Goal: Answer question/provide support: Share knowledge or assist other users

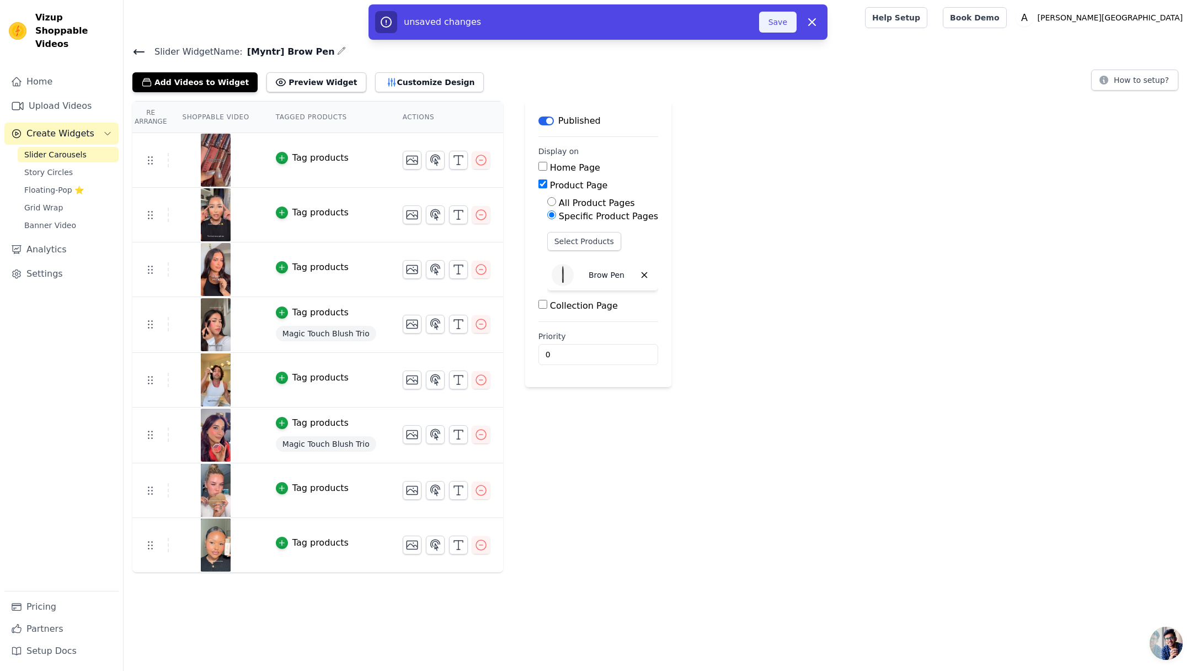
click at [779, 21] on button "Save" at bounding box center [778, 22] width 38 height 21
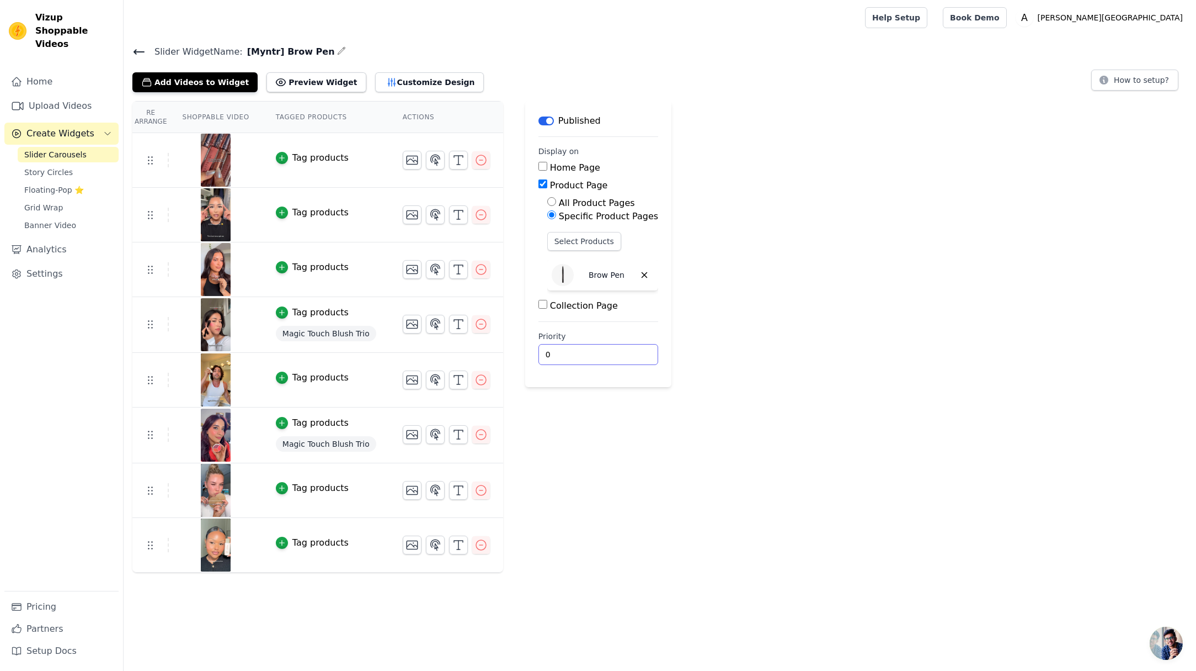
click at [869, 345] on div "Re Arrange Shoppable Video Tagged Products Actions Tag products Tag products Ta…" at bounding box center [660, 336] width 1073 height 471
click at [879, 175] on div "Re Arrange Shoppable Video Tagged Products Actions Tag products Tag products Ta…" at bounding box center [660, 336] width 1073 height 471
click at [1102, 87] on button "How to setup?" at bounding box center [1135, 80] width 87 height 21
click at [406, 78] on button "Customize Design" at bounding box center [429, 82] width 109 height 20
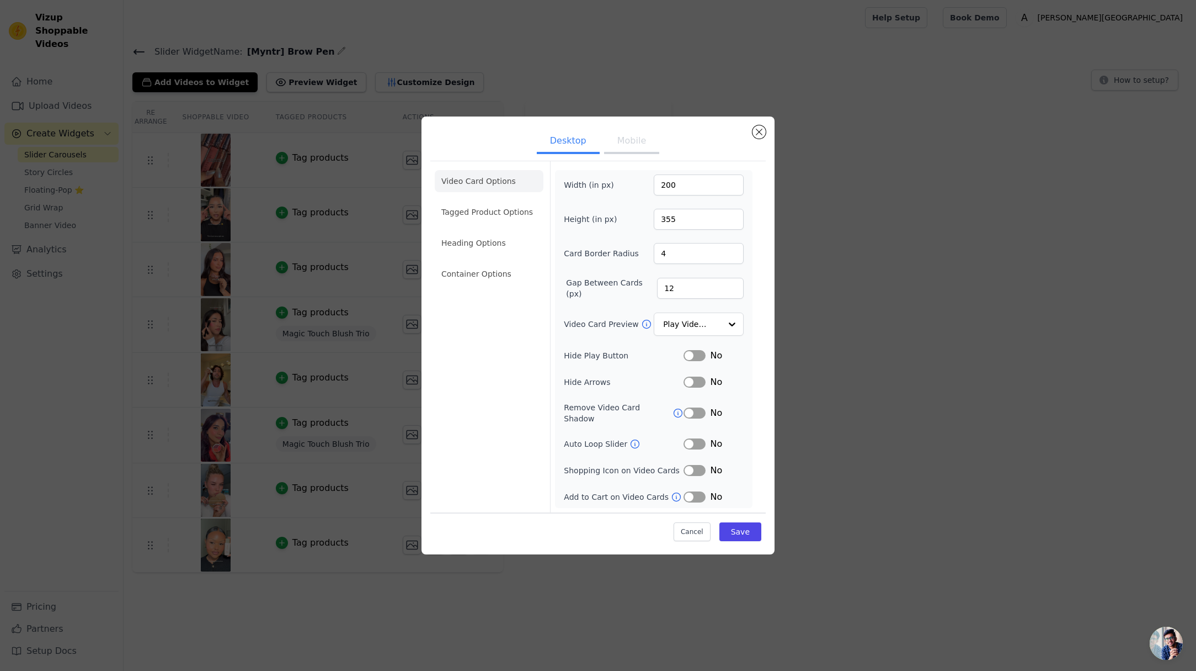
click at [496, 189] on li "Video Card Options" at bounding box center [489, 181] width 109 height 22
click at [636, 145] on button "Mobile" at bounding box center [631, 142] width 55 height 24
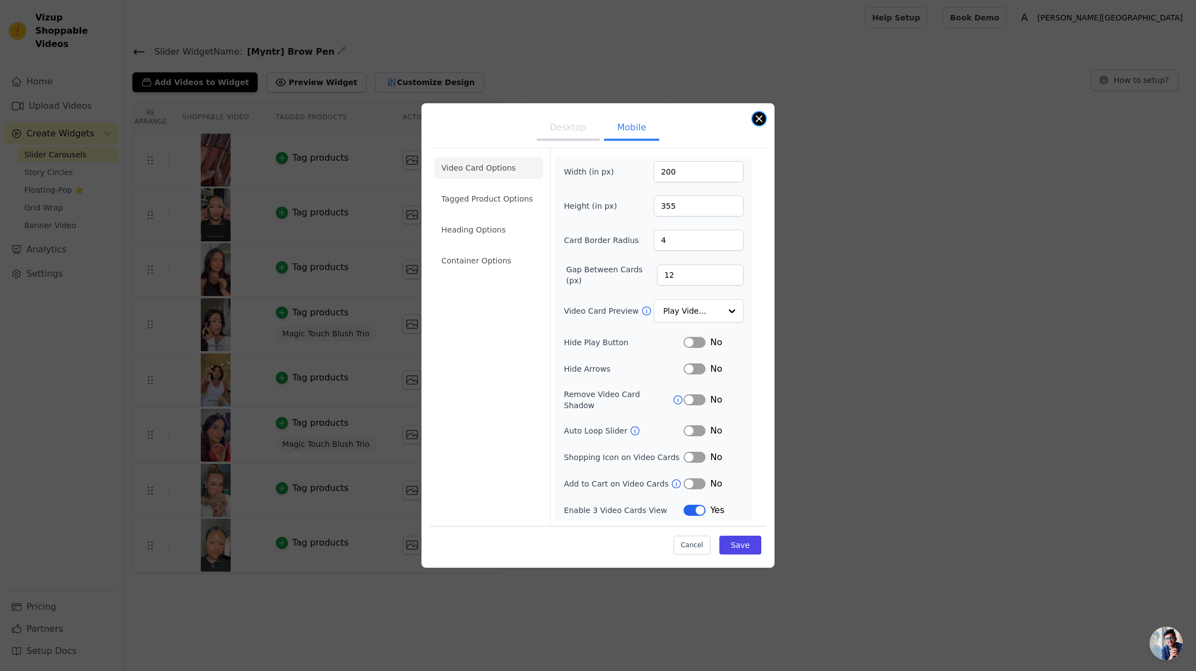
click at [754, 122] on button "Close modal" at bounding box center [759, 118] width 13 height 13
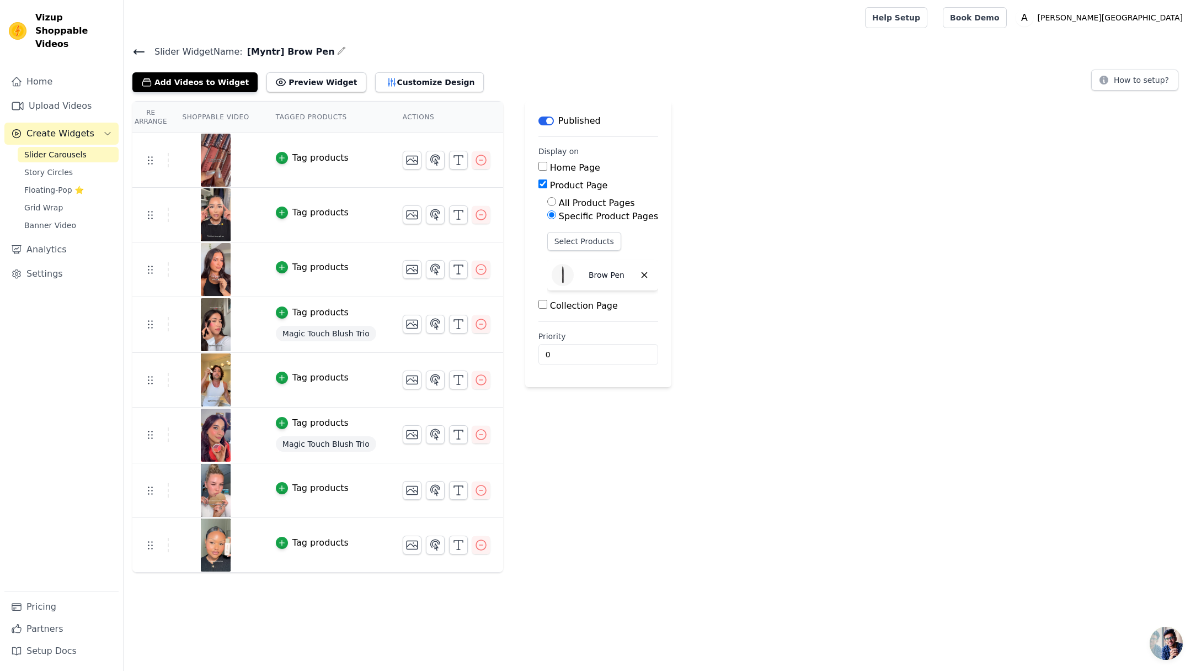
click at [595, 274] on p "Brow Pen" at bounding box center [607, 274] width 36 height 11
copy div "Brow Pen"
click at [866, 347] on div "Re Arrange Shoppable Video Tagged Products Actions Tag products Tag products Ta…" at bounding box center [660, 336] width 1073 height 471
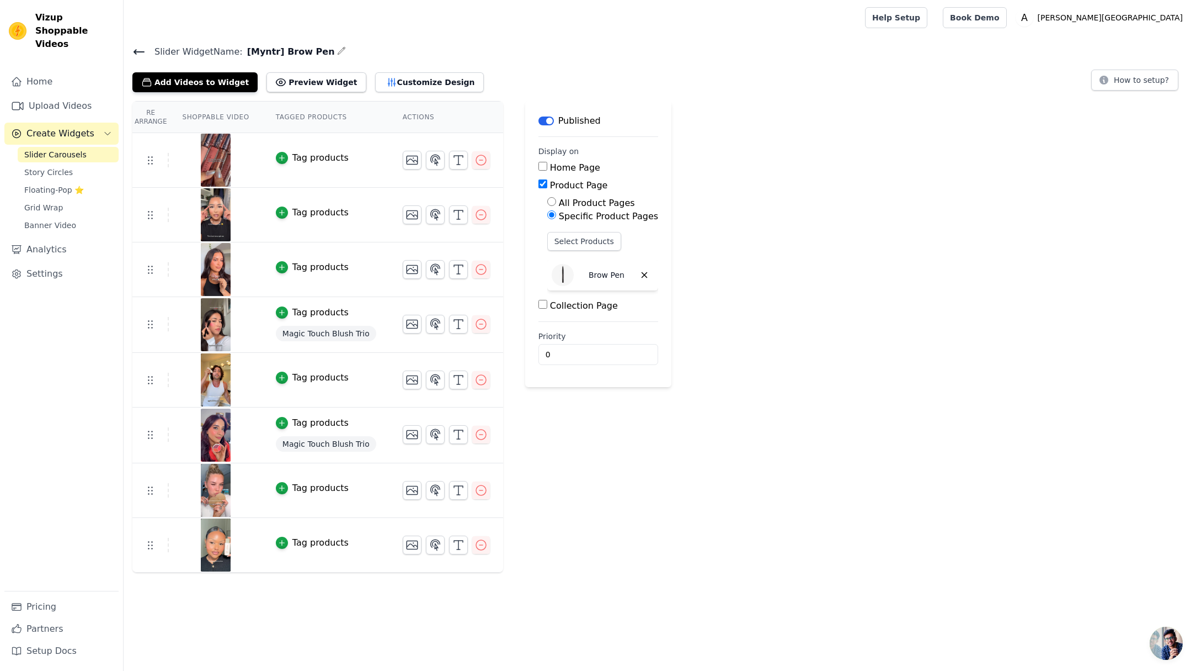
click at [575, 198] on label "All Product Pages" at bounding box center [597, 203] width 76 height 10
click at [556, 198] on input "All Product Pages" at bounding box center [551, 201] width 9 height 9
radio input "true"
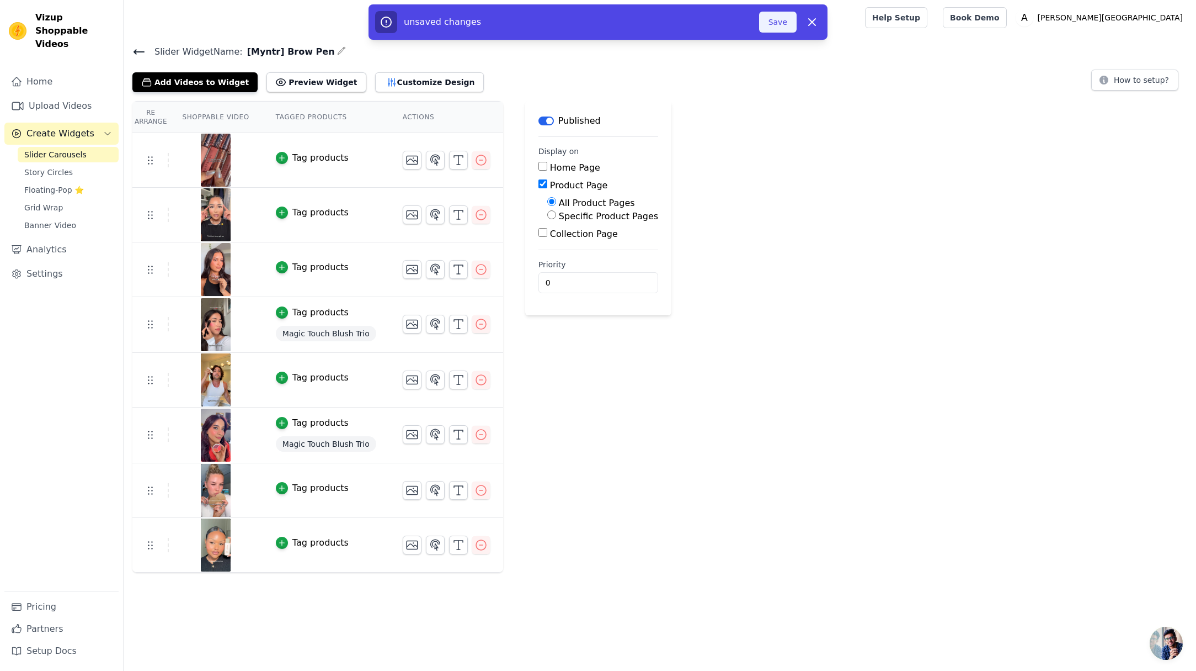
click at [779, 24] on button "Save" at bounding box center [778, 22] width 38 height 21
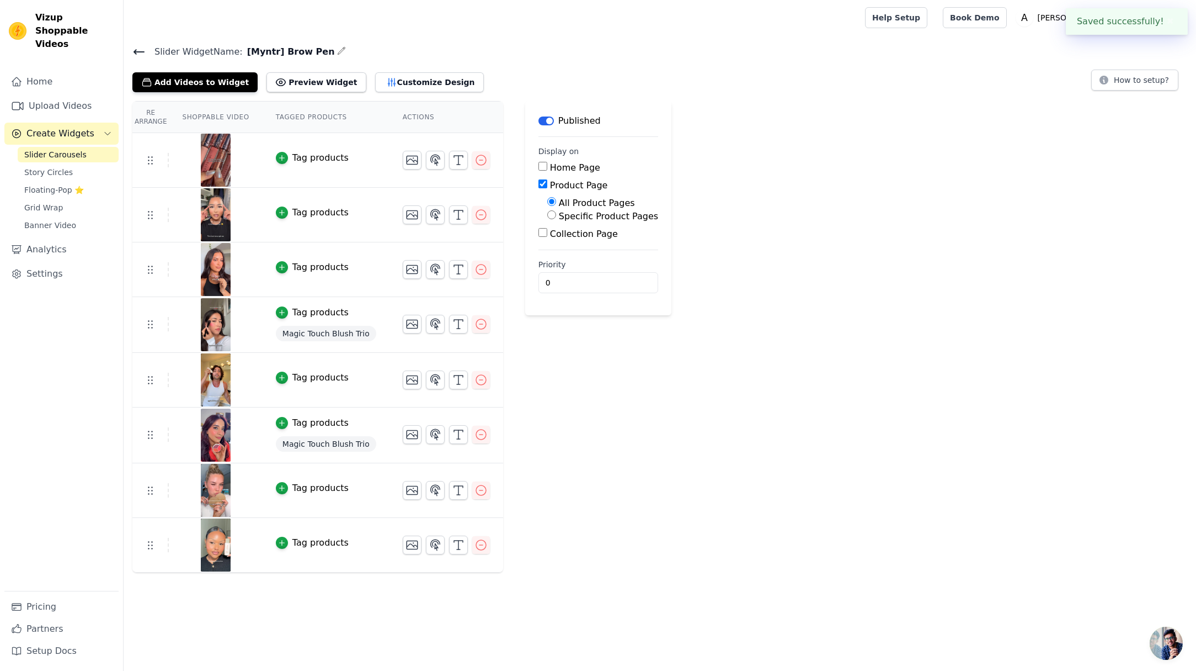
click at [692, 400] on div "Re Arrange Shoppable Video Tagged Products Actions Tag products Tag products Ta…" at bounding box center [660, 336] width 1073 height 471
click at [295, 85] on button "Preview Widget" at bounding box center [316, 82] width 99 height 20
click at [609, 216] on label "Specific Product Pages" at bounding box center [608, 216] width 99 height 10
click at [556, 216] on input "Specific Product Pages" at bounding box center [551, 214] width 9 height 9
radio input "true"
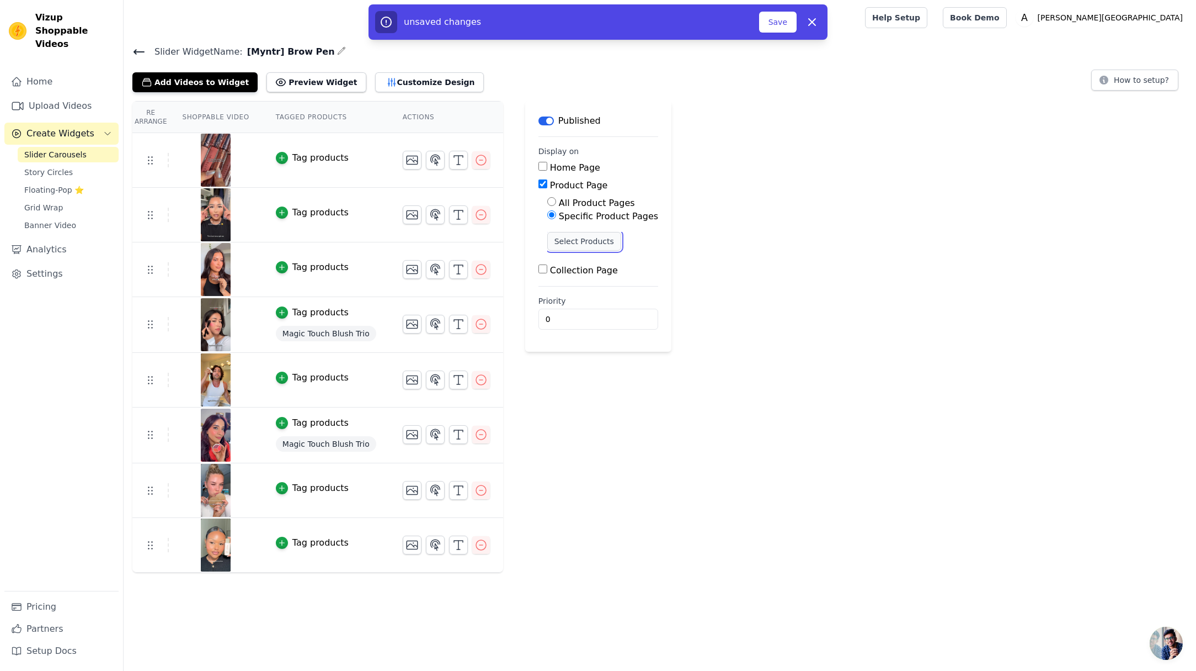
click at [602, 240] on button "Select Products" at bounding box center [584, 241] width 74 height 19
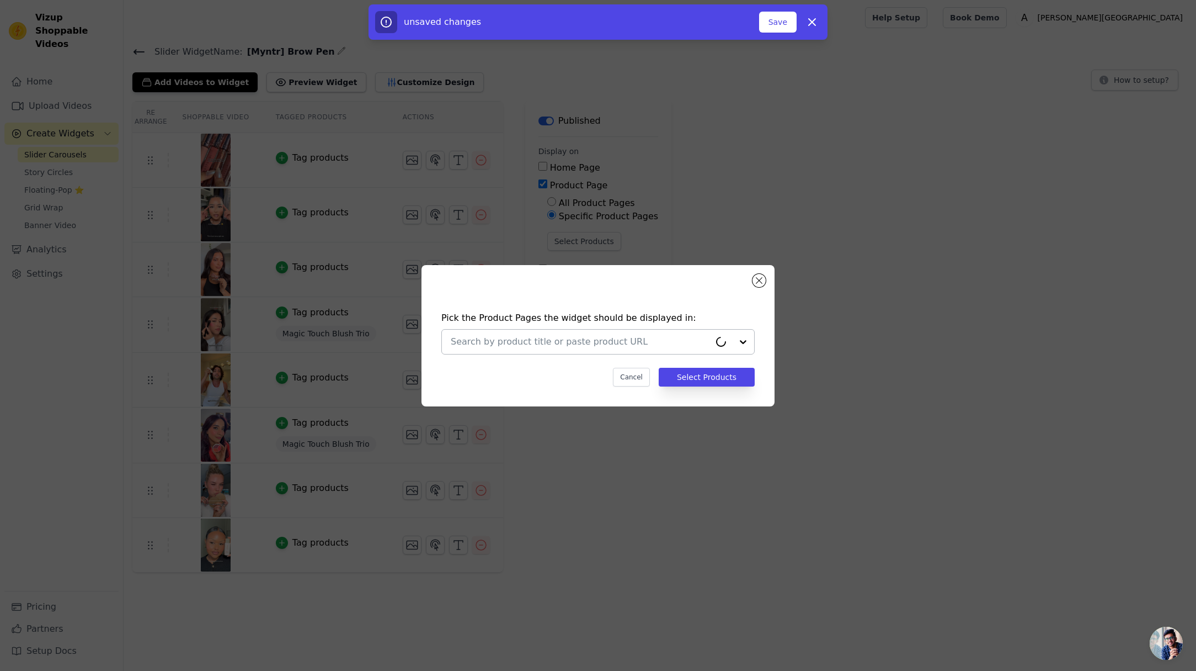
click at [587, 339] on input "text" at bounding box center [580, 341] width 259 height 13
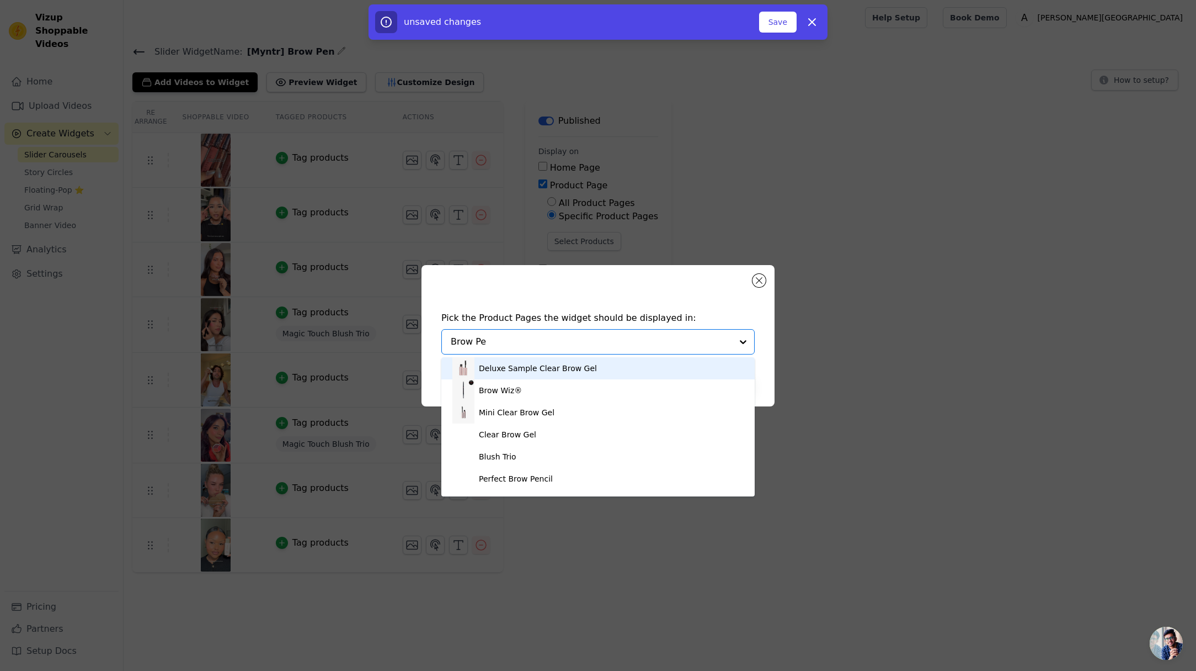
type input "Brow Pen"
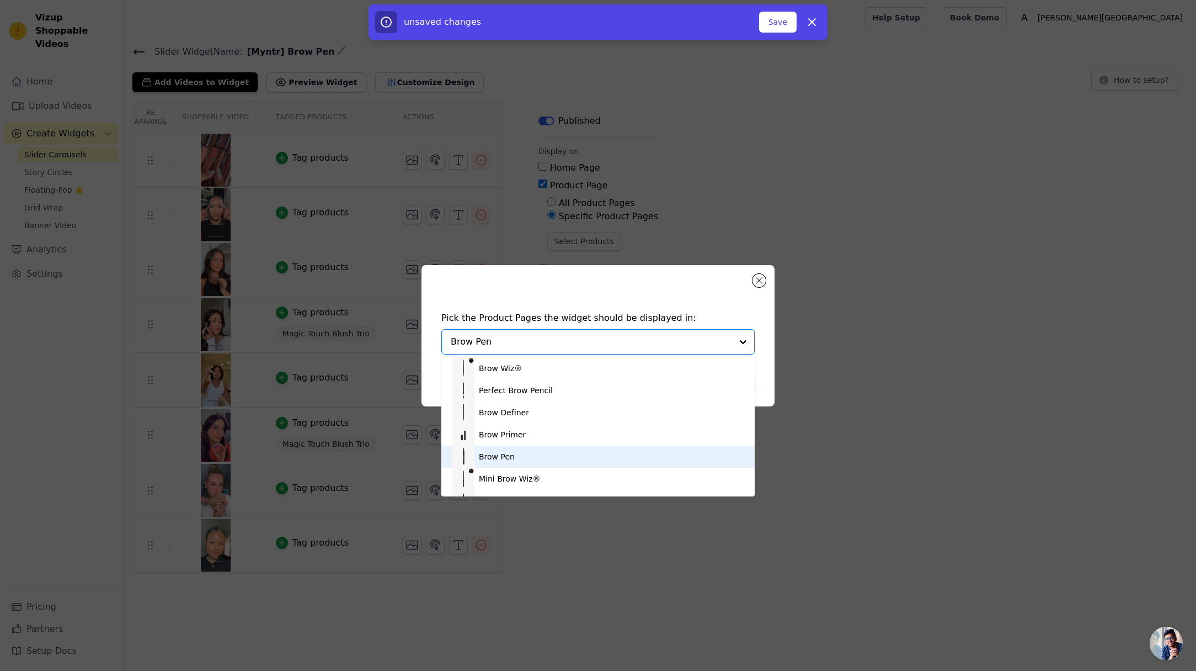
click at [512, 453] on div "Brow Pen" at bounding box center [497, 456] width 36 height 11
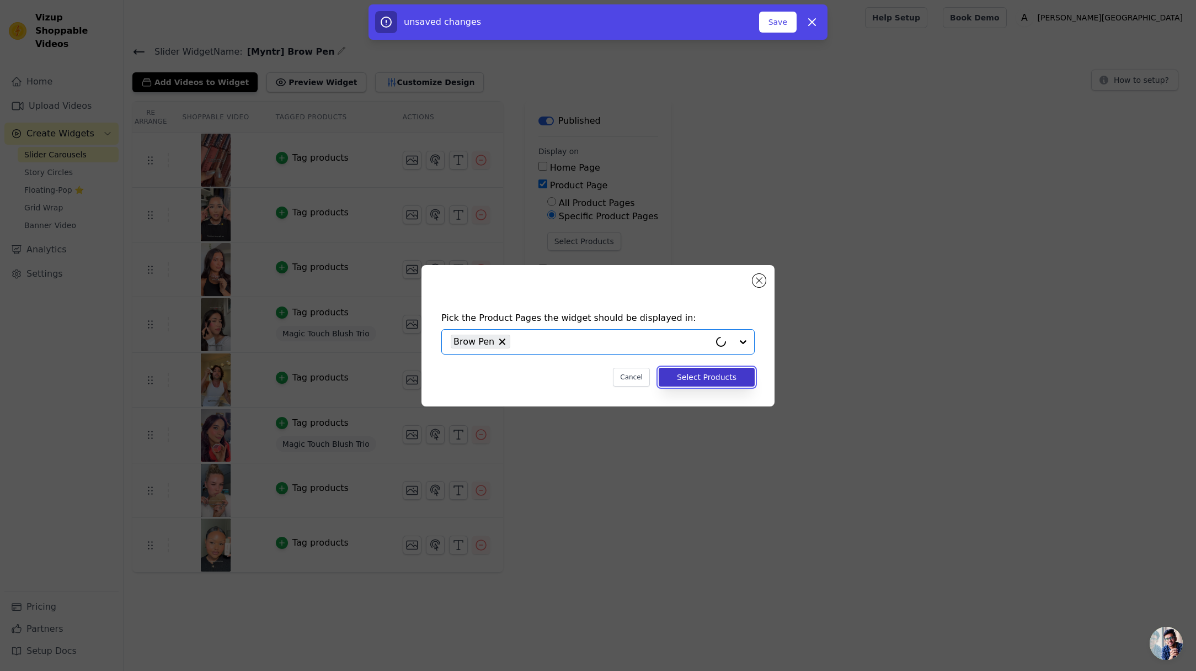
click at [710, 376] on button "Select Products" at bounding box center [707, 377] width 96 height 19
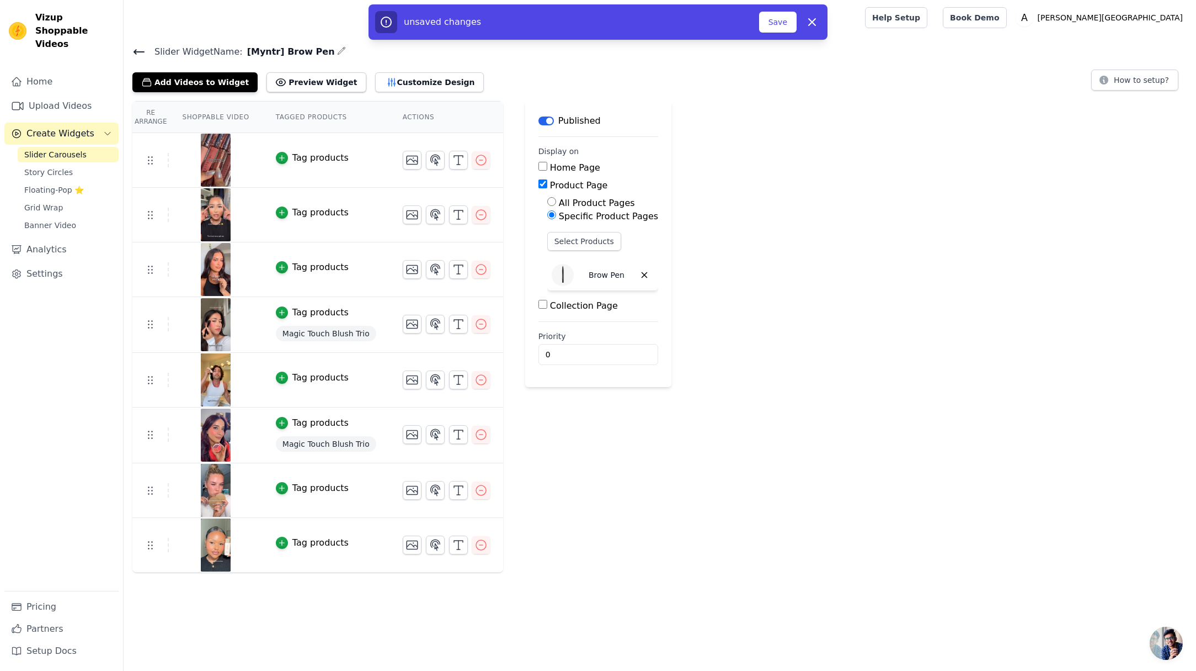
click at [781, 301] on div "Re Arrange Shoppable Video Tagged Products Actions Tag products Tag products Ta…" at bounding box center [660, 336] width 1073 height 471
click at [777, 17] on button "Save" at bounding box center [778, 22] width 38 height 21
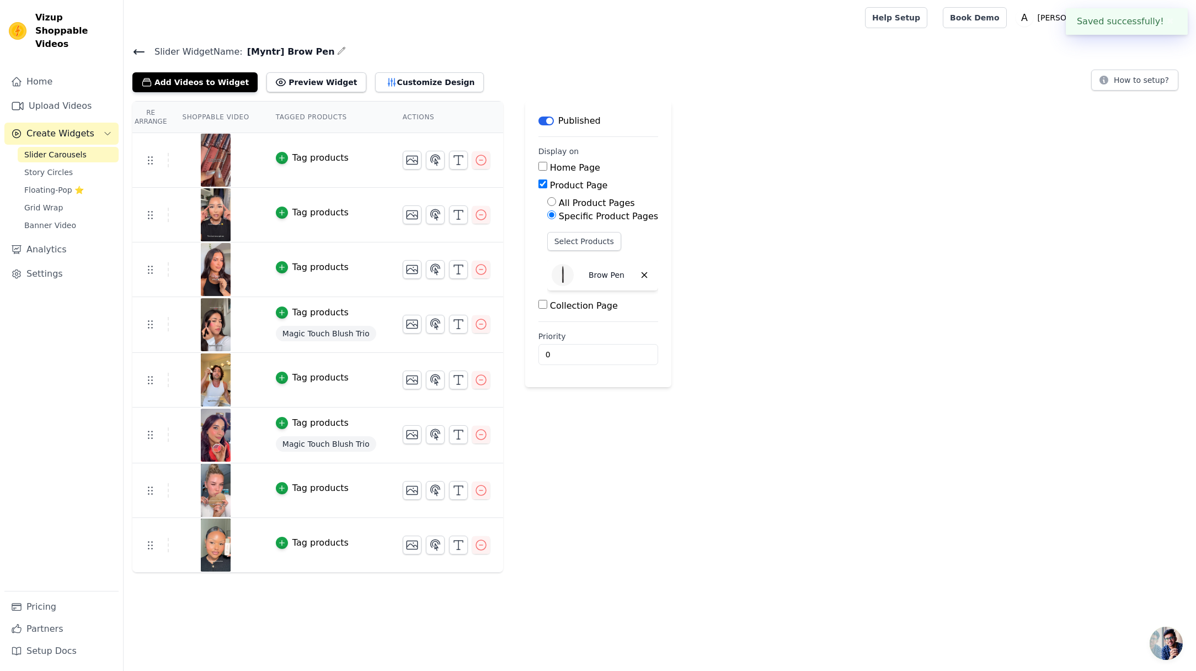
click at [871, 210] on div "Re Arrange Shoppable Video Tagged Products Actions Tag products Tag products Ta…" at bounding box center [660, 336] width 1073 height 471
click at [928, 19] on link "Help Setup" at bounding box center [896, 17] width 62 height 21
click at [1174, 637] on span "Open chat" at bounding box center [1166, 642] width 33 height 33
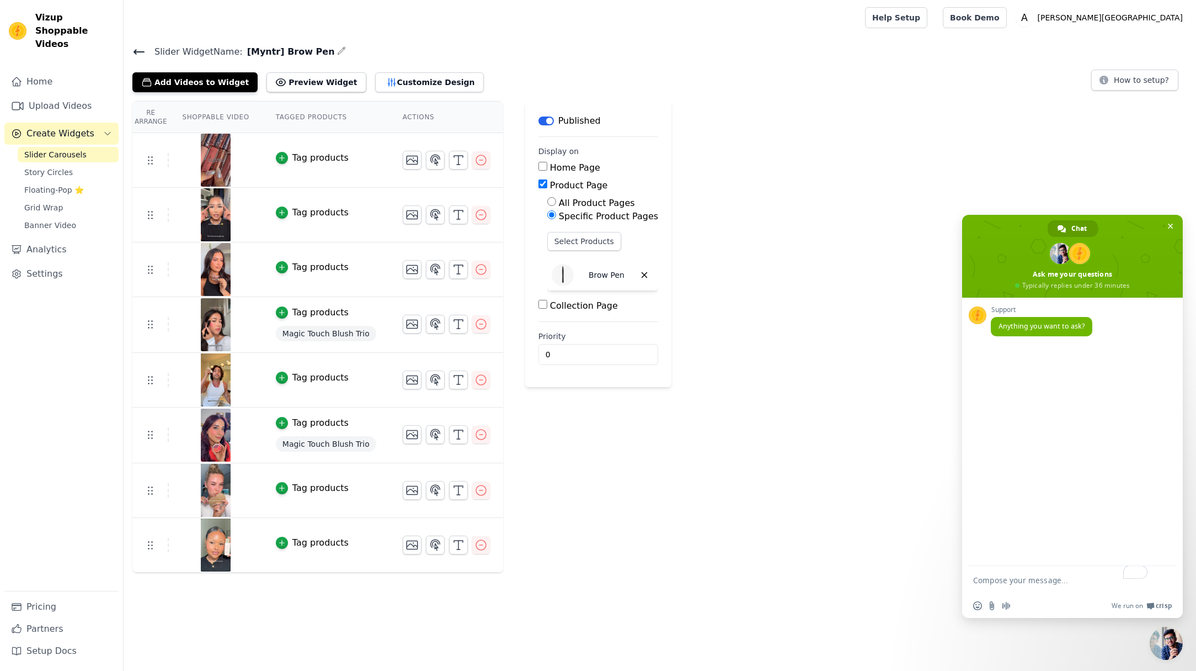
click at [1042, 577] on textarea "To enrich screen reader interactions, please activate Accessibility in Grammarl…" at bounding box center [1062, 580] width 177 height 28
type textarea "App does not work why. Need help to debug"
click at [1163, 569] on span "Send" at bounding box center [1164, 570] width 8 height 8
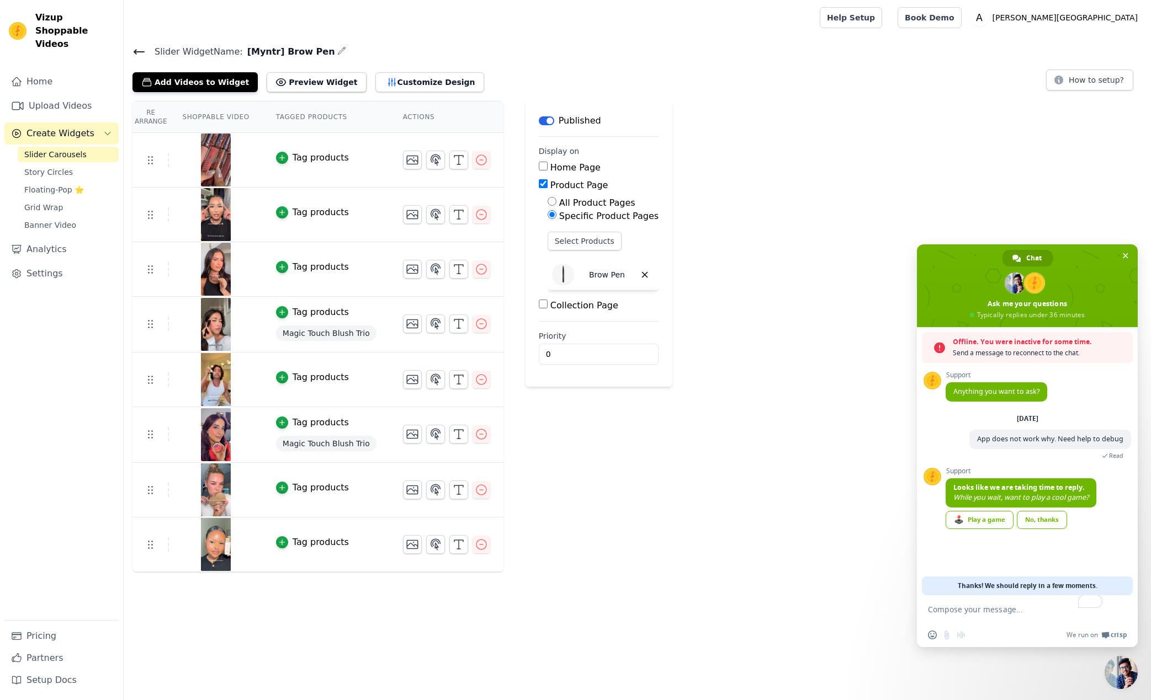
click at [1006, 620] on textarea "To enrich screen reader interactions, please activate Accessibility in Grammarl…" at bounding box center [1016, 609] width 177 height 28
click at [1004, 617] on textarea "To enrich screen reader interactions, please activate Accessibility in Grammarl…" at bounding box center [1016, 609] width 177 height 28
click at [1014, 610] on textarea "To enrich screen reader interactions, please activate Accessibility in Grammarl…" at bounding box center [1016, 609] width 177 height 28
paste textarea "And would we be able to implement in-grid promos with customization work on thi…"
type textarea "And would we be able to implement in-grid promos with customization work on thi…"
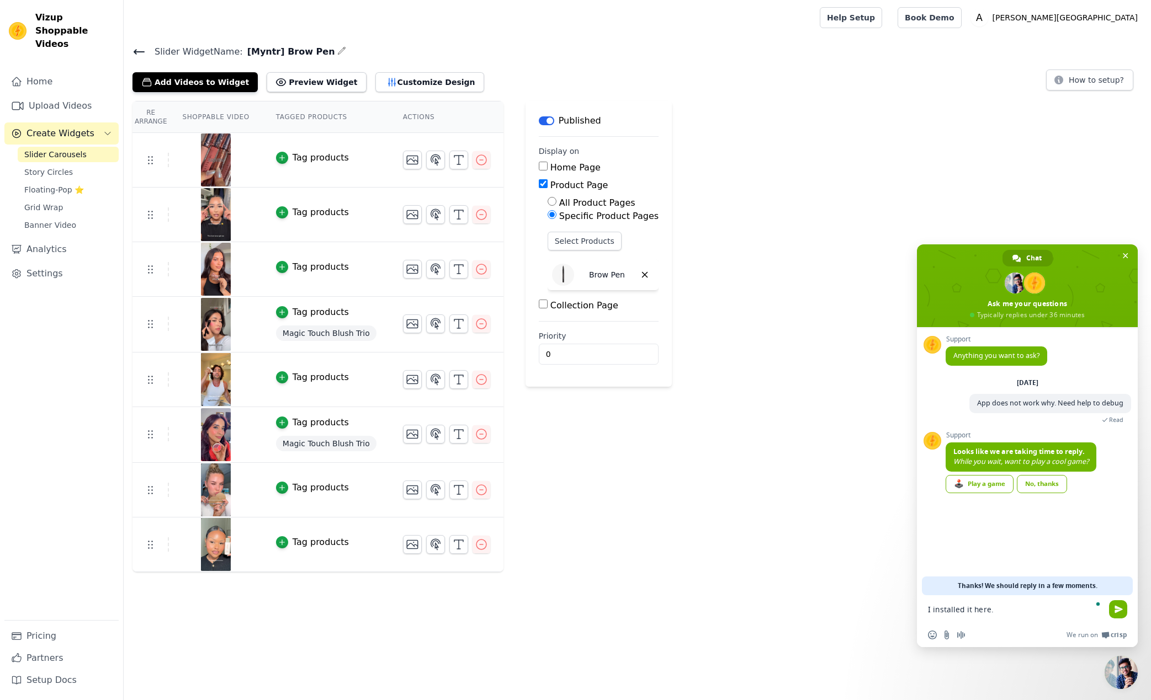
paste textarea "[URL][DOMAIN_NAME]"
type textarea "I installed it here. [URL][DOMAIN_NAME]"
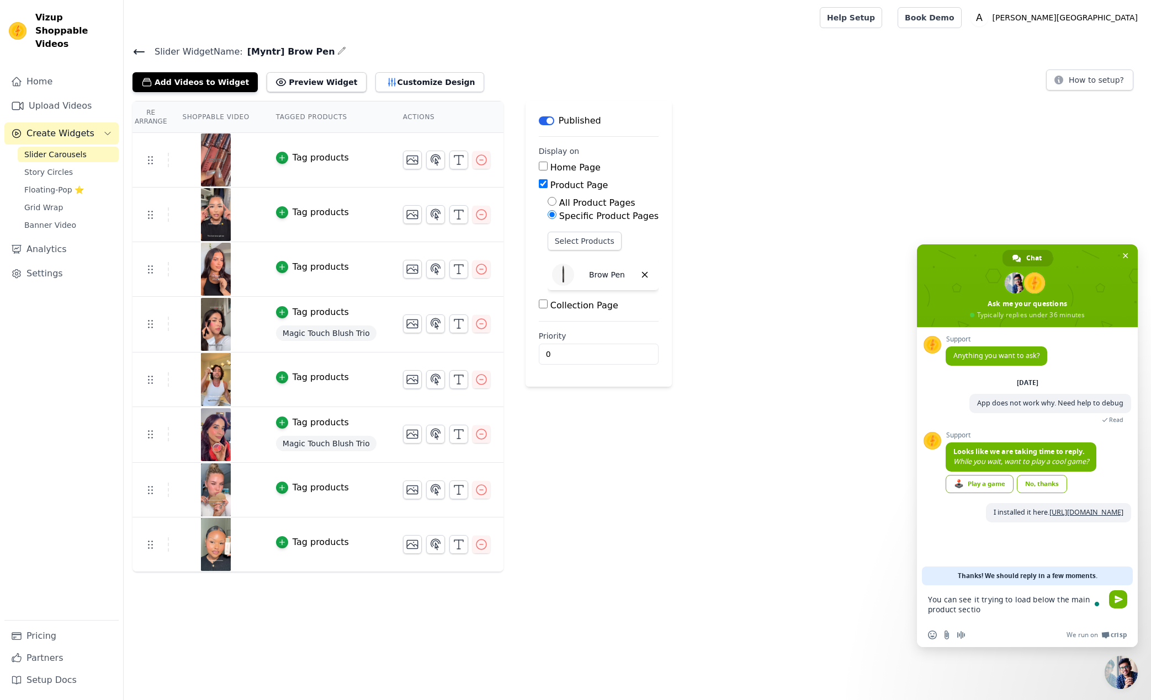
type textarea "You can see it trying to load below the main product section"
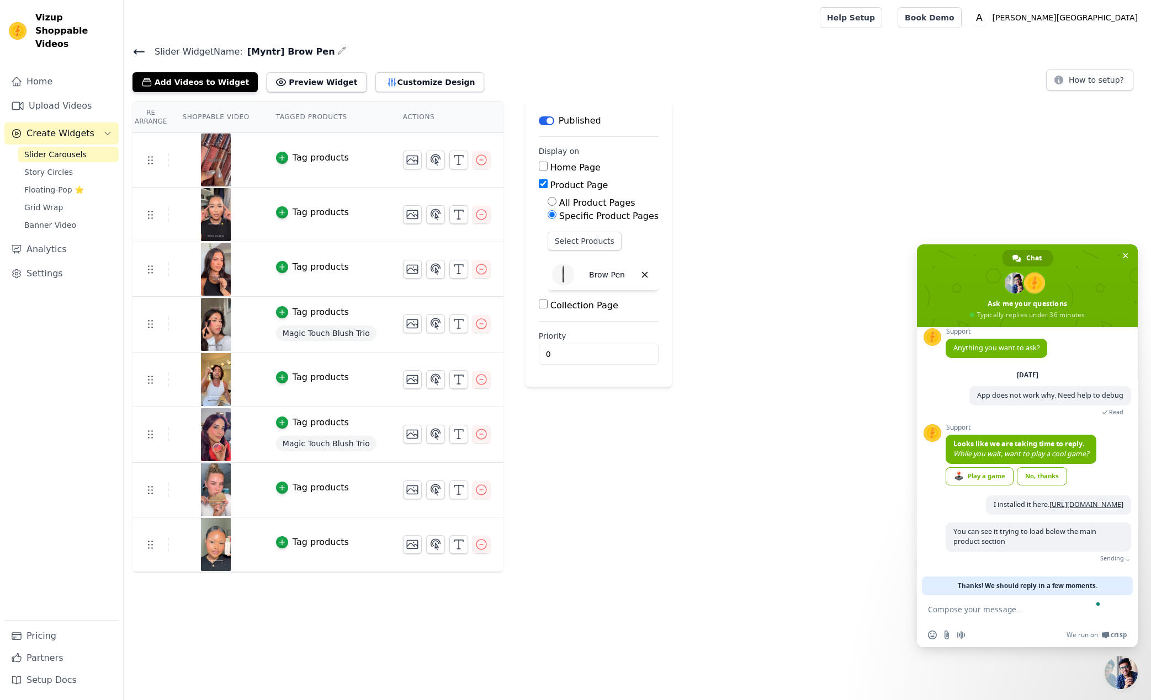
scroll to position [10, 0]
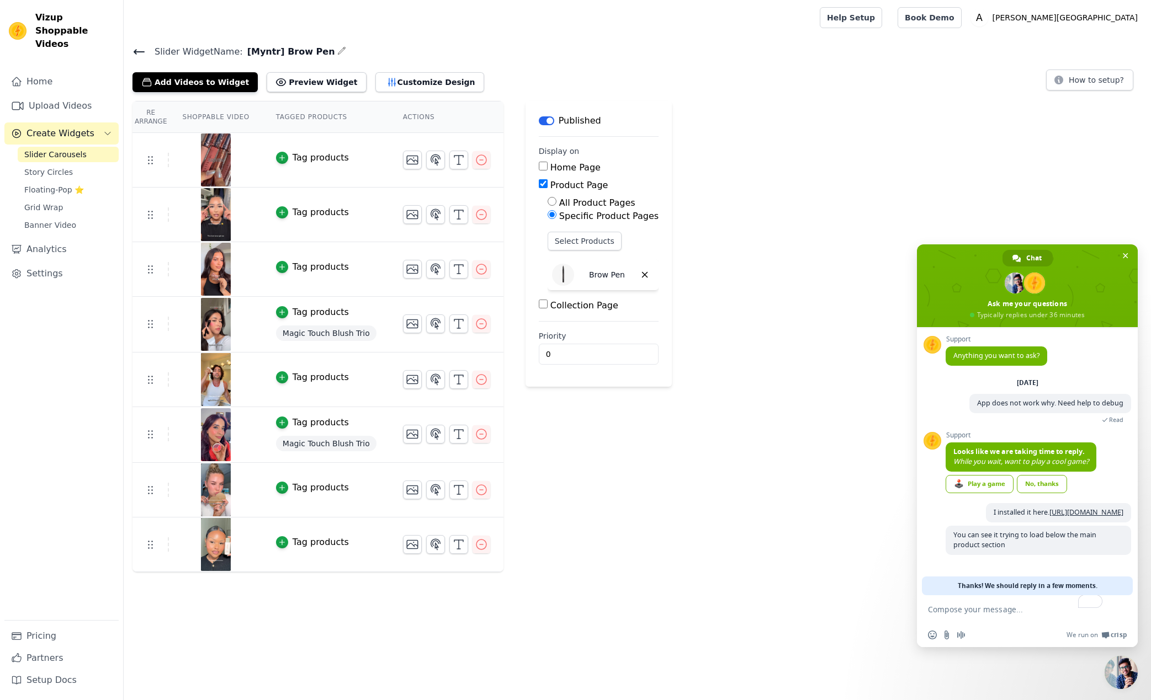
click at [137, 49] on icon at bounding box center [138, 51] width 13 height 13
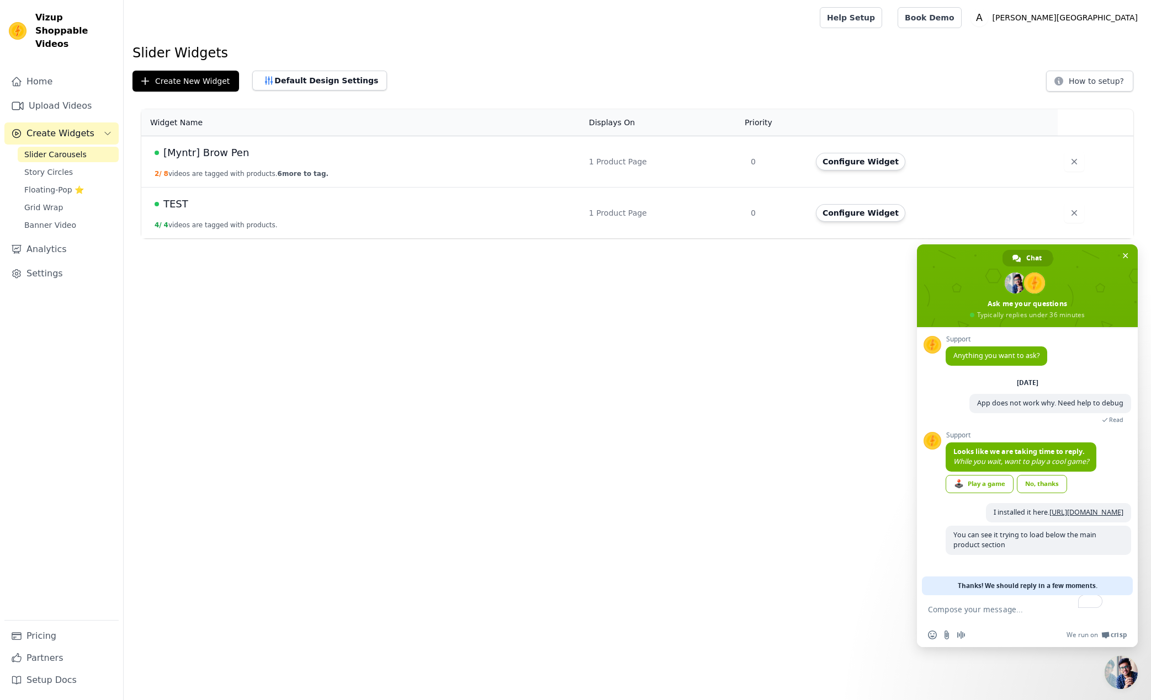
click at [207, 150] on span "[Myntr] Brow Pen" at bounding box center [206, 152] width 86 height 15
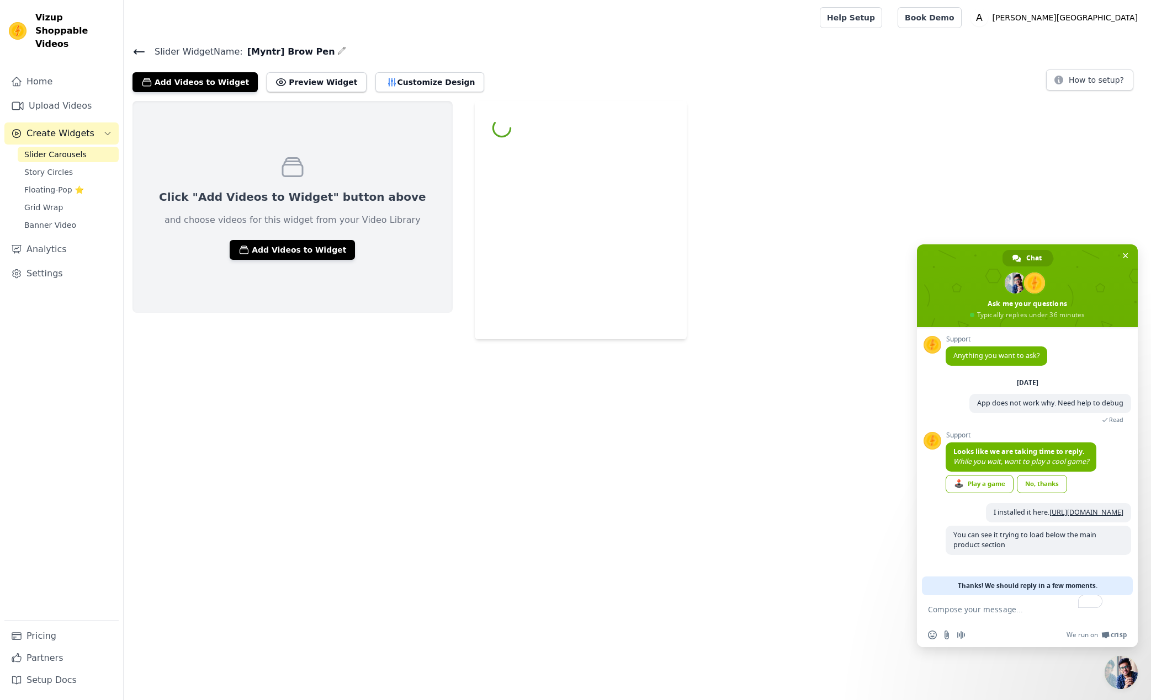
click at [139, 51] on icon at bounding box center [139, 52] width 10 height 4
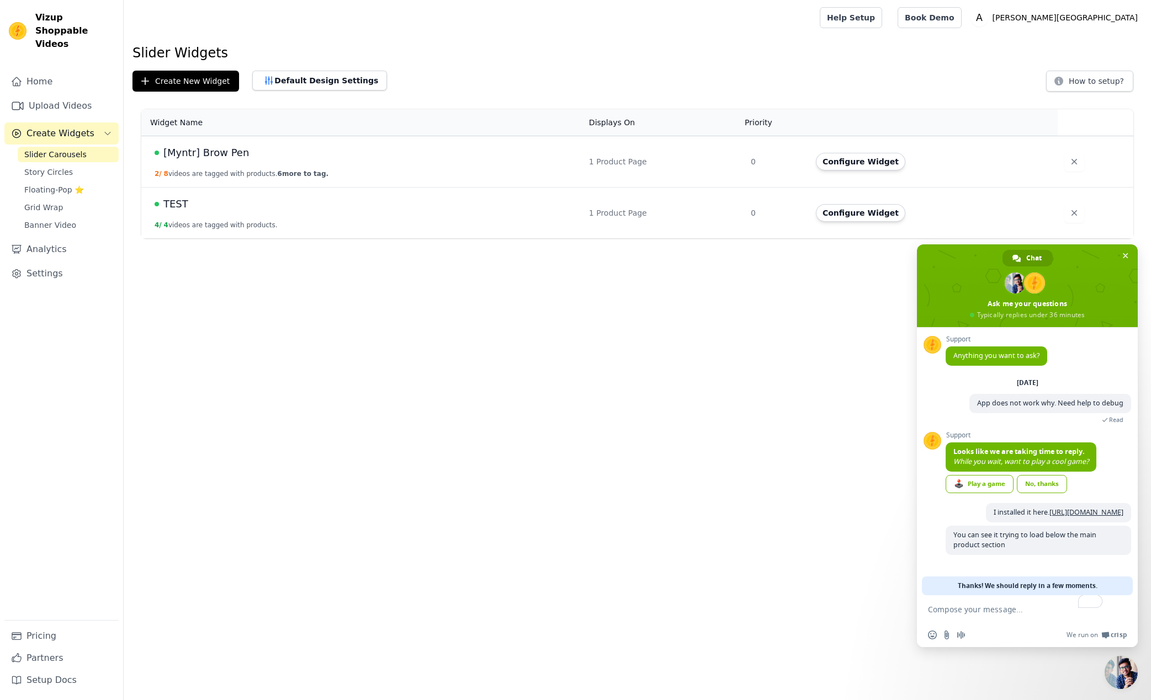
click at [170, 205] on span "TEST" at bounding box center [175, 203] width 25 height 15
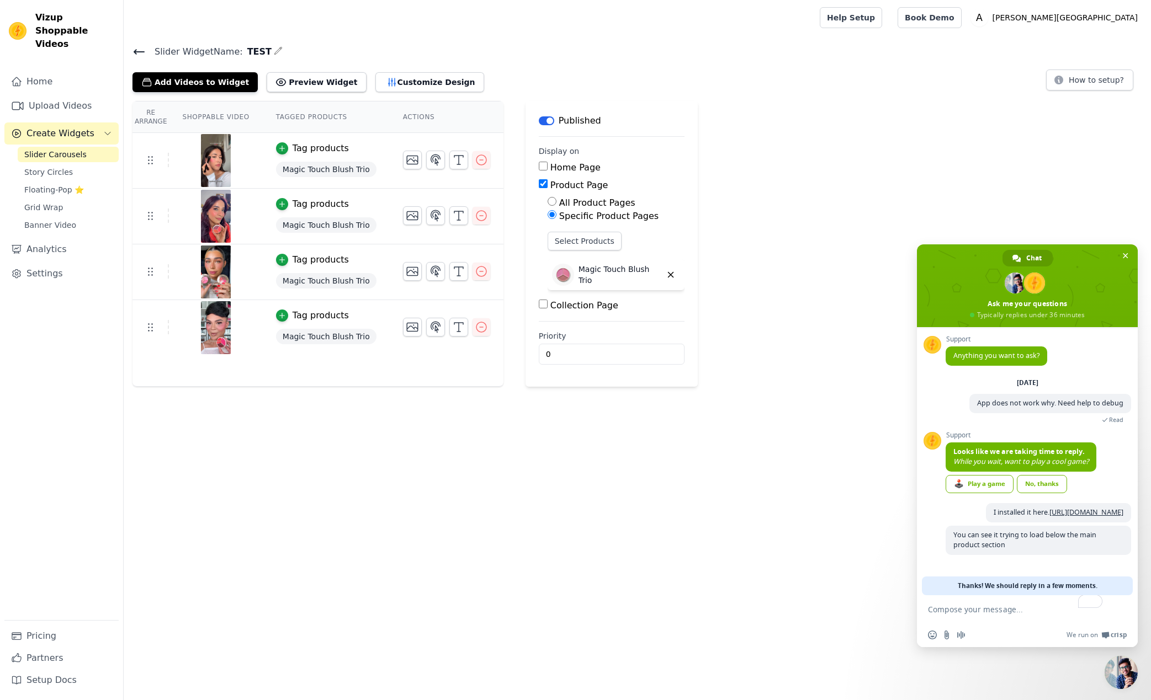
click at [465, 387] on html "Vizup Shoppable Videos Home Upload Videos Create Widgets Slider Carousels Story…" at bounding box center [575, 193] width 1151 height 387
click at [138, 47] on icon at bounding box center [138, 51] width 13 height 13
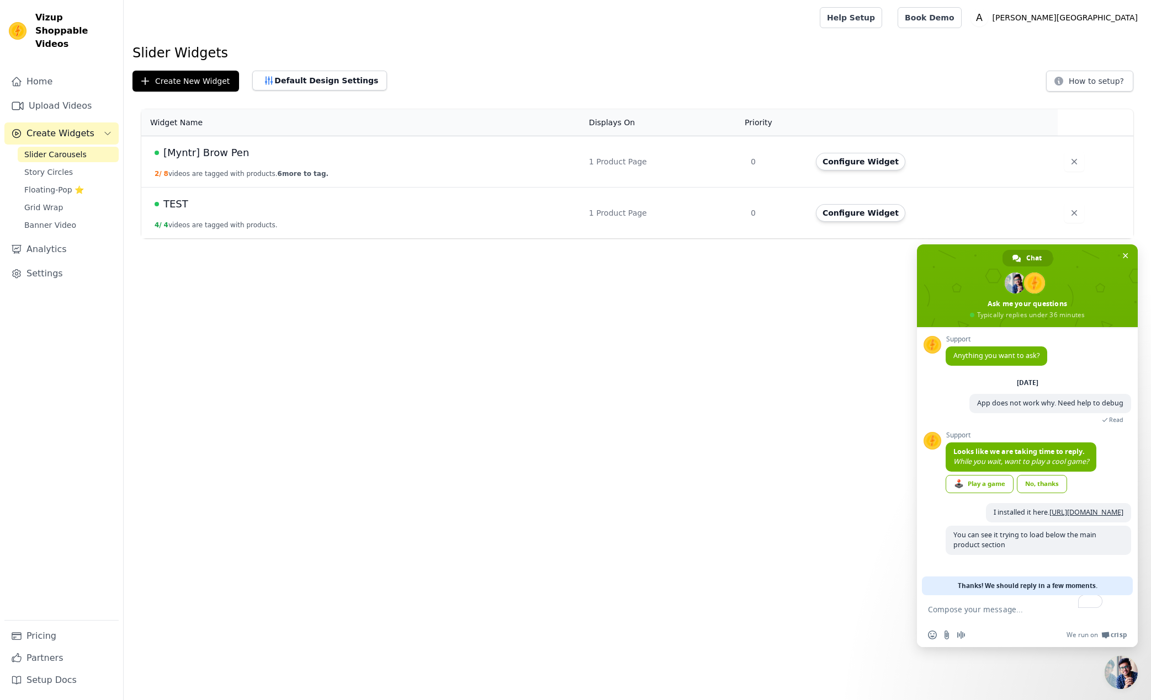
click at [211, 151] on span "[Myntr] Brow Pen" at bounding box center [206, 152] width 86 height 15
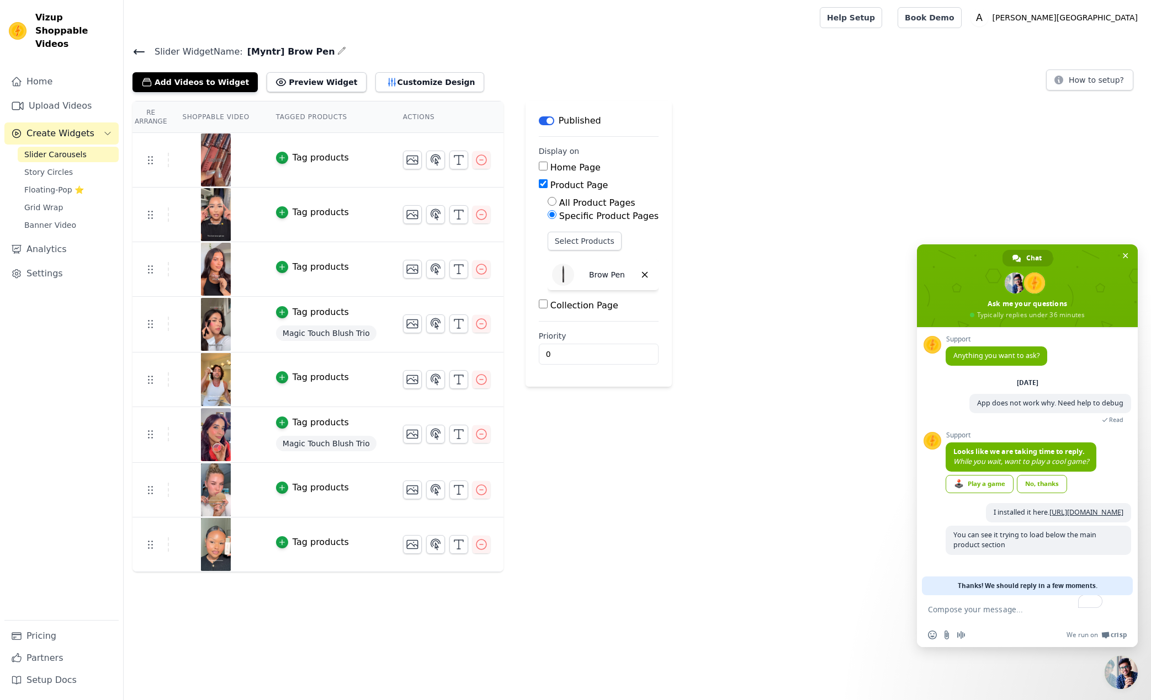
click at [159, 58] on h4 "Slider Widget Name: [Myntr] Brow Pen" at bounding box center [636, 51] width 1009 height 15
click at [142, 51] on icon at bounding box center [139, 52] width 10 height 4
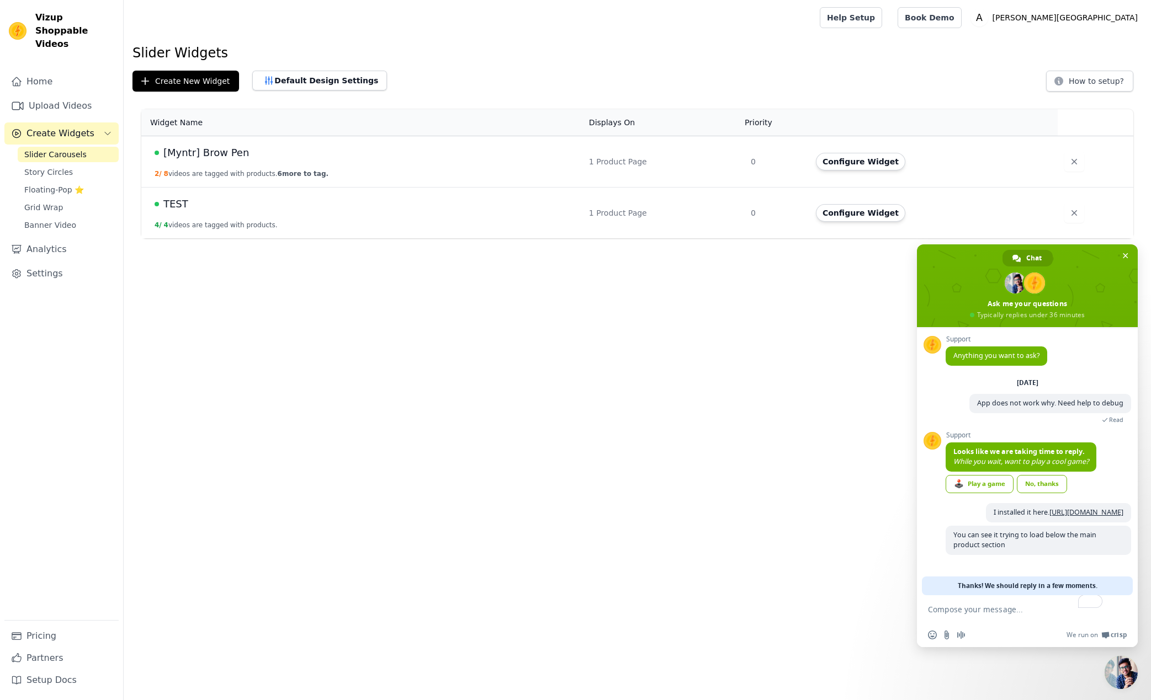
click at [184, 206] on span "TEST" at bounding box center [175, 203] width 25 height 15
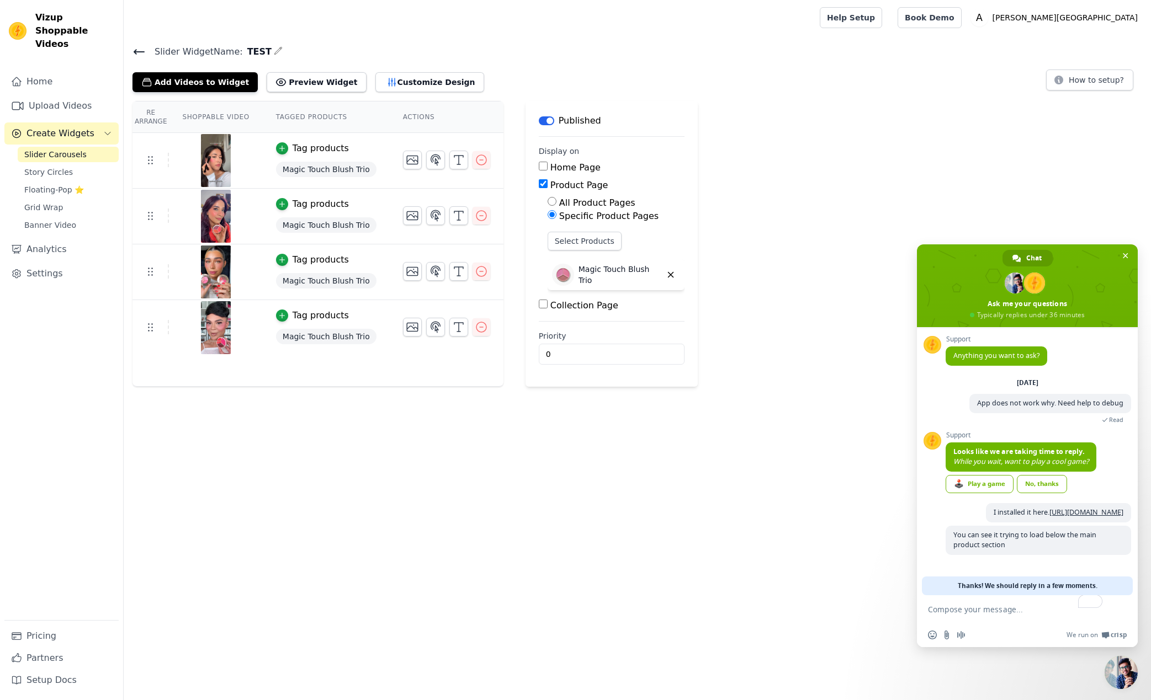
click at [132, 45] on icon at bounding box center [138, 51] width 13 height 13
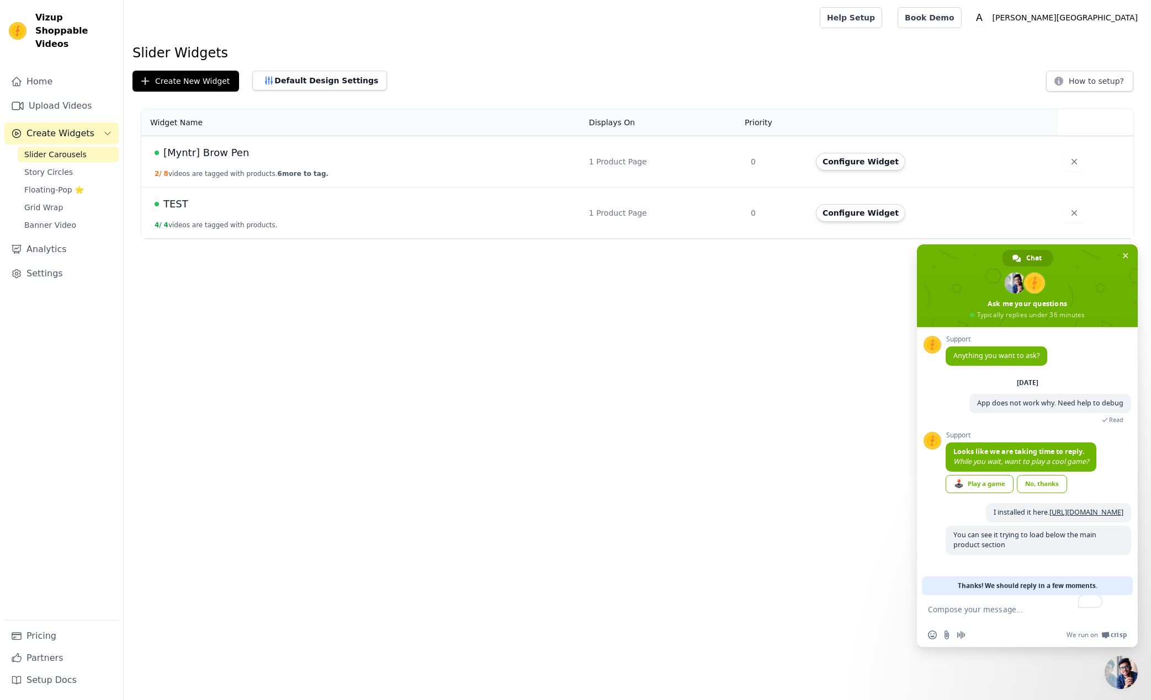
click at [200, 163] on td "[Myntr] Brow Pen 2 / 8 videos are tagged with products. 6 more to tag." at bounding box center [361, 161] width 441 height 51
click at [203, 156] on span "[Myntr] Brow Pen" at bounding box center [206, 152] width 86 height 15
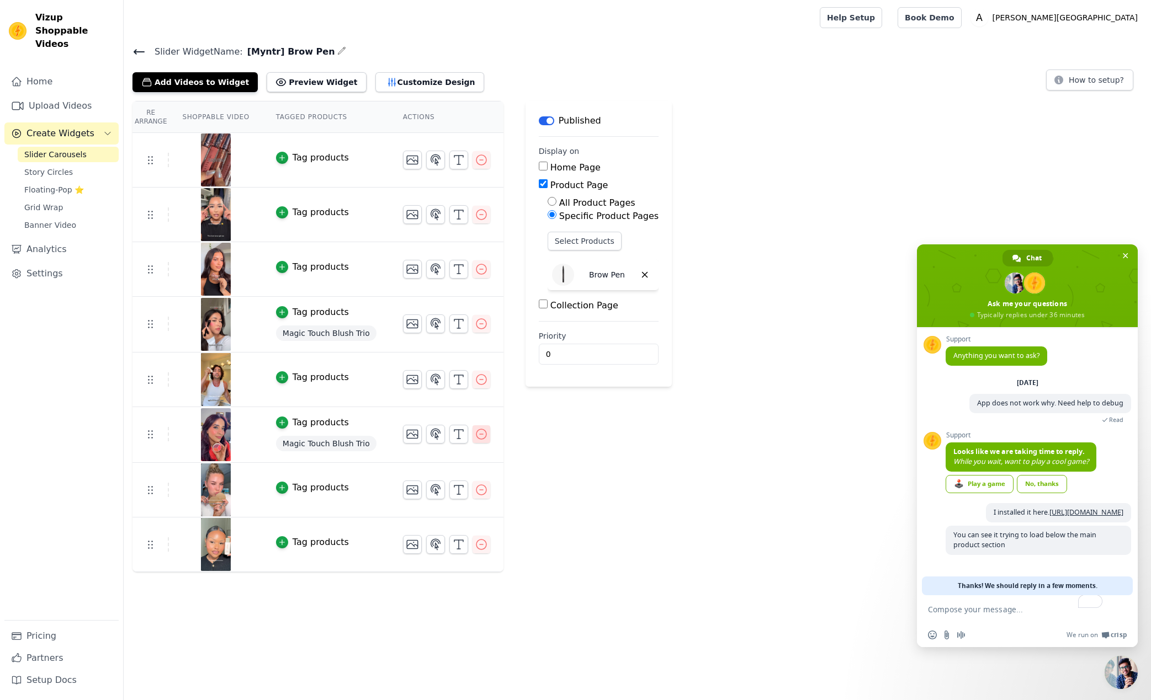
click at [477, 432] on icon "button" at bounding box center [481, 434] width 13 height 13
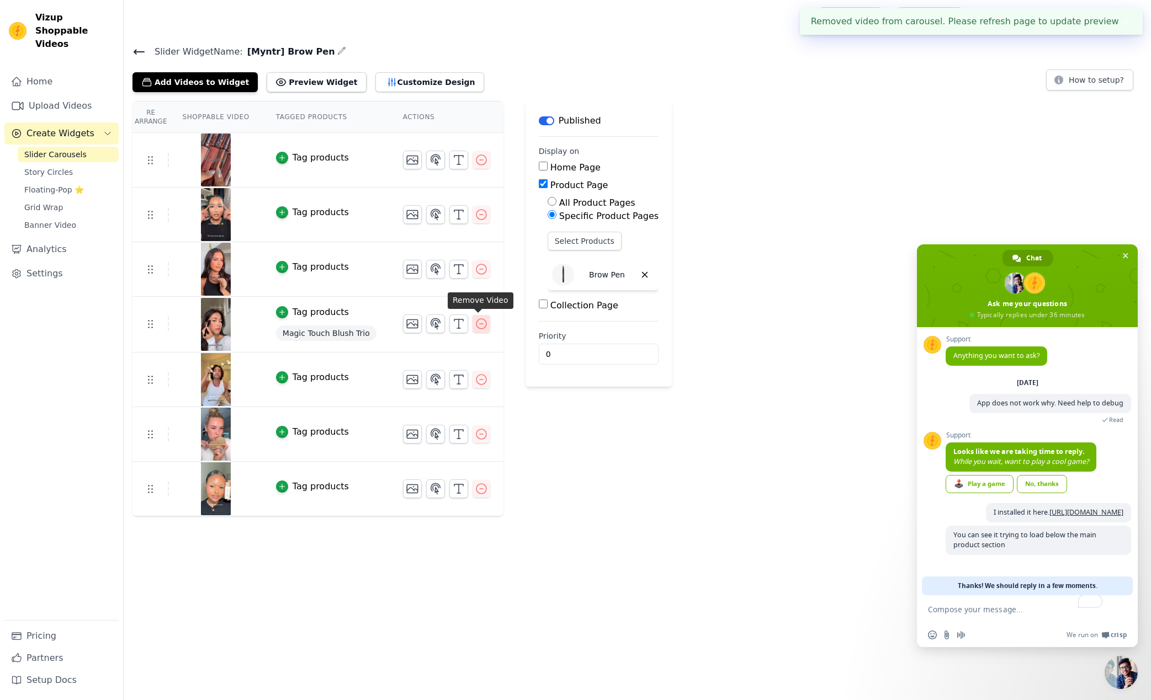
click at [477, 326] on icon "button" at bounding box center [481, 323] width 13 height 13
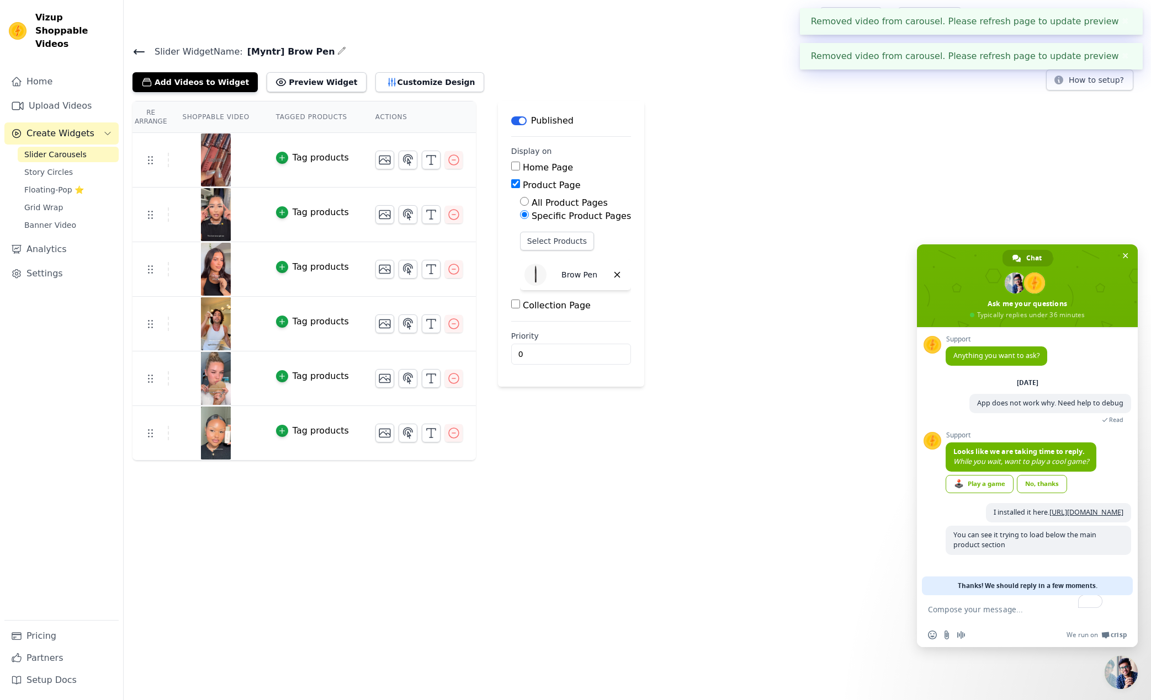
click at [905, 180] on div "Re Arrange Shoppable Video Tagged Products Actions Tag products Tag products Ta…" at bounding box center [637, 281] width 1027 height 360
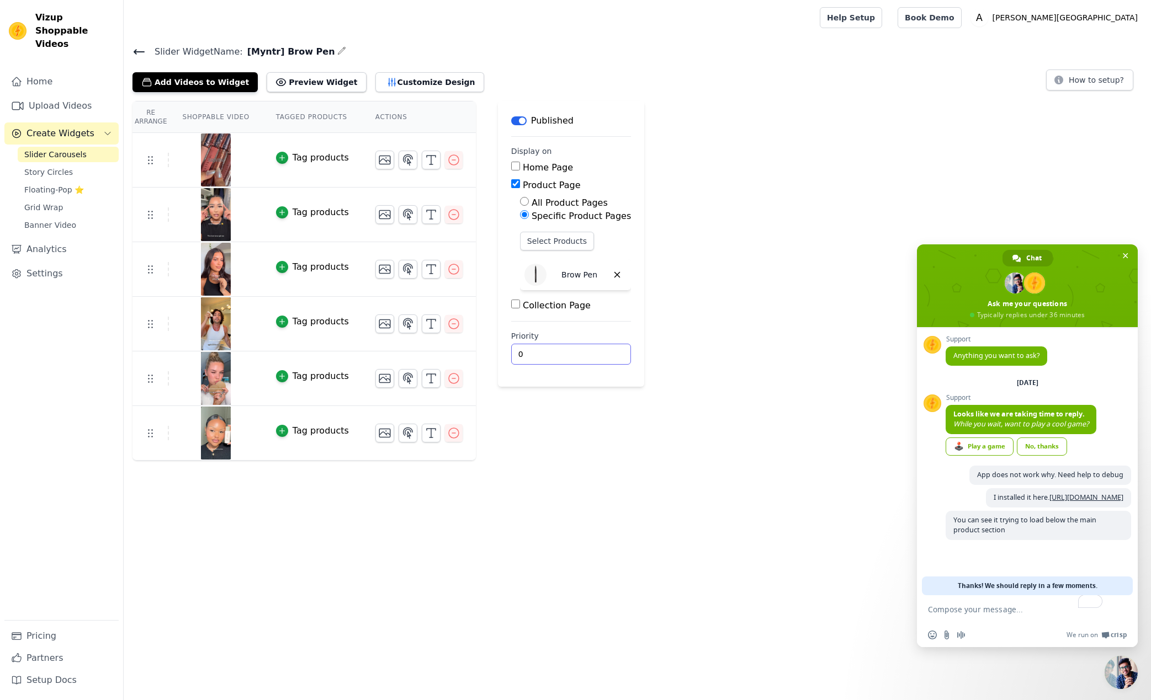
click at [577, 461] on html "Vizup Shoppable Videos Home Upload Videos Create Widgets Slider Carousels Story…" at bounding box center [575, 230] width 1151 height 461
click at [134, 47] on icon at bounding box center [138, 51] width 13 height 13
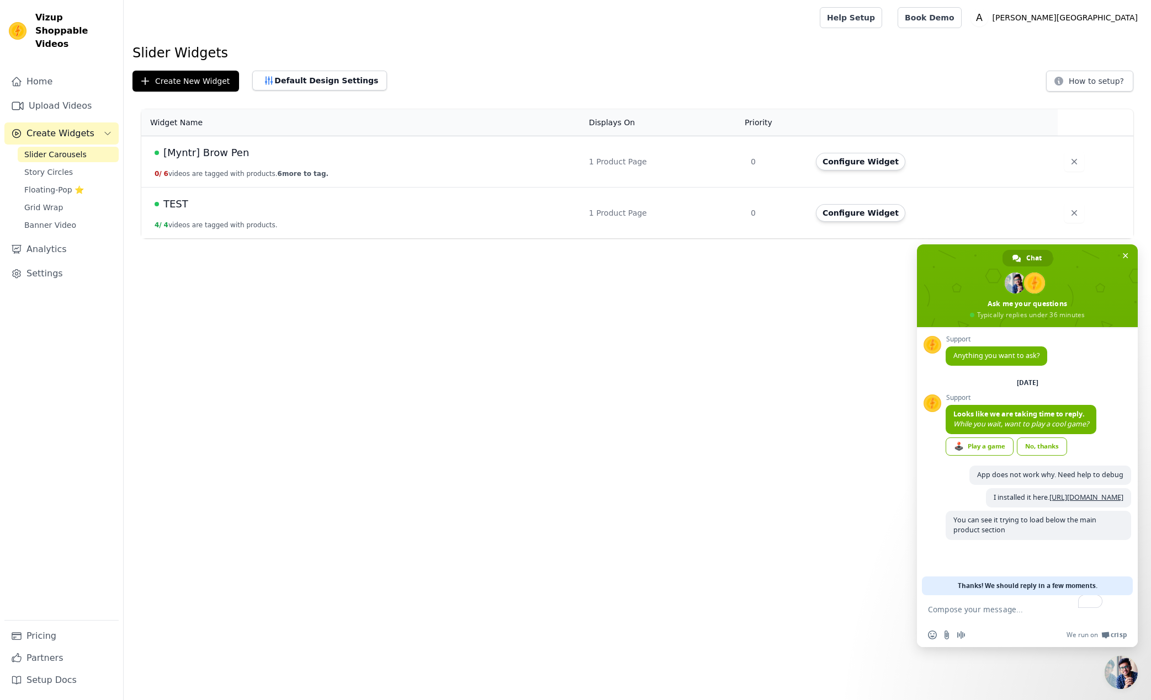
click at [215, 156] on span "[Myntr] Brow Pen" at bounding box center [206, 152] width 86 height 15
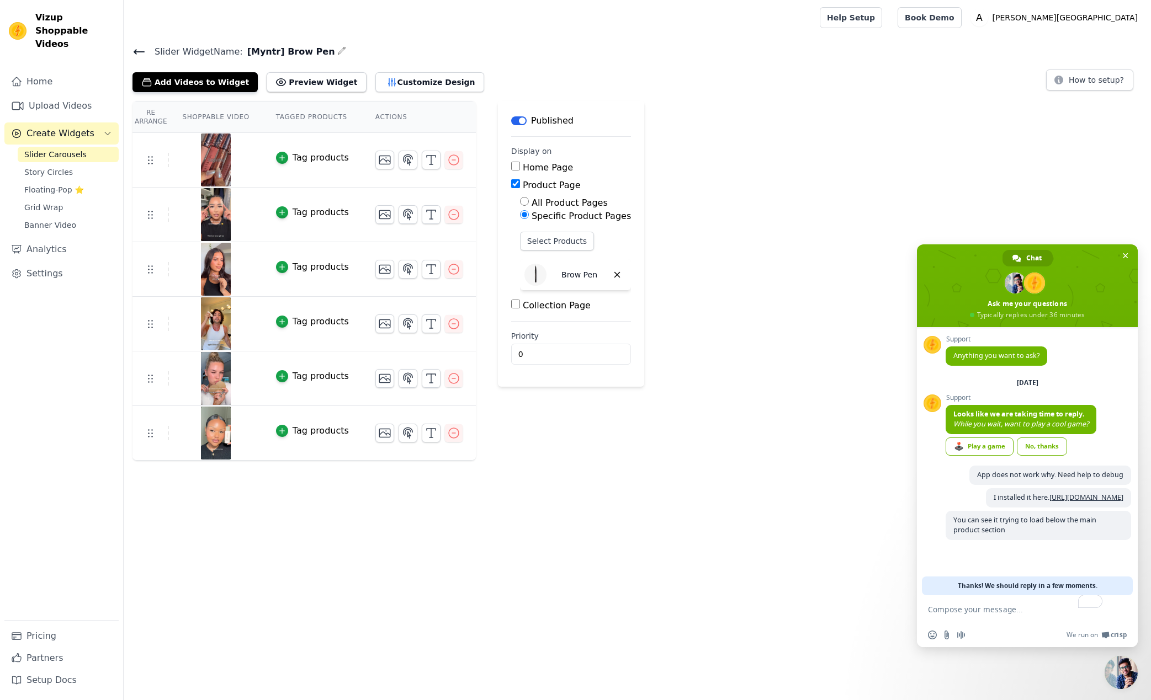
click at [141, 52] on icon at bounding box center [138, 51] width 13 height 13
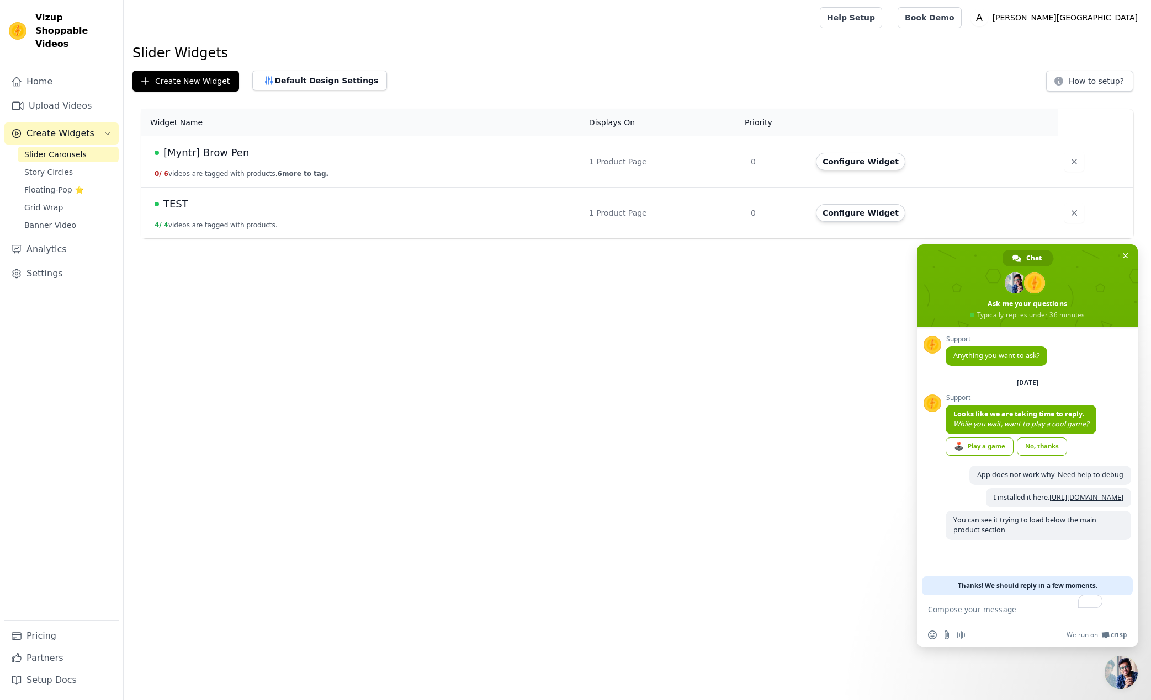
click at [202, 154] on span "[Myntr] Brow Pen" at bounding box center [206, 152] width 86 height 15
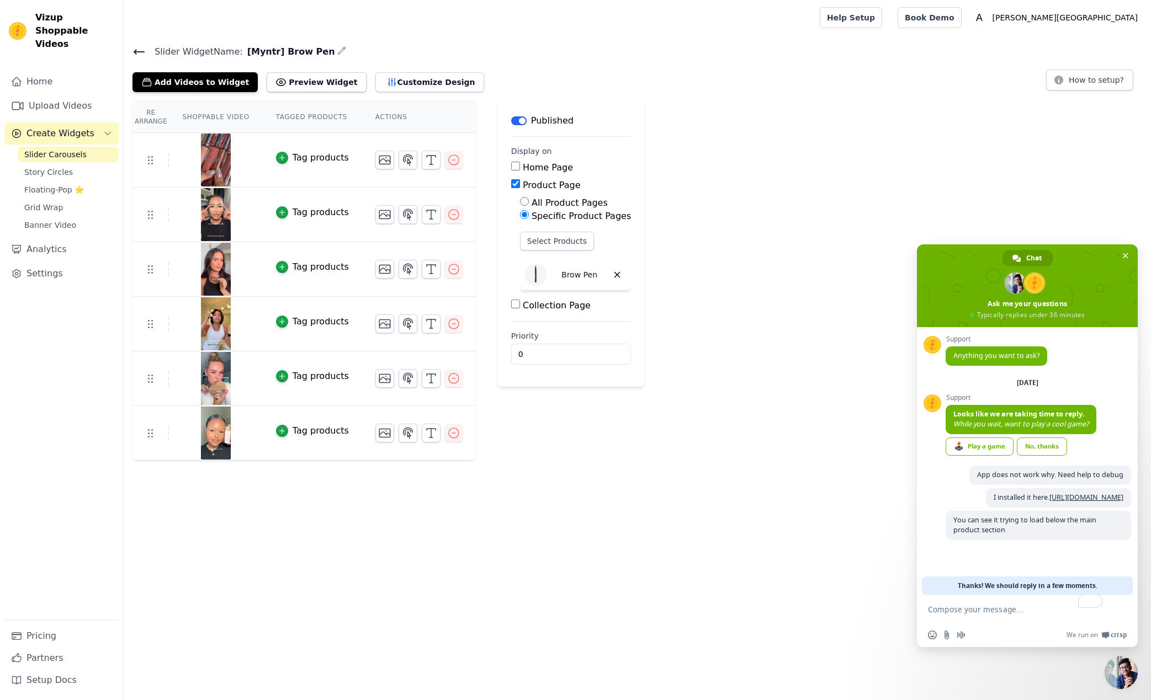
click at [306, 153] on div "Tag products" at bounding box center [320, 157] width 56 height 13
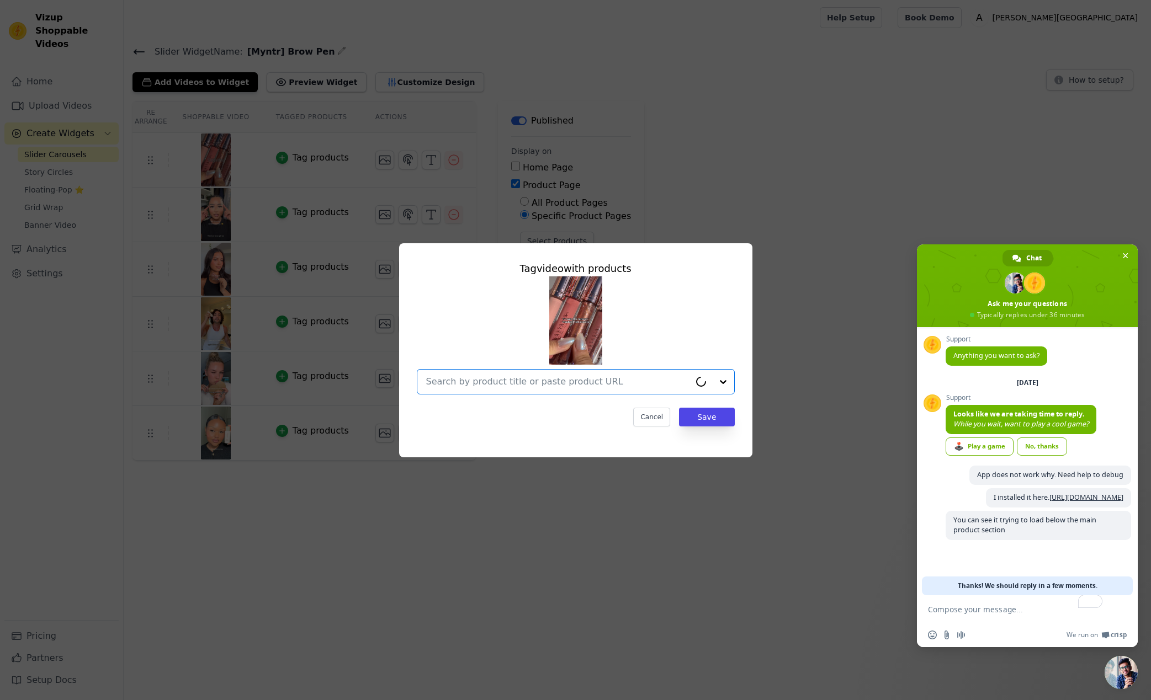
click at [607, 386] on input "text" at bounding box center [558, 381] width 264 height 13
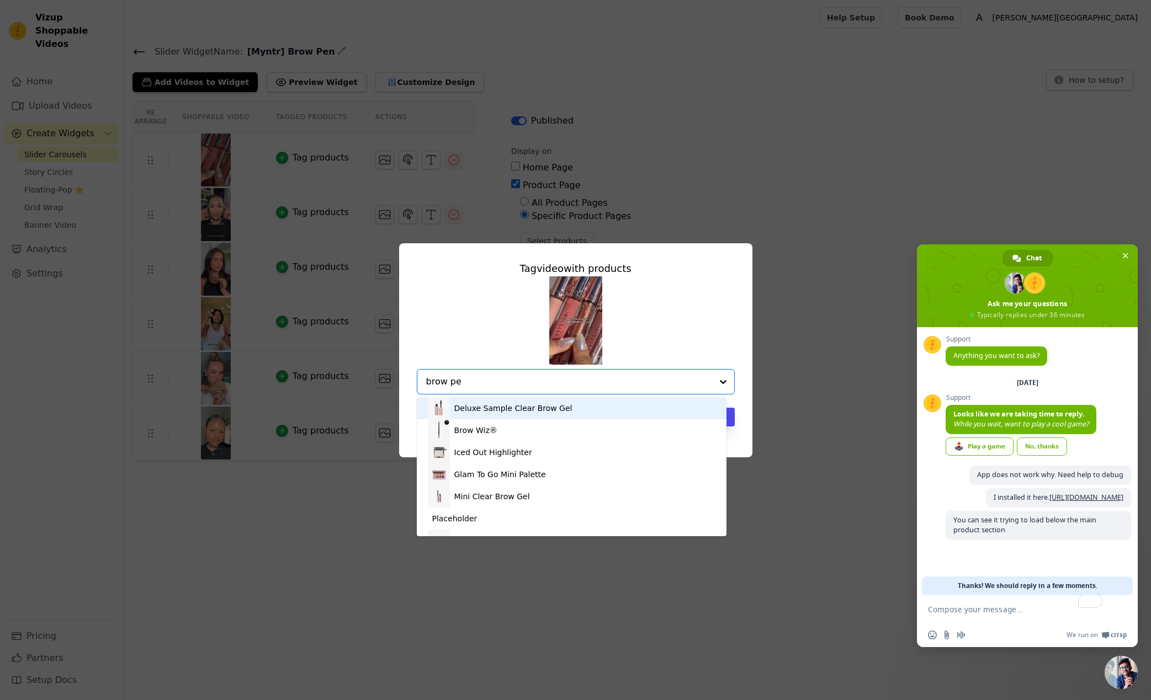
type input "brow pen"
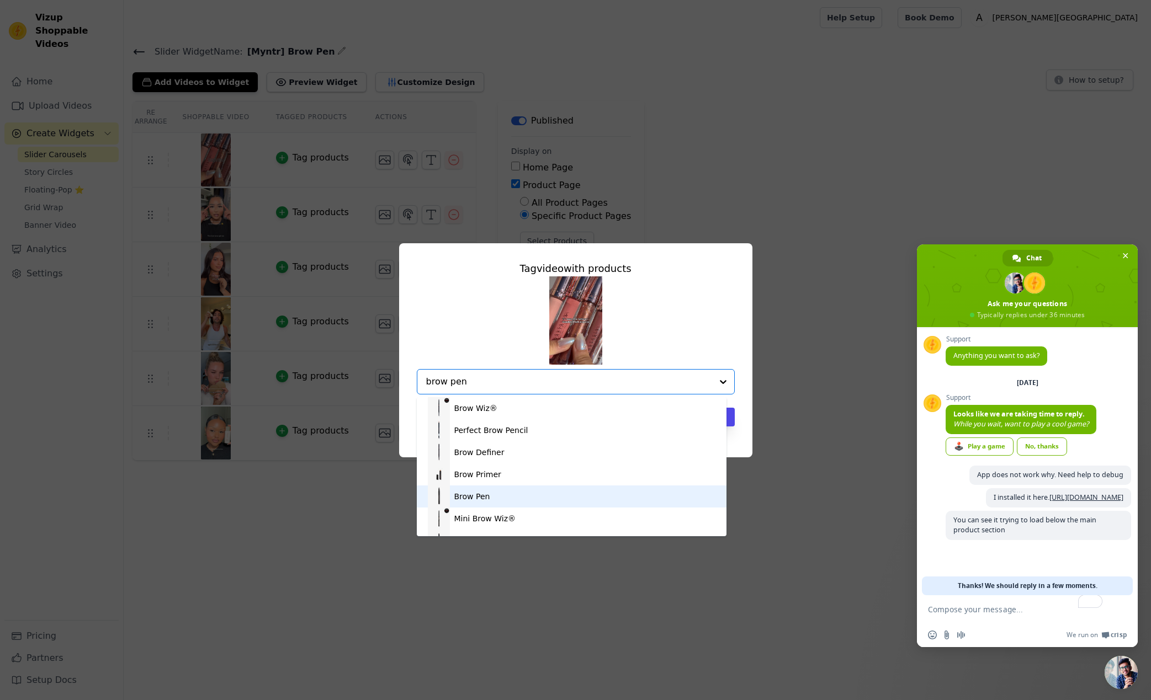
click at [483, 491] on div "Brow Pen" at bounding box center [472, 496] width 36 height 11
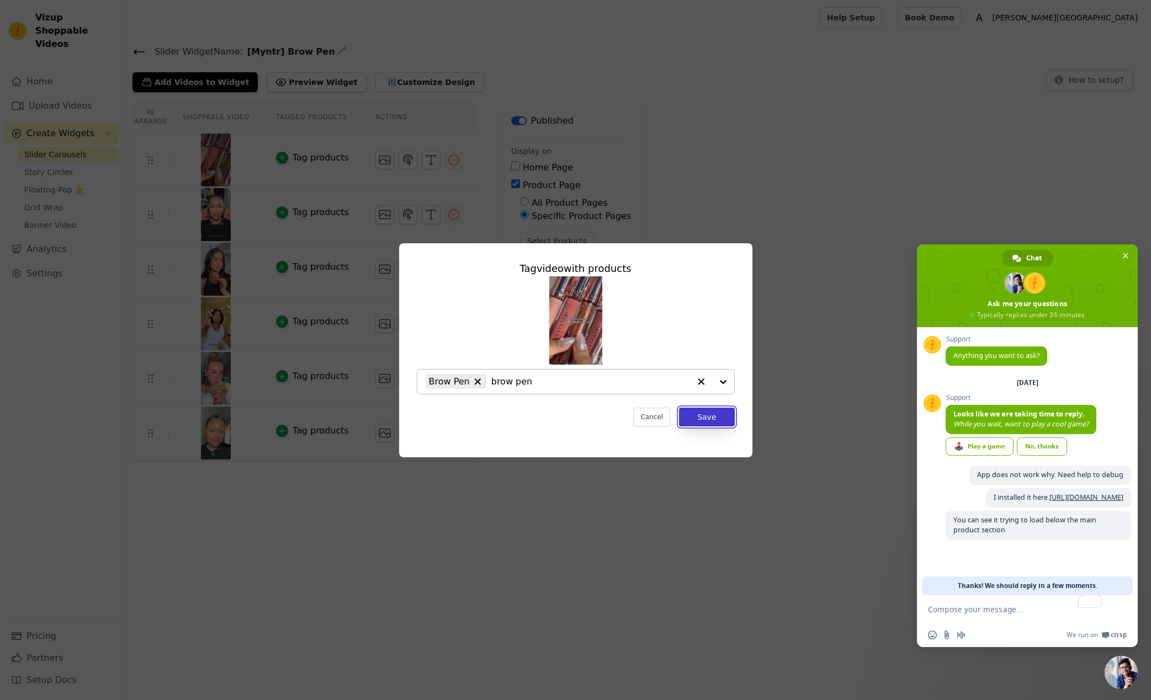
click at [721, 423] on button "Save" at bounding box center [706, 417] width 55 height 19
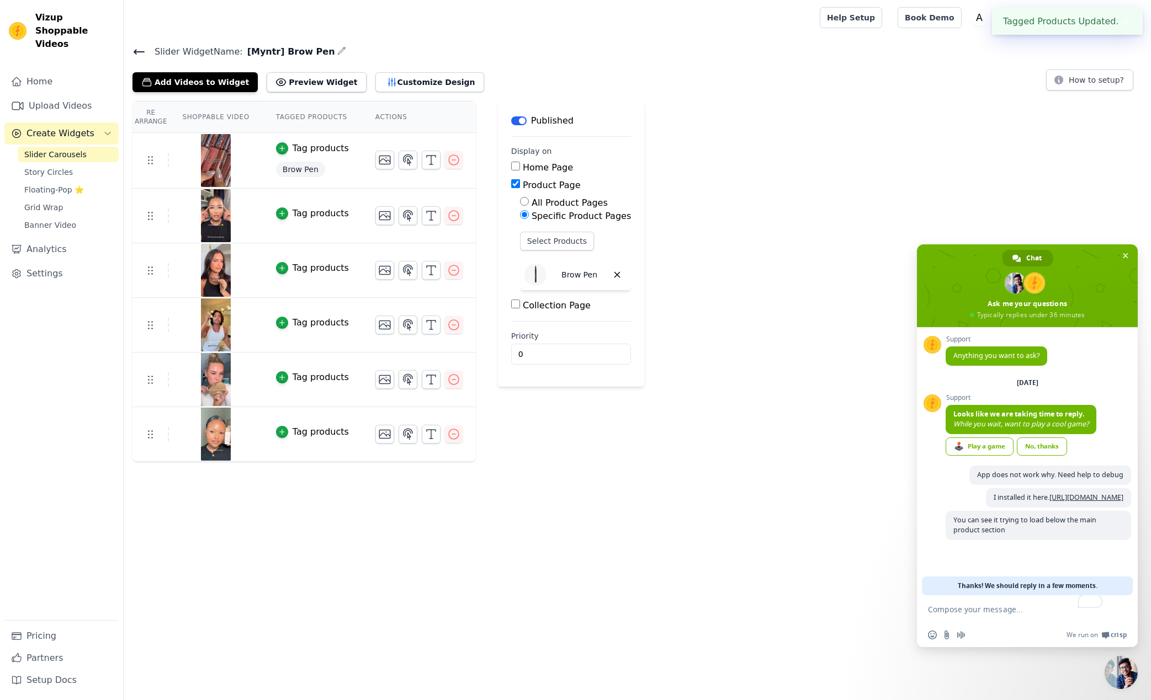
click at [317, 210] on div "Tag products" at bounding box center [320, 213] width 56 height 13
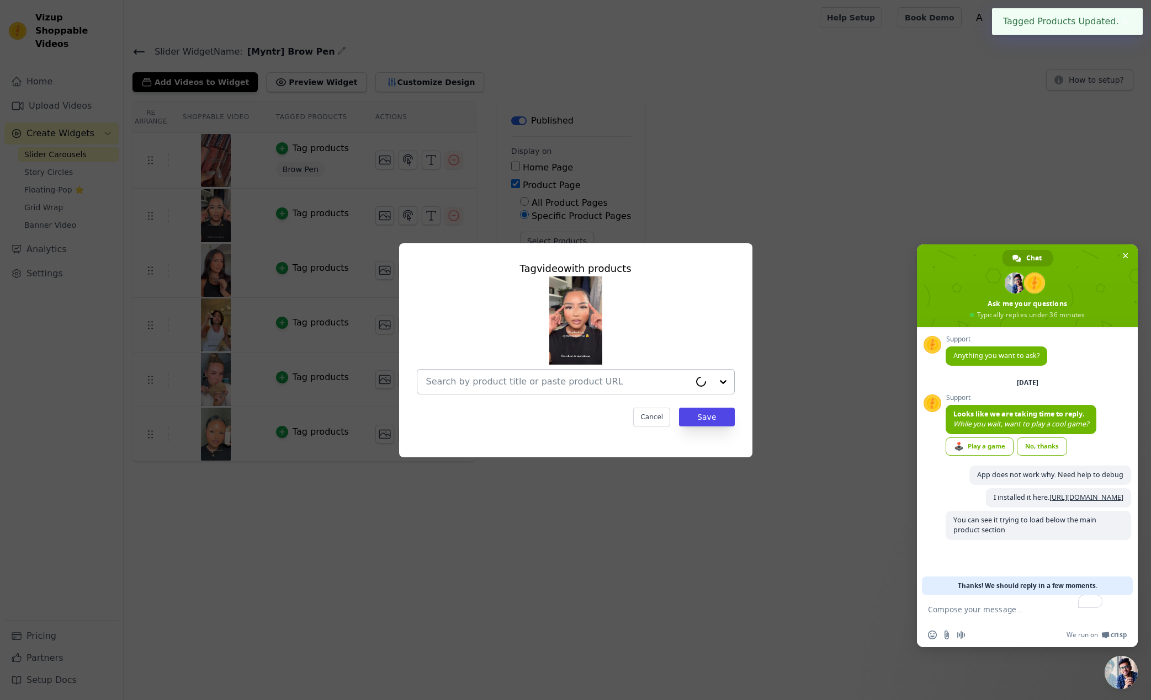
click at [543, 380] on input "text" at bounding box center [558, 381] width 264 height 13
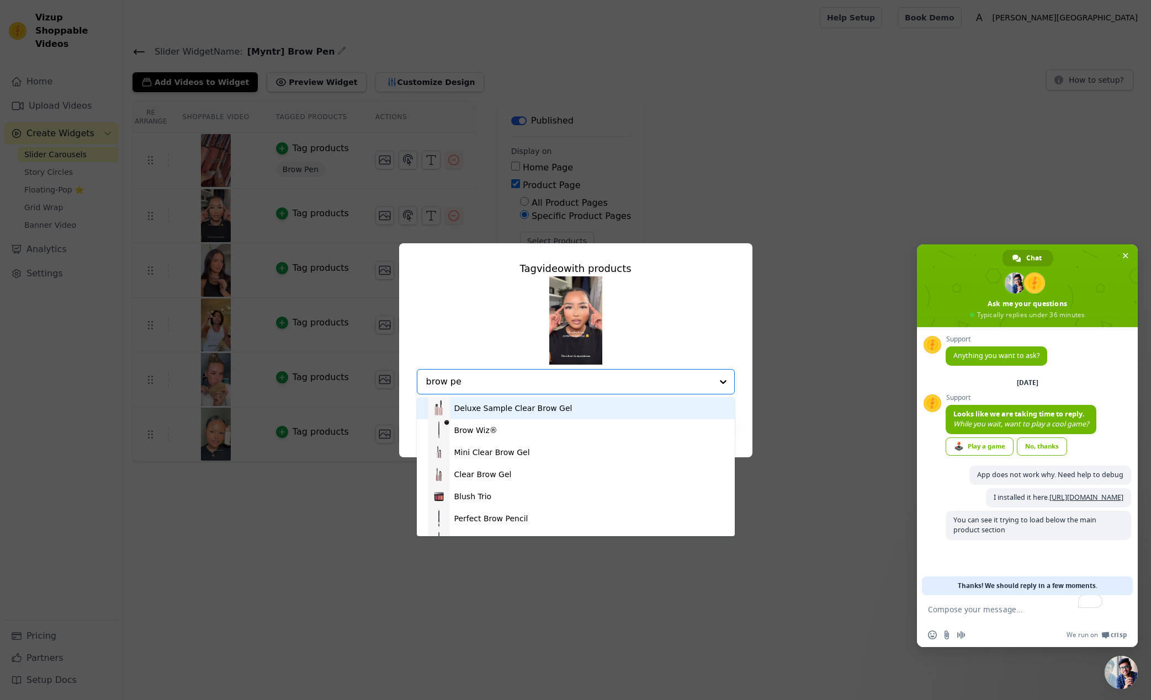
type input "brow pen"
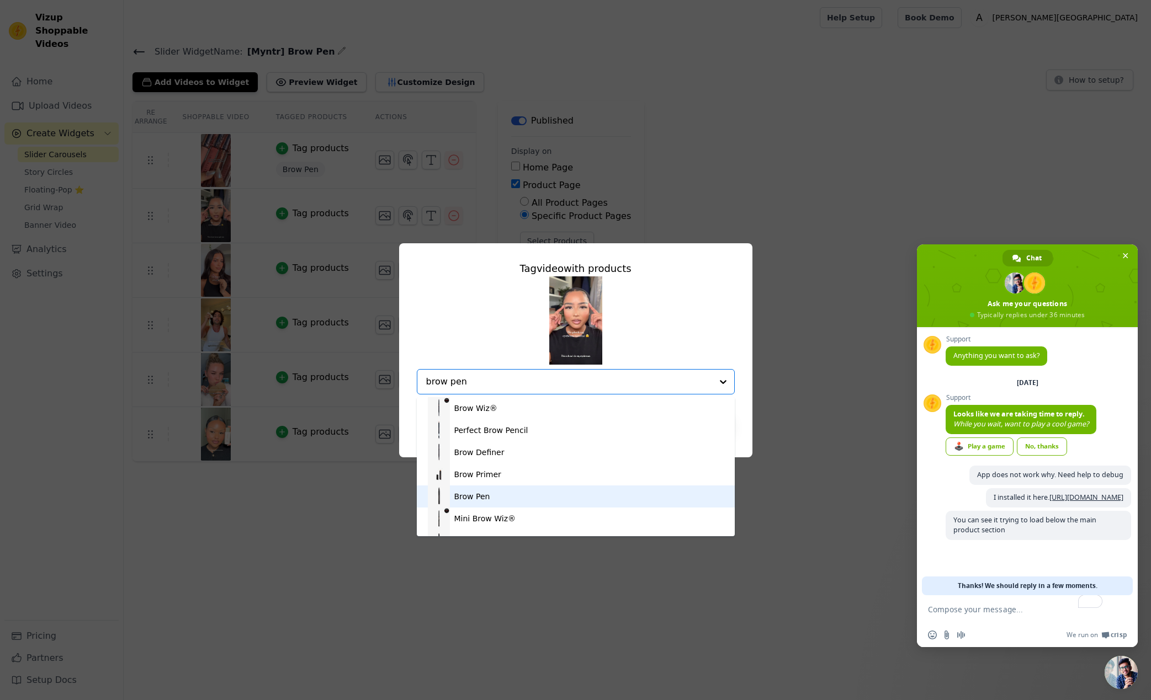
click at [507, 497] on div "Brow Pen" at bounding box center [576, 497] width 296 height 22
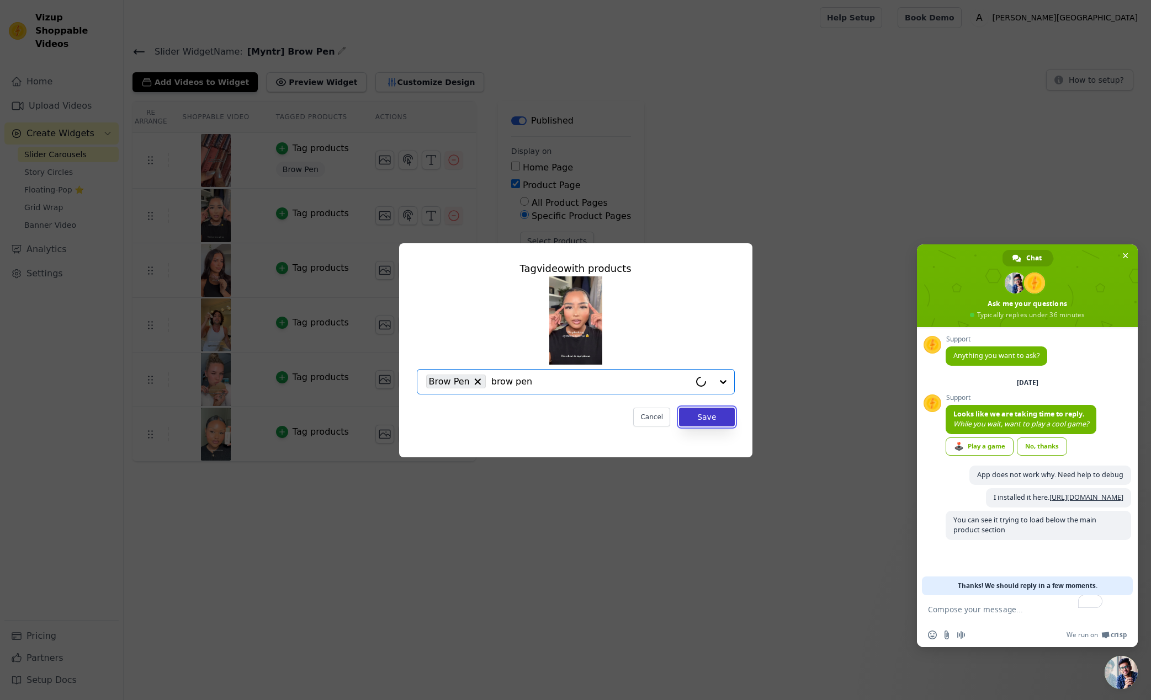
click at [708, 416] on button "Save" at bounding box center [706, 417] width 55 height 19
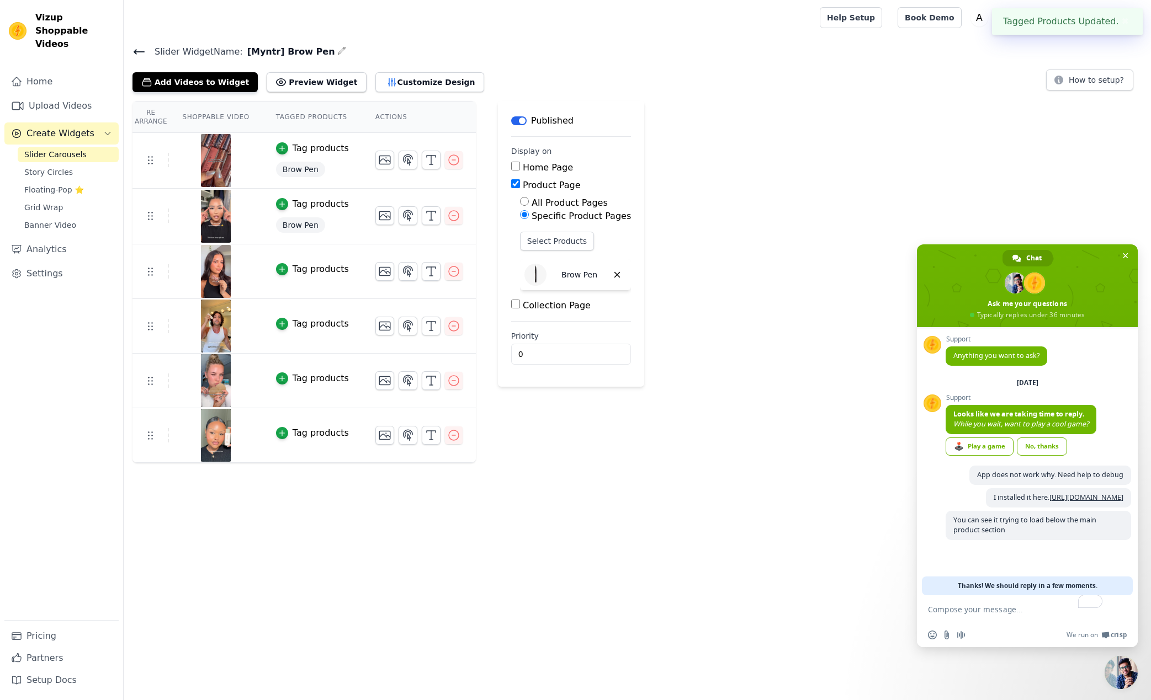
click at [317, 264] on div "Tag products" at bounding box center [320, 269] width 56 height 13
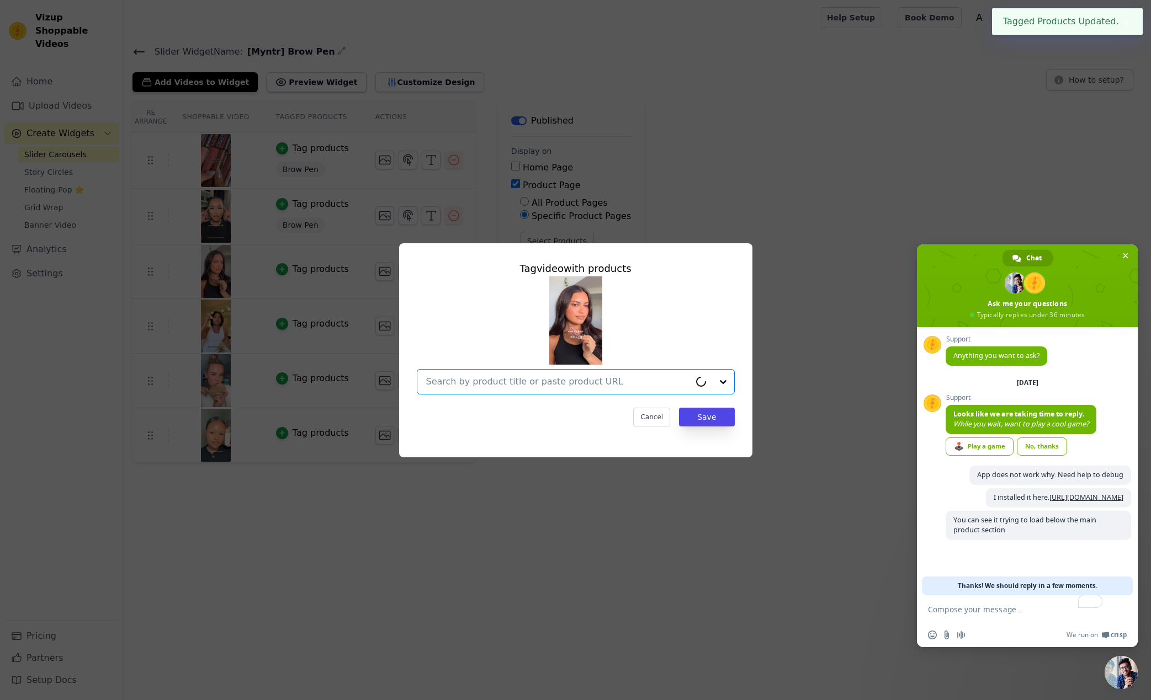
click at [536, 381] on input "text" at bounding box center [558, 381] width 264 height 13
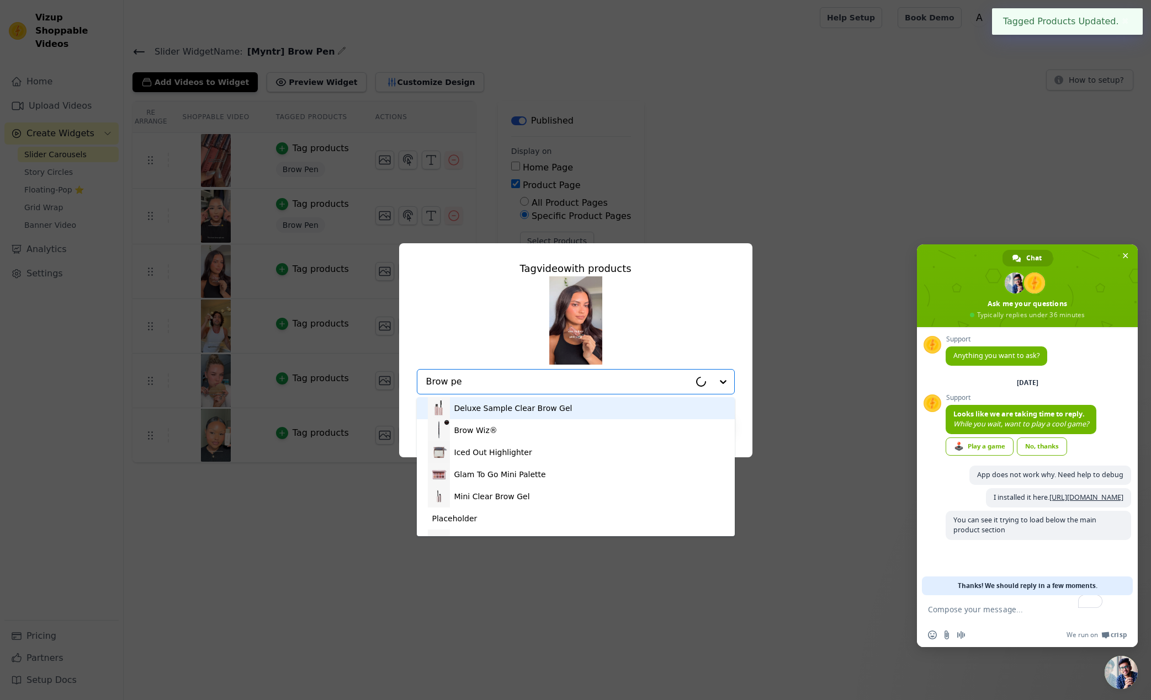
type input "Brow pen"
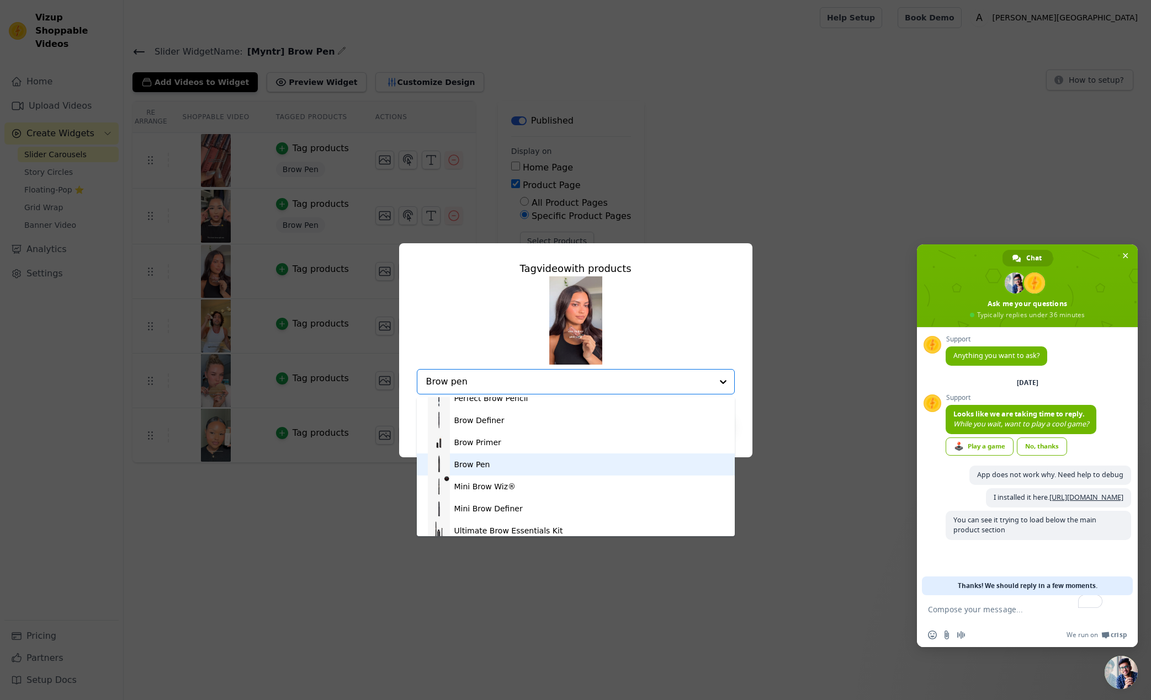
scroll to position [31, 0]
click at [492, 466] on div "Brow Pen" at bounding box center [576, 465] width 296 height 22
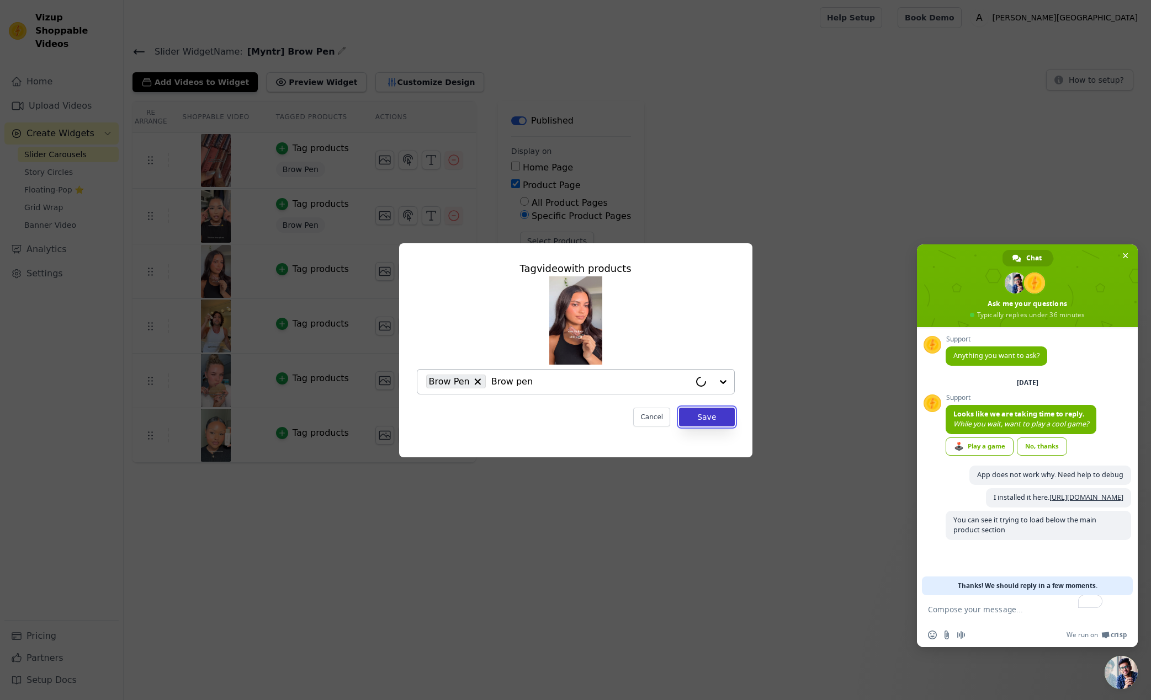
click at [702, 423] on button "Save" at bounding box center [706, 417] width 55 height 19
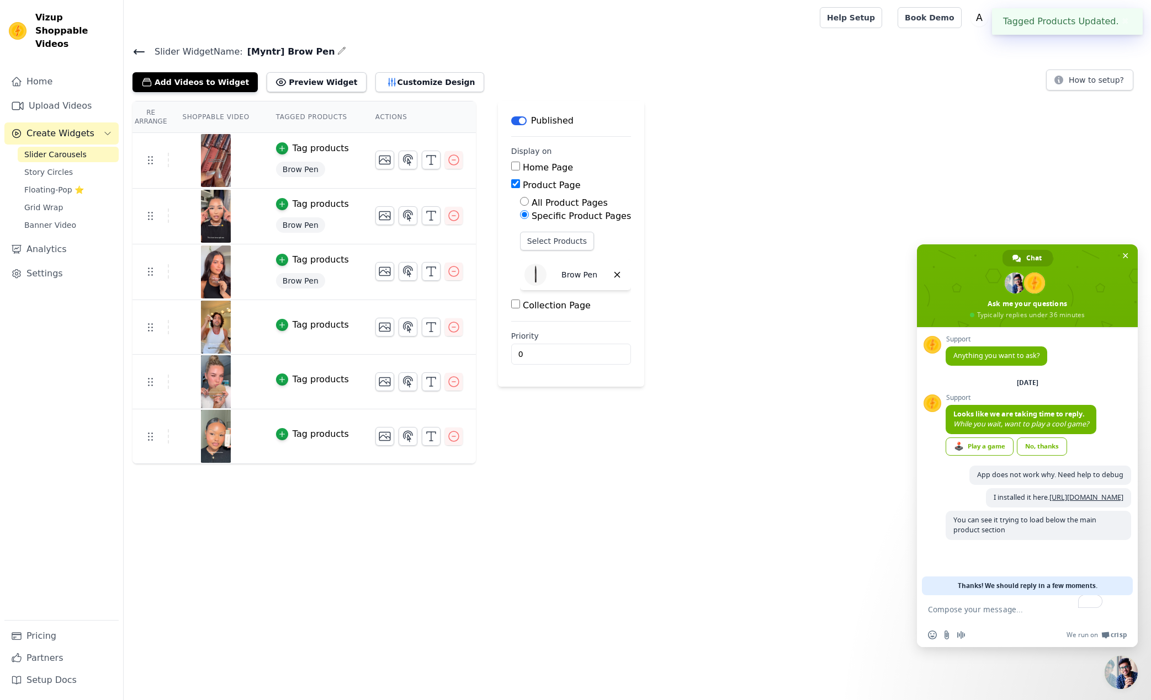
click at [309, 326] on div "Tag products" at bounding box center [320, 324] width 56 height 13
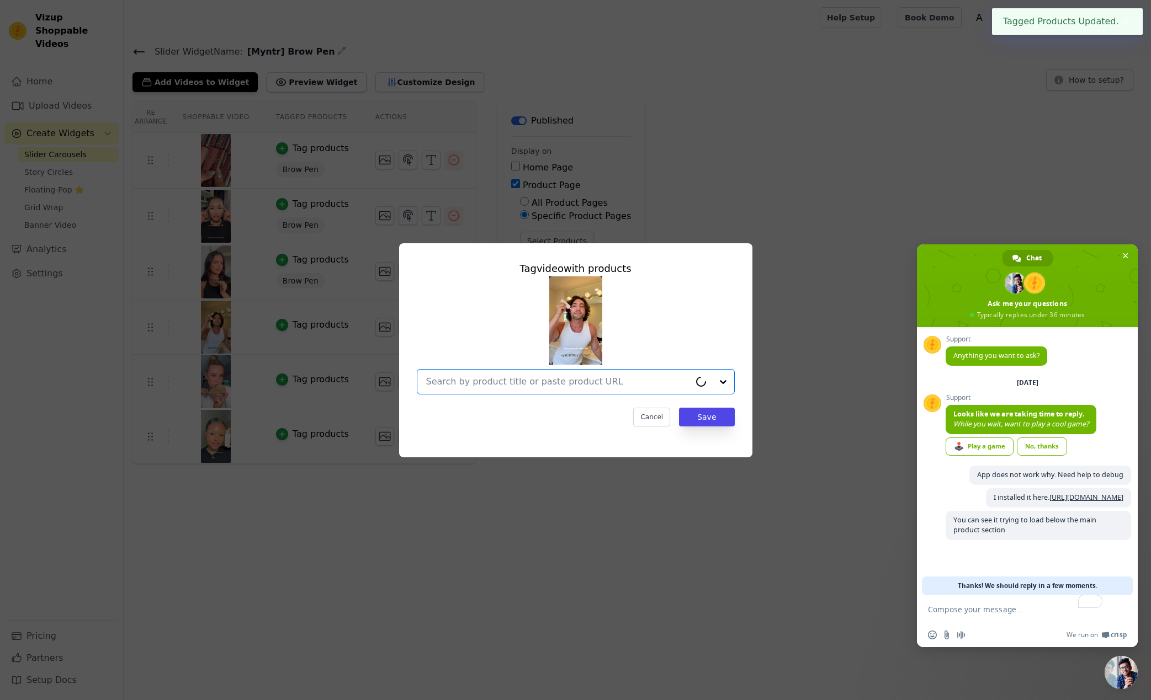
click at [494, 384] on input "text" at bounding box center [558, 381] width 264 height 13
type input "brow pen"
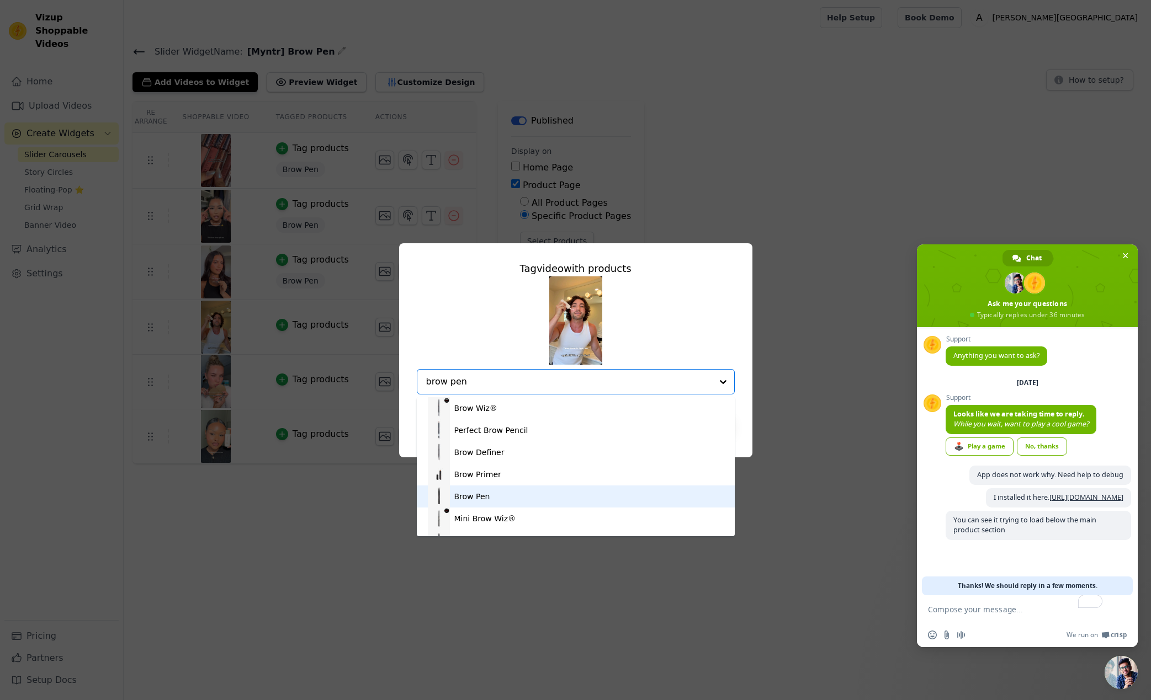
click at [492, 493] on div "Brow Pen" at bounding box center [576, 497] width 296 height 22
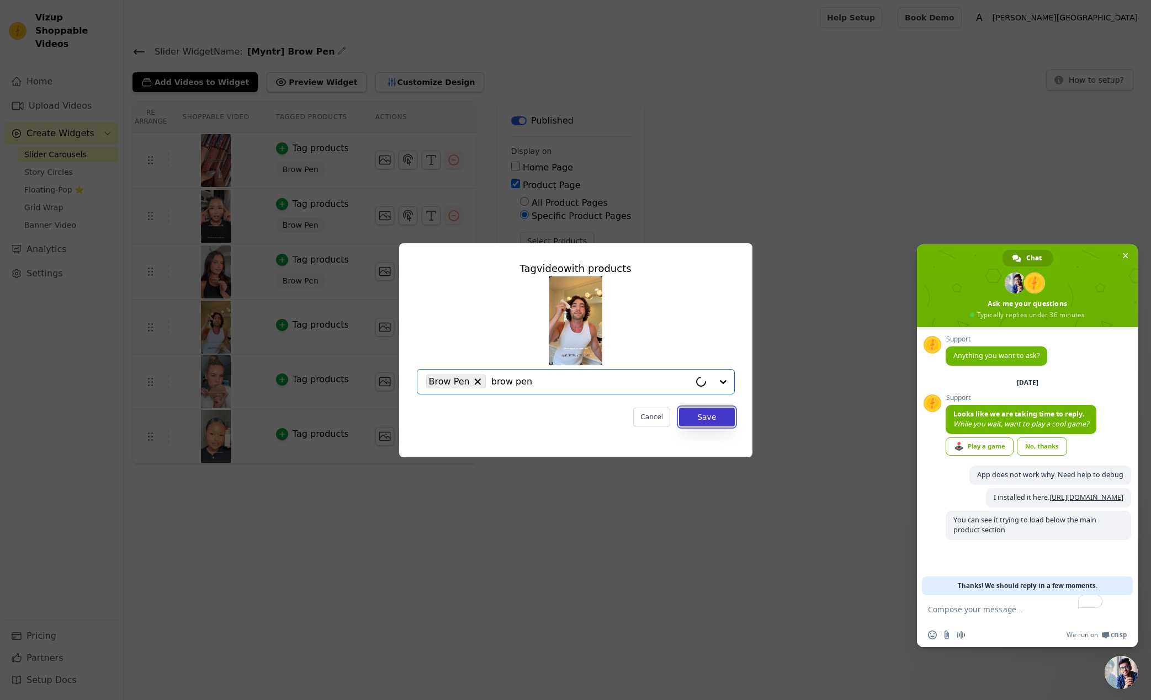
click at [704, 415] on button "Save" at bounding box center [706, 417] width 55 height 19
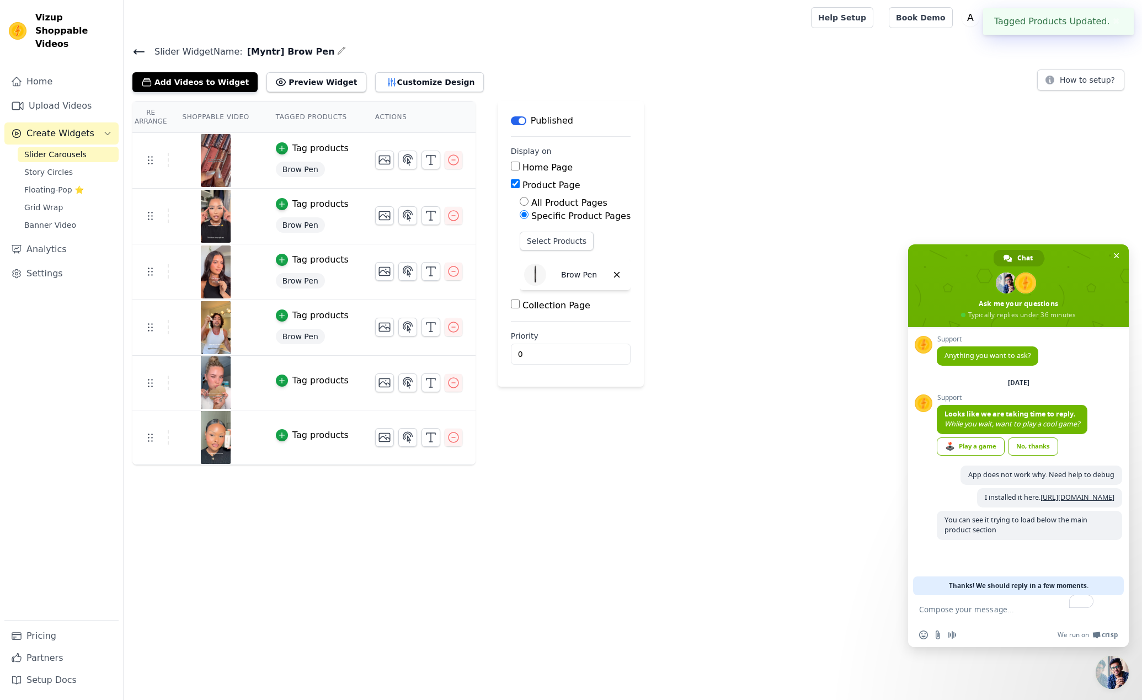
click at [312, 384] on div "Tag products" at bounding box center [320, 380] width 56 height 13
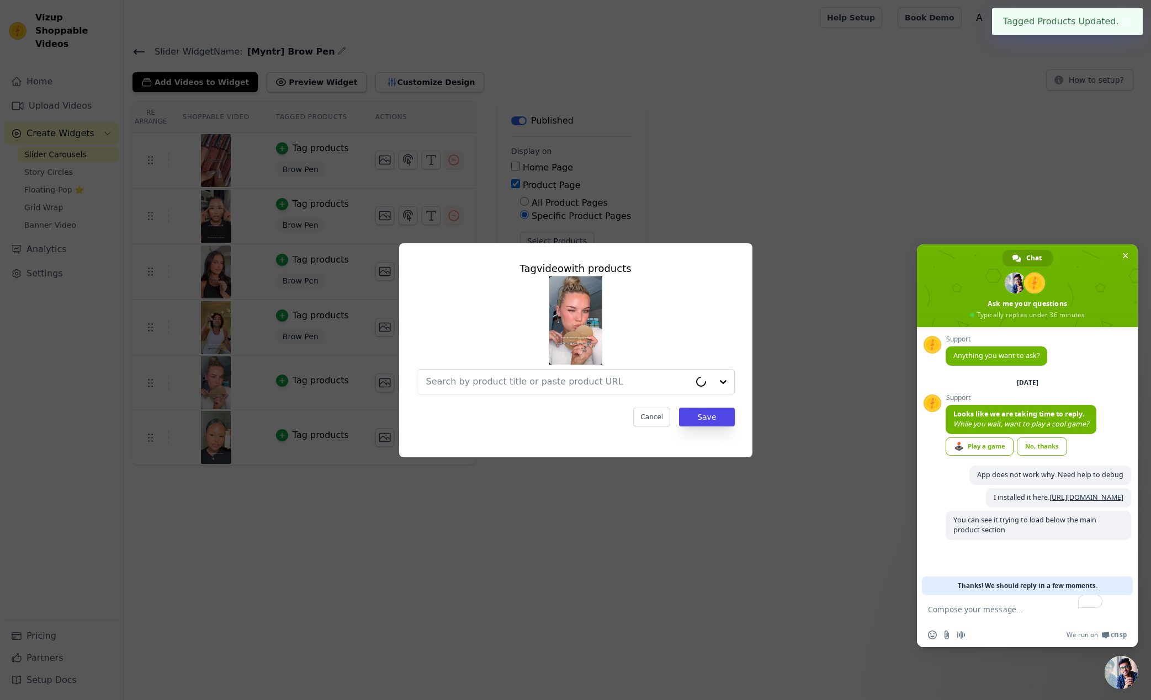
click at [534, 396] on div "Tag video with products Cancel Save" at bounding box center [576, 343] width 336 height 183
click at [535, 387] on input "text" at bounding box center [558, 381] width 264 height 13
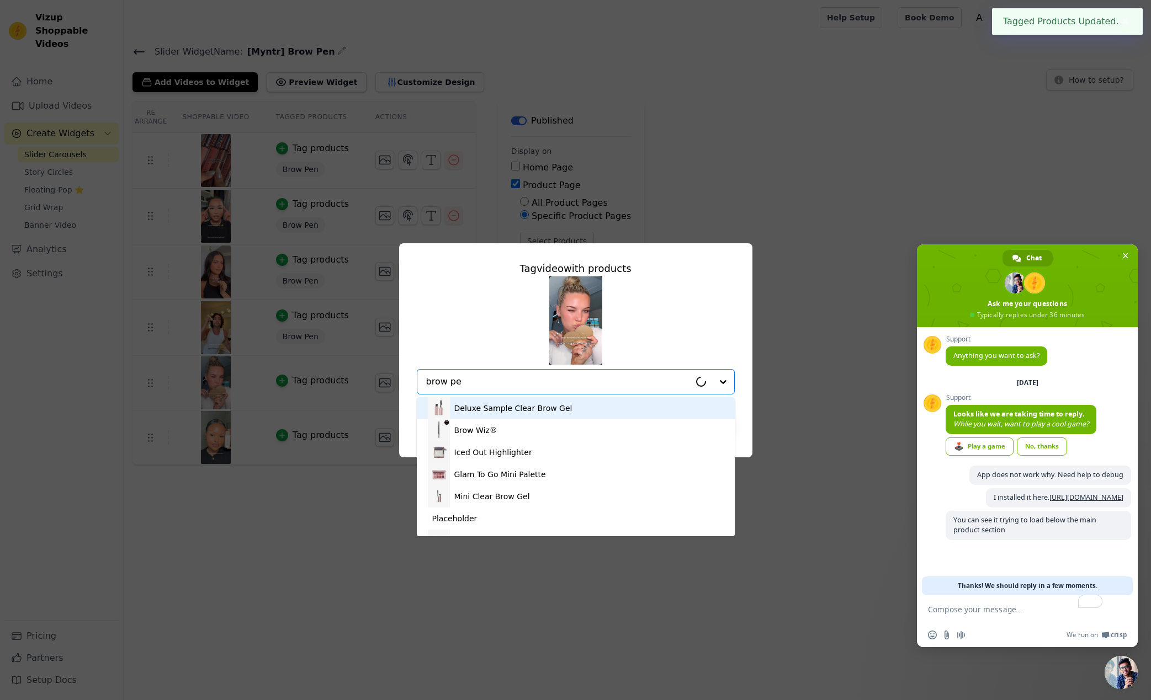
type input "brow pen"
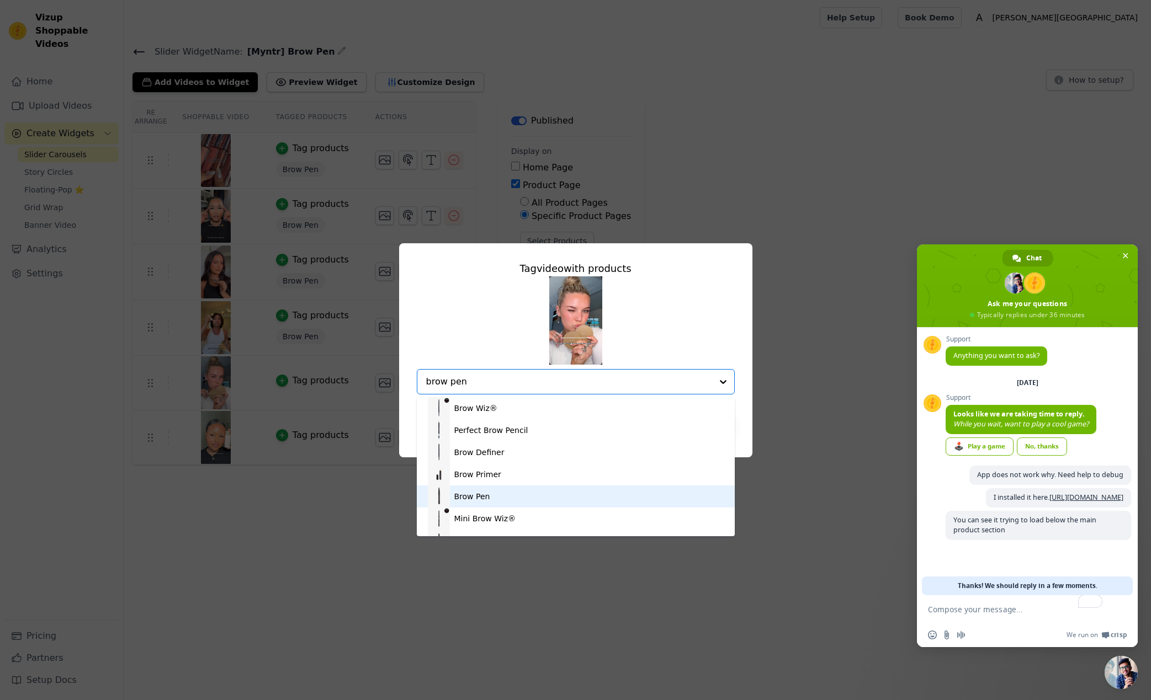
click at [500, 494] on div "Brow Pen" at bounding box center [576, 497] width 296 height 22
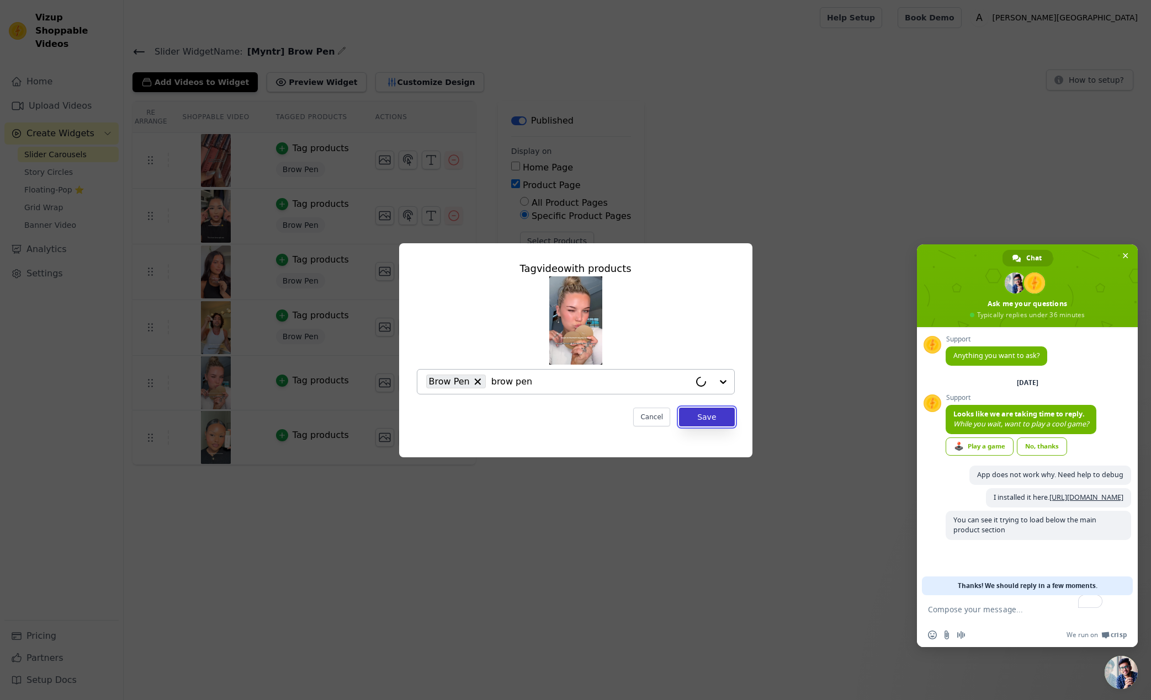
click at [728, 413] on button "Save" at bounding box center [706, 417] width 55 height 19
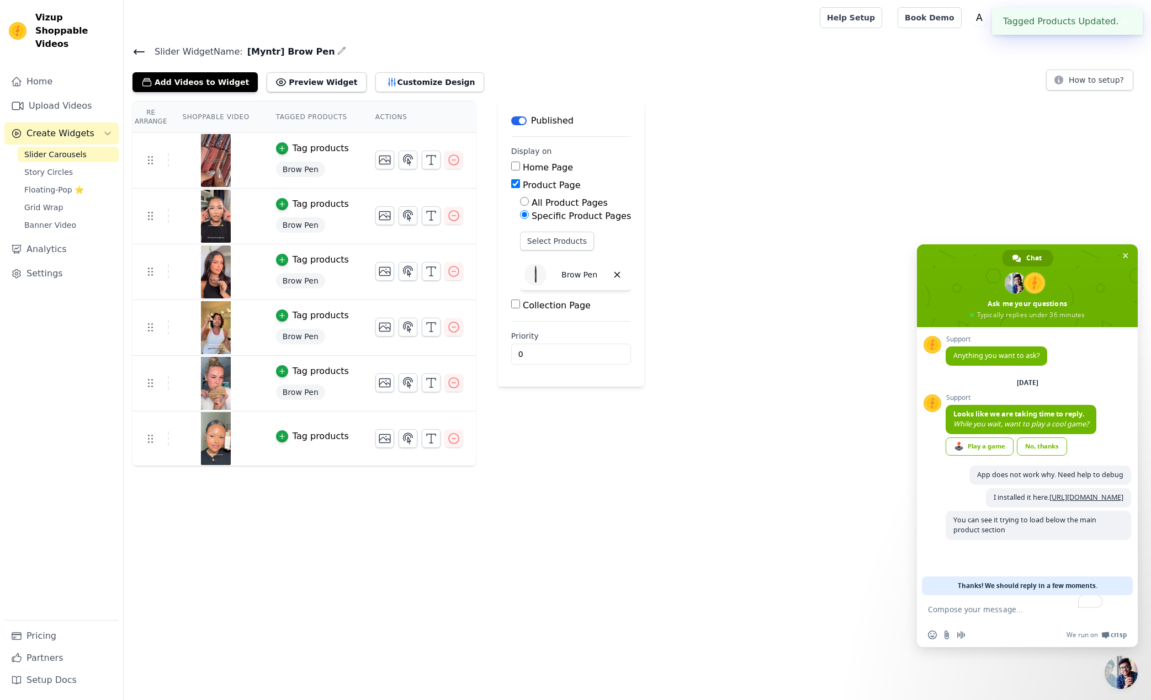
click at [309, 431] on div "Tag products" at bounding box center [320, 436] width 56 height 13
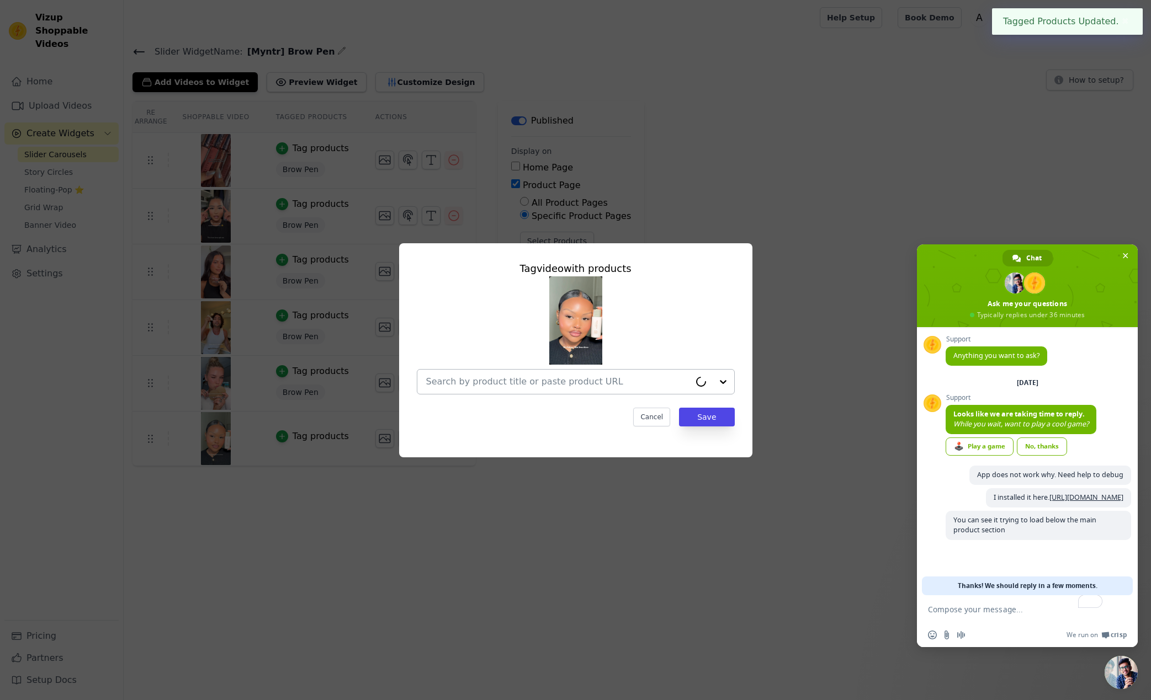
click at [477, 373] on div at bounding box center [558, 382] width 264 height 24
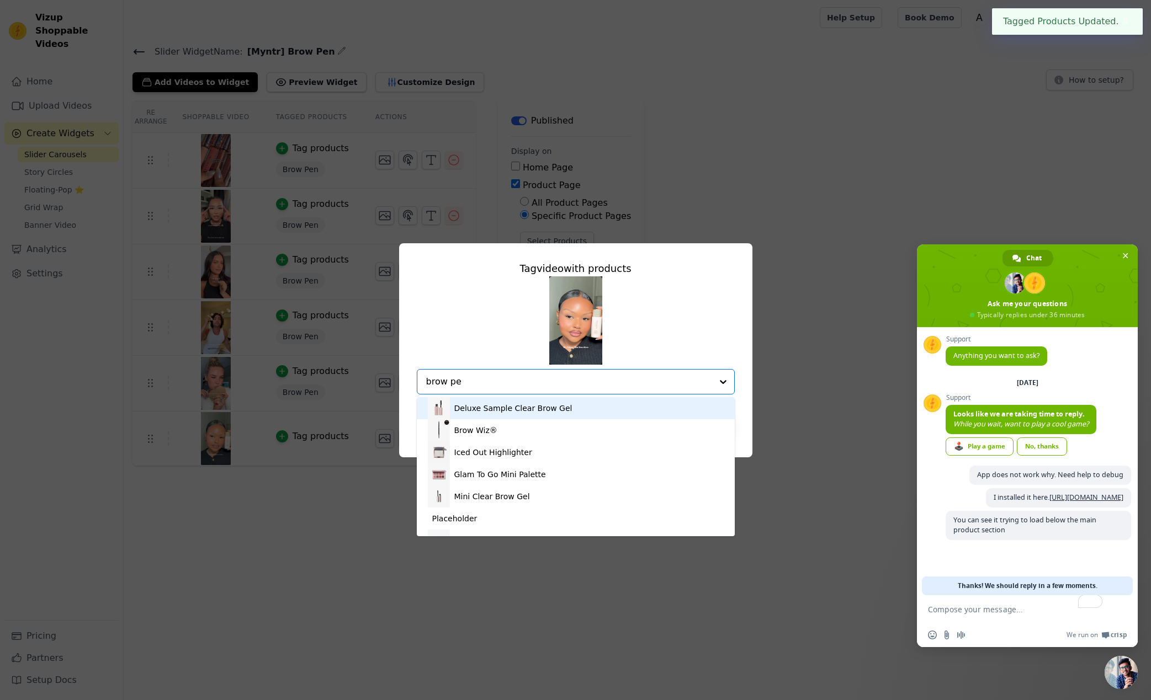
type input "brow pen"
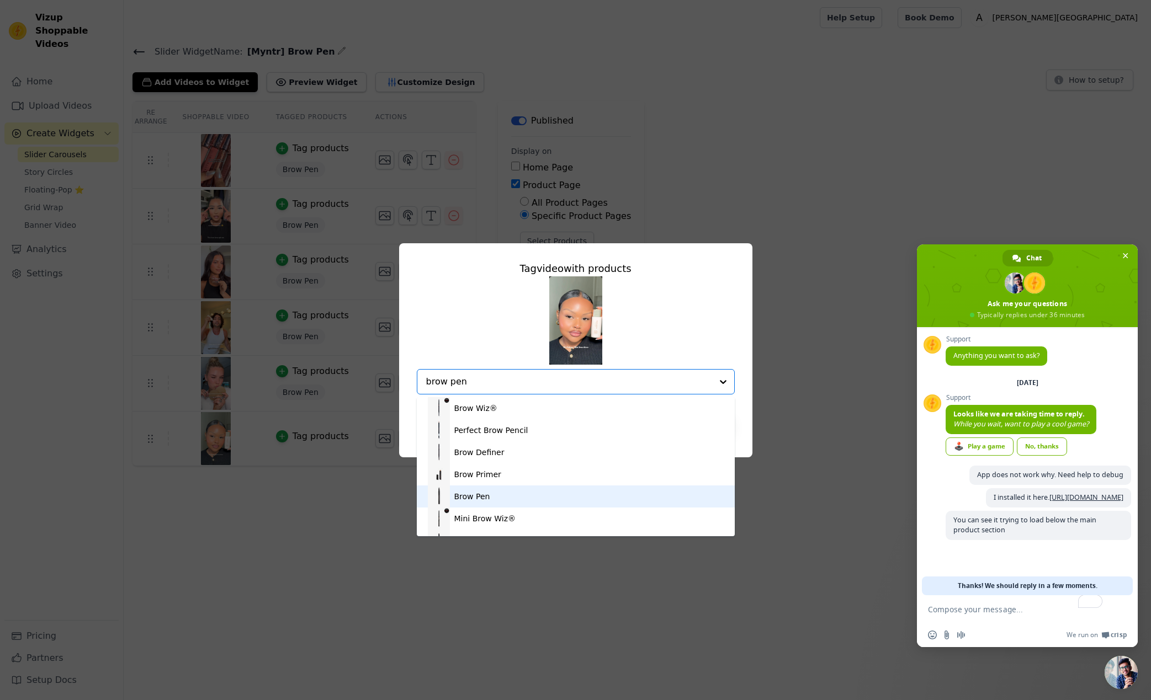
click at [510, 499] on div "Brow Pen" at bounding box center [576, 497] width 296 height 22
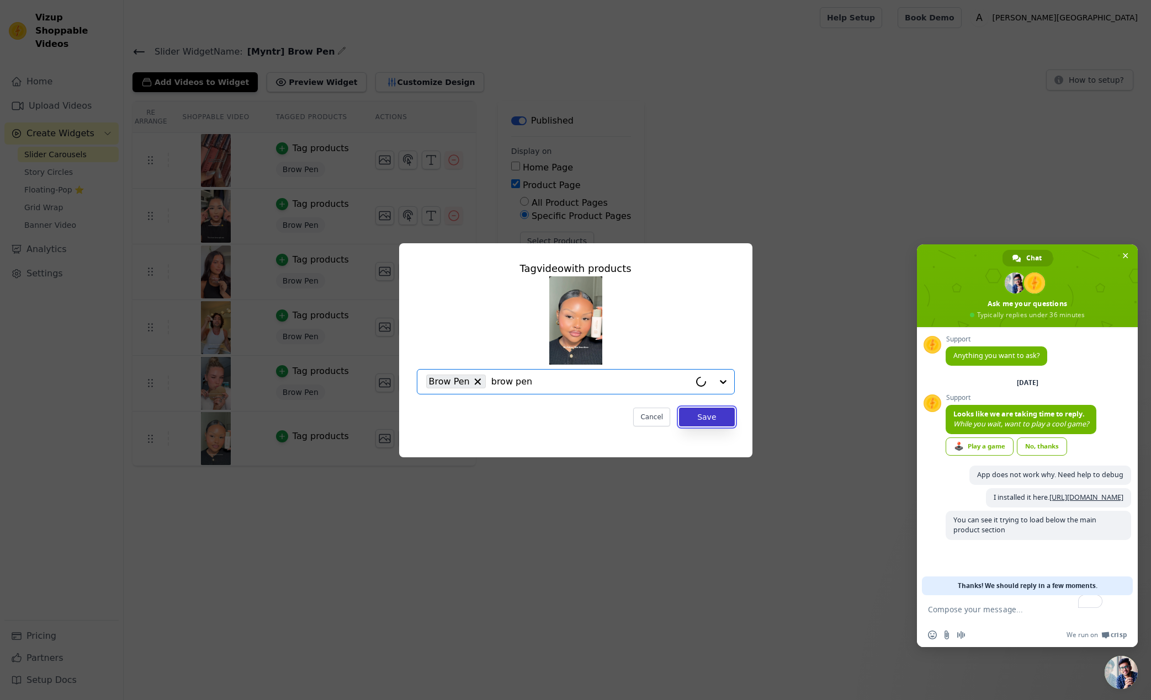
click at [726, 424] on button "Save" at bounding box center [706, 417] width 55 height 19
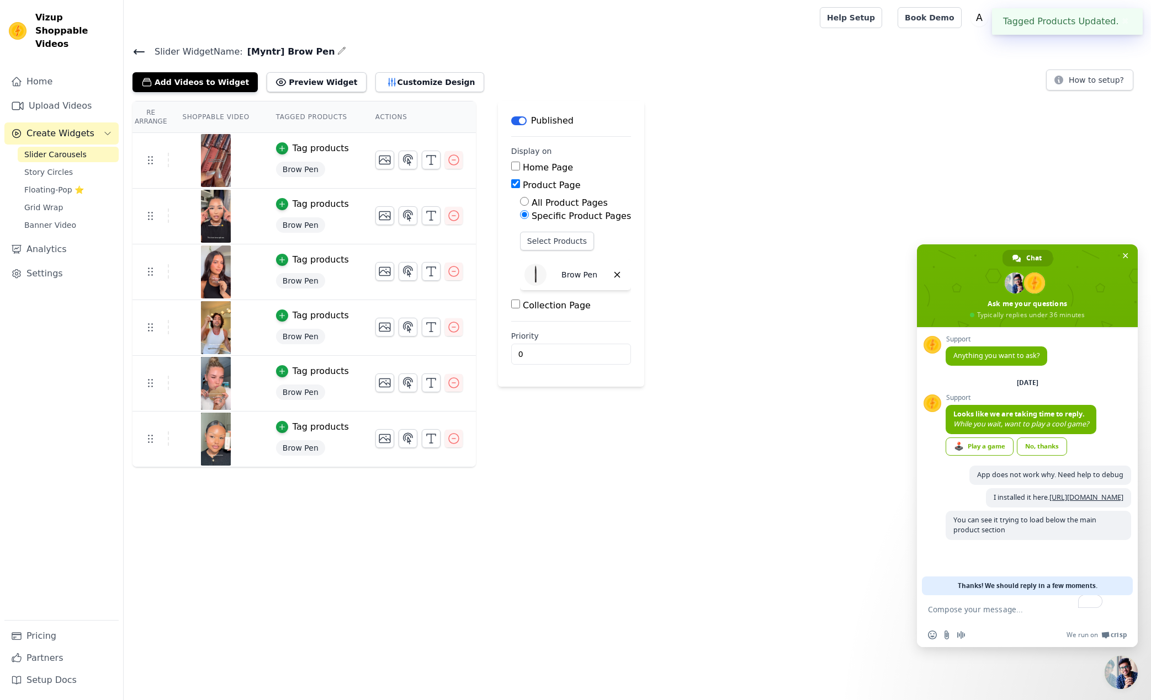
click at [540, 467] on html "Tagged Products Updated. ✖ Vizup Shoppable Videos Home Upload Videos Create Wid…" at bounding box center [575, 233] width 1151 height 467
click at [705, 120] on div "Re Arrange Shoppable Video Tagged Products Actions Tag products Brow Pen Tag pr…" at bounding box center [637, 284] width 1027 height 366
click at [760, 237] on div "Re Arrange Shoppable Video Tagged Products Actions Tag products Brow Pen Tag pr…" at bounding box center [637, 284] width 1027 height 366
click at [882, 212] on div "Re Arrange Shoppable Video Tagged Products Actions Tag products Brow Pen Tag pr…" at bounding box center [637, 284] width 1027 height 366
click at [609, 467] on html "Vizup Shoppable Videos Home Upload Videos Create Widgets Slider Carousels Story…" at bounding box center [575, 233] width 1151 height 467
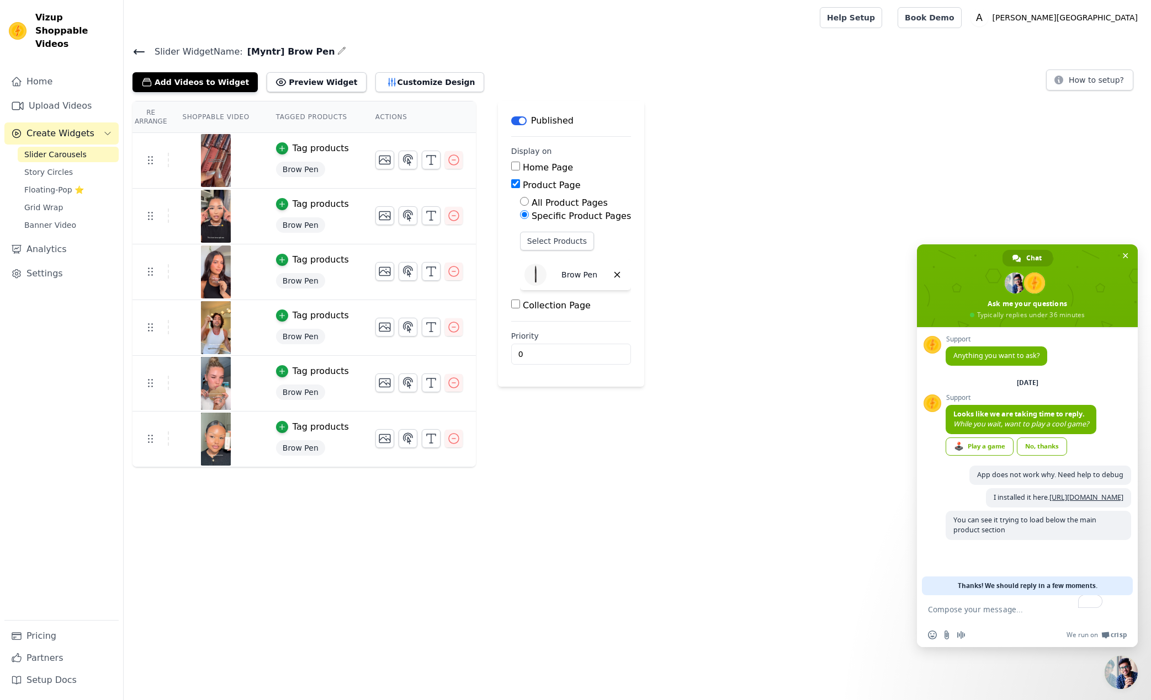
click at [146, 45] on span "Slider Widget Name:" at bounding box center [194, 51] width 97 height 13
click at [143, 49] on icon at bounding box center [138, 51] width 13 height 13
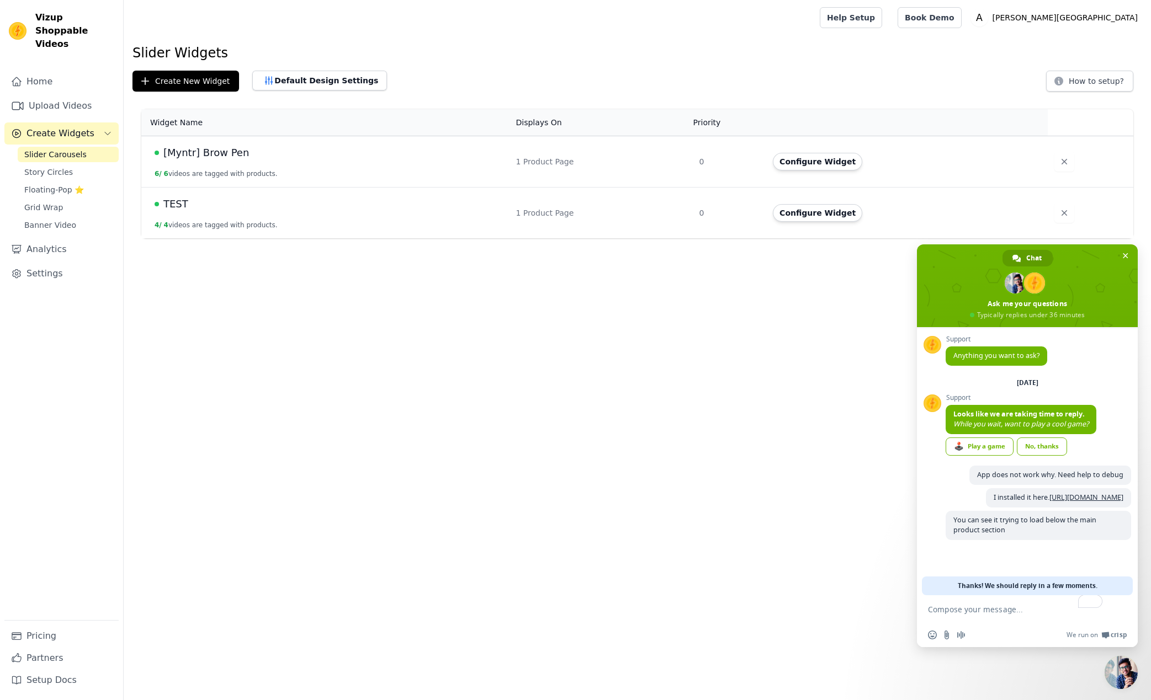
click at [175, 203] on span "TEST" at bounding box center [175, 203] width 25 height 15
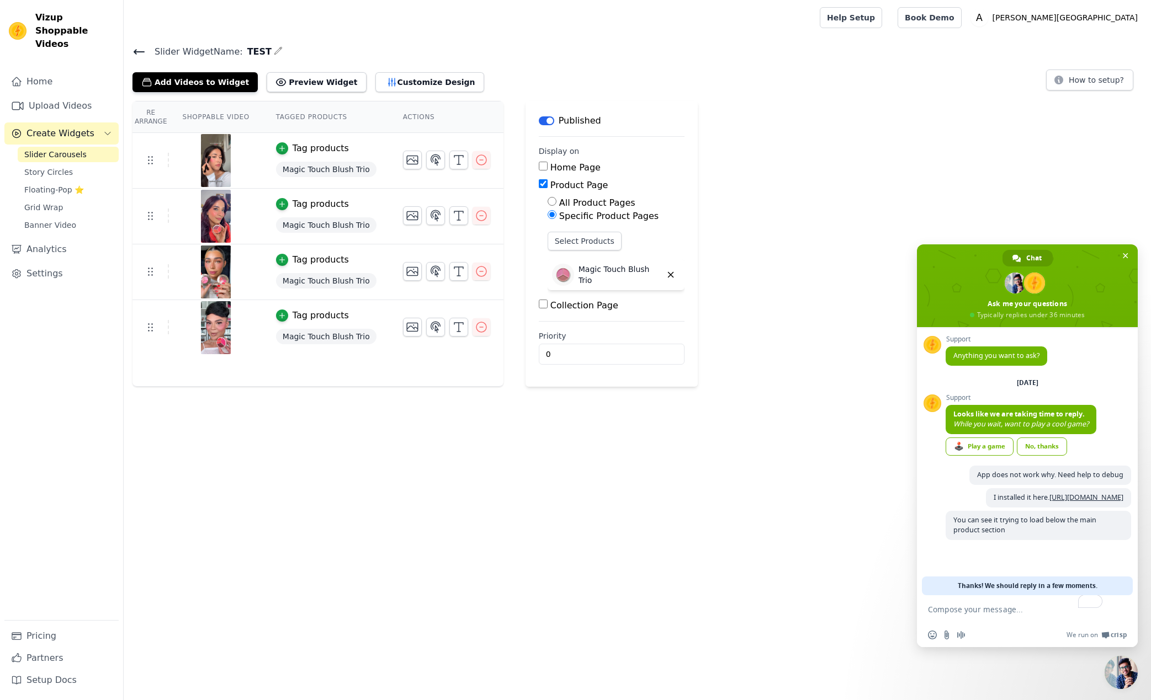
click at [138, 54] on icon at bounding box center [138, 51] width 13 height 13
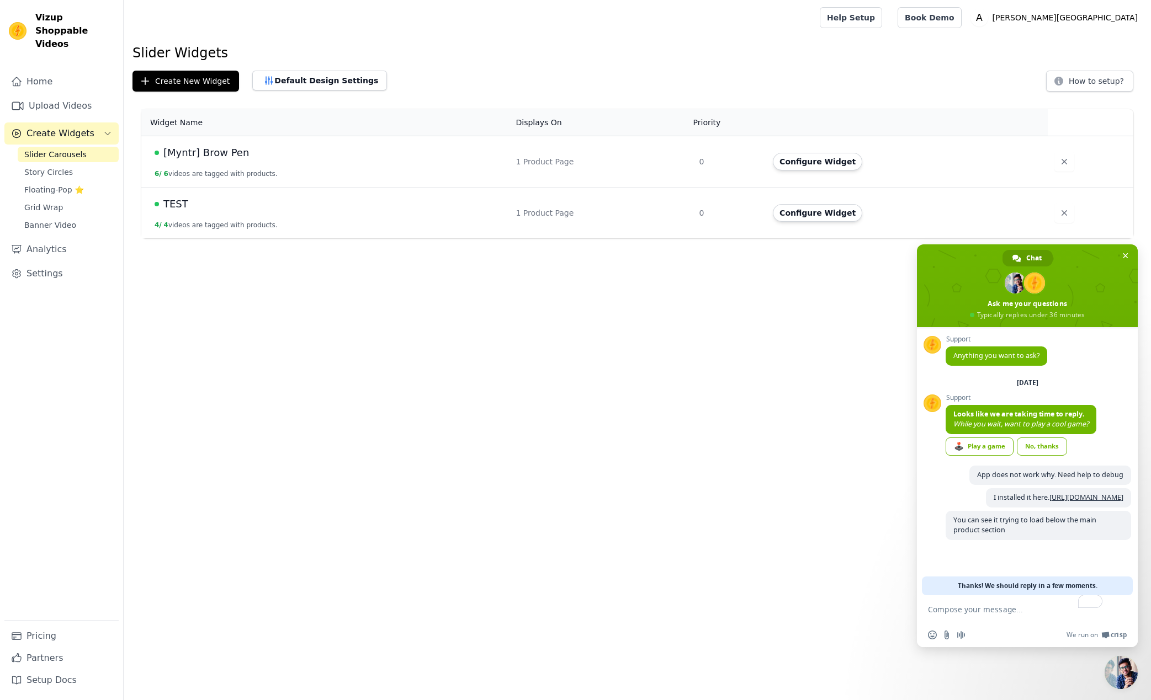
click at [217, 157] on span "[Myntr] Brow Pen" at bounding box center [206, 152] width 86 height 15
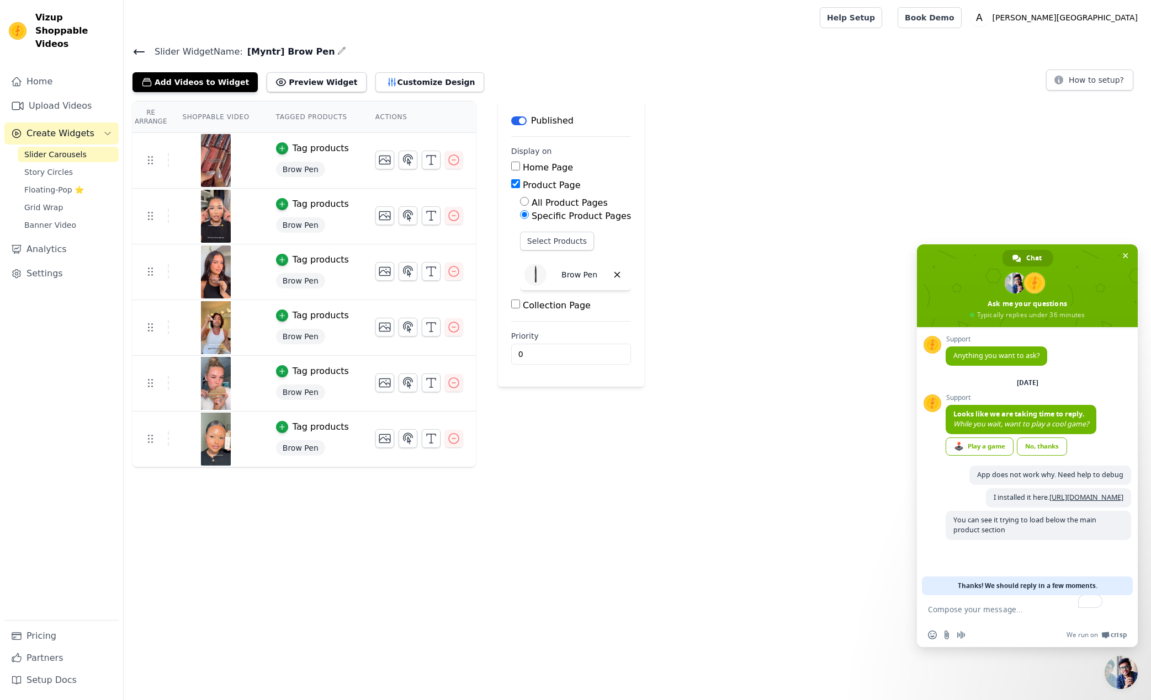
click at [801, 183] on div "Re Arrange Shoppable Video Tagged Products Actions Tag products Brow Pen Tag pr…" at bounding box center [637, 284] width 1027 height 366
click at [696, 172] on div "Re Arrange Shoppable Video Tagged Products Actions Tag products Brow Pen Tag pr…" at bounding box center [637, 284] width 1027 height 366
click at [560, 346] on input "0" at bounding box center [571, 354] width 120 height 21
click at [135, 52] on icon at bounding box center [139, 52] width 10 height 4
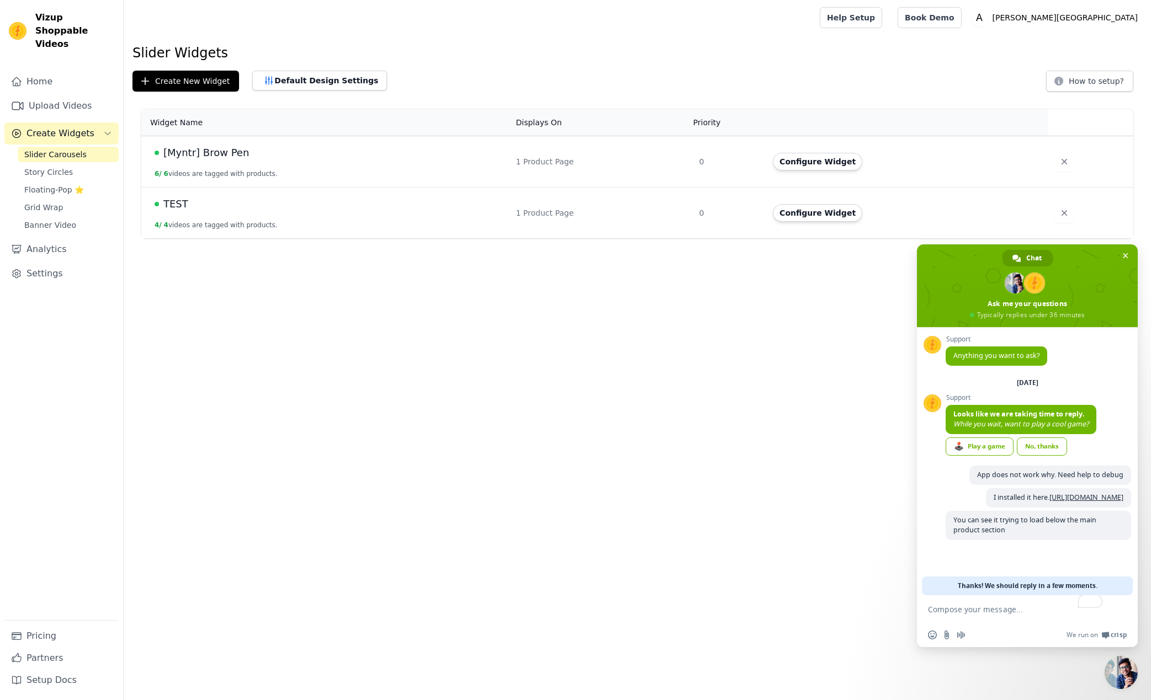
click at [205, 153] on span "[Myntr] Brow Pen" at bounding box center [206, 152] width 86 height 15
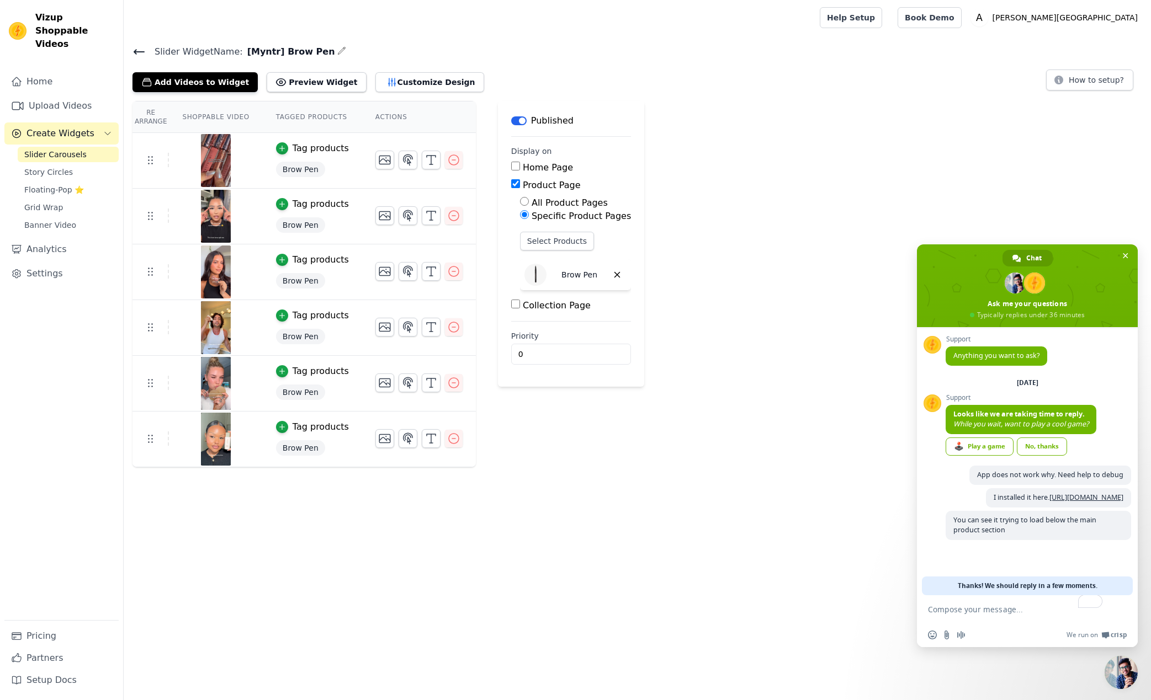
click at [760, 467] on html "Vizup Shoppable Videos Home Upload Videos Create Widgets Slider Carousels Story…" at bounding box center [575, 233] width 1151 height 467
drag, startPoint x: 314, startPoint y: 52, endPoint x: 242, endPoint y: 49, distance: 71.8
click at [243, 49] on span "[Myntr] Brow Pen" at bounding box center [289, 51] width 92 height 13
copy span "[Myntr] Brow Pen"
click at [1012, 605] on textarea "To enrich screen reader interactions, please activate Accessibility in Grammarl…" at bounding box center [1016, 609] width 177 height 28
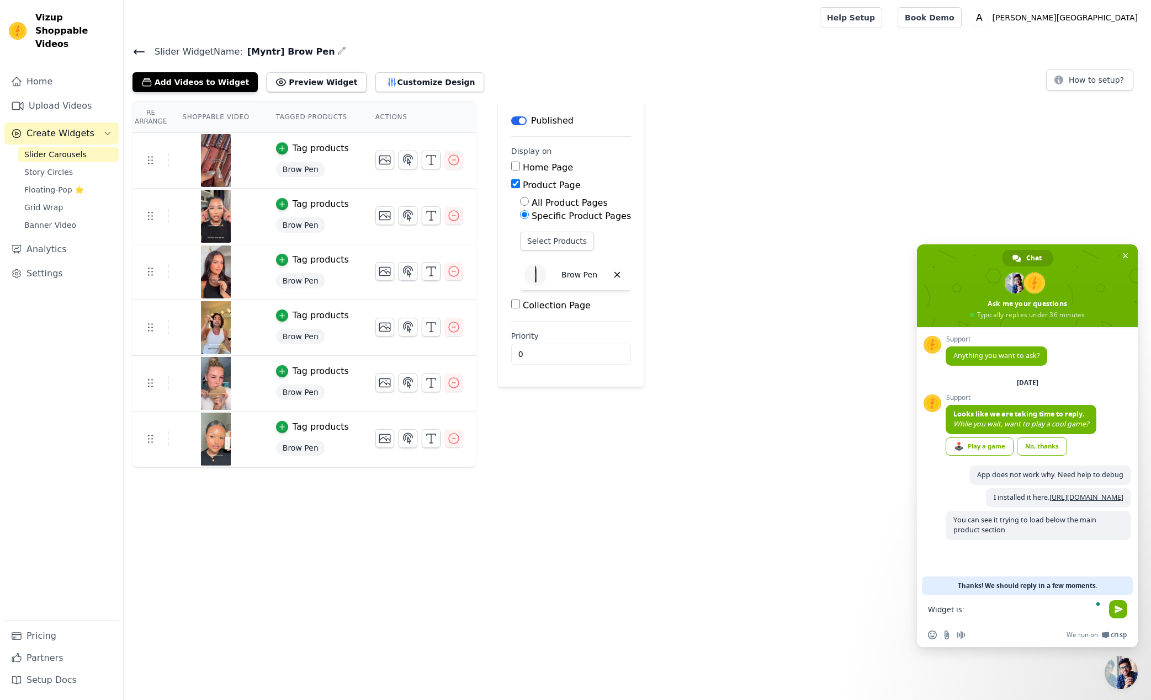
paste textarea "[Myntr] Brow Pen"
type textarea "Widget is: [Myntr] Brow Pen"
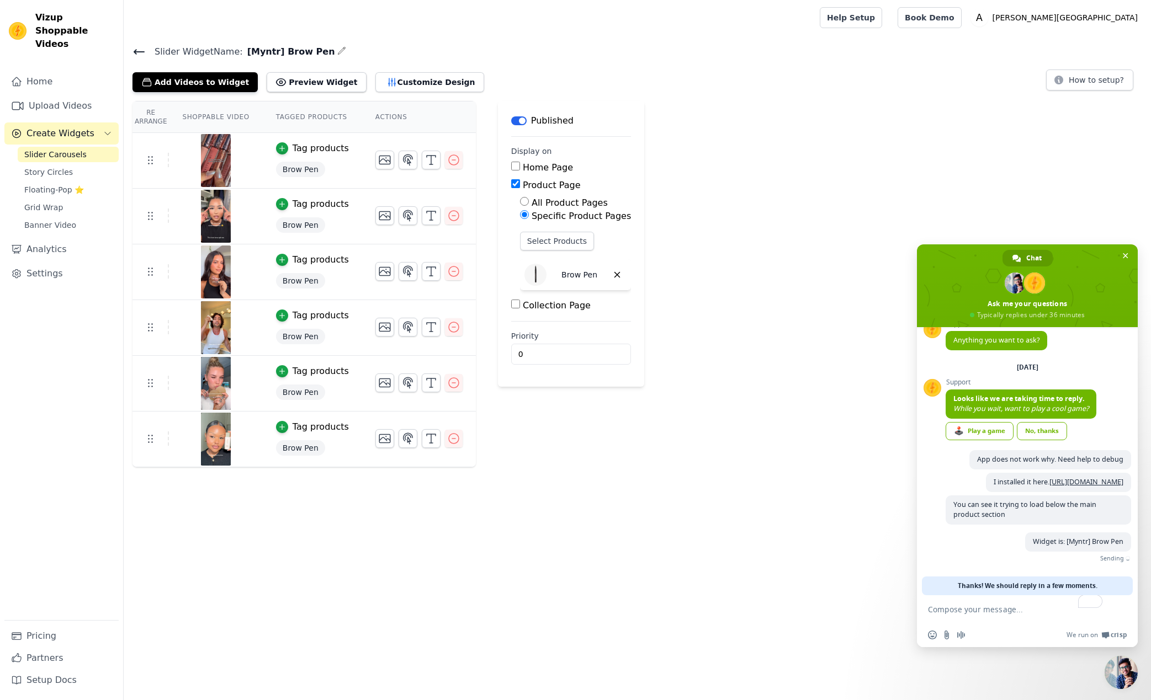
scroll to position [18, 0]
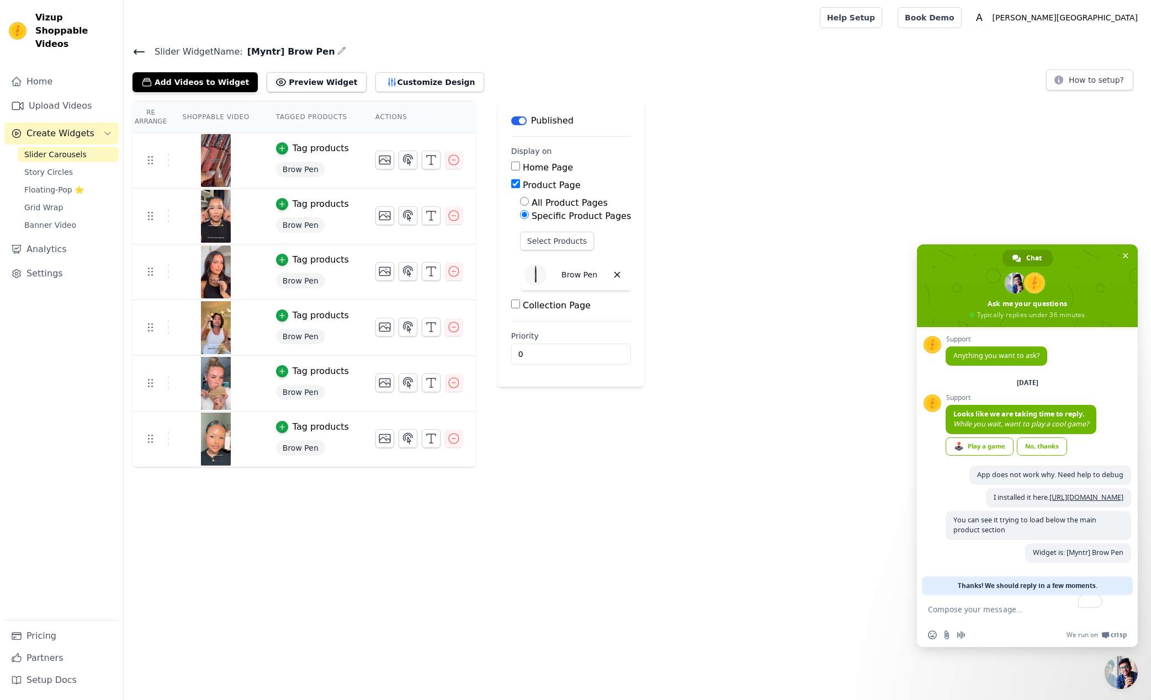
click at [695, 467] on html "Vizup Shoppable Videos Home Upload Videos Create Widgets Slider Carousels Story…" at bounding box center [575, 233] width 1151 height 467
click at [499, 467] on html "Vizup Shoppable Videos Home Upload Videos Create Widgets Slider Carousels Story…" at bounding box center [575, 233] width 1151 height 467
click at [562, 457] on div "Label Published Display on Home Page Product Page All Product Pages Specific Pr…" at bounding box center [571, 284] width 146 height 366
click at [138, 53] on icon at bounding box center [138, 51] width 13 height 13
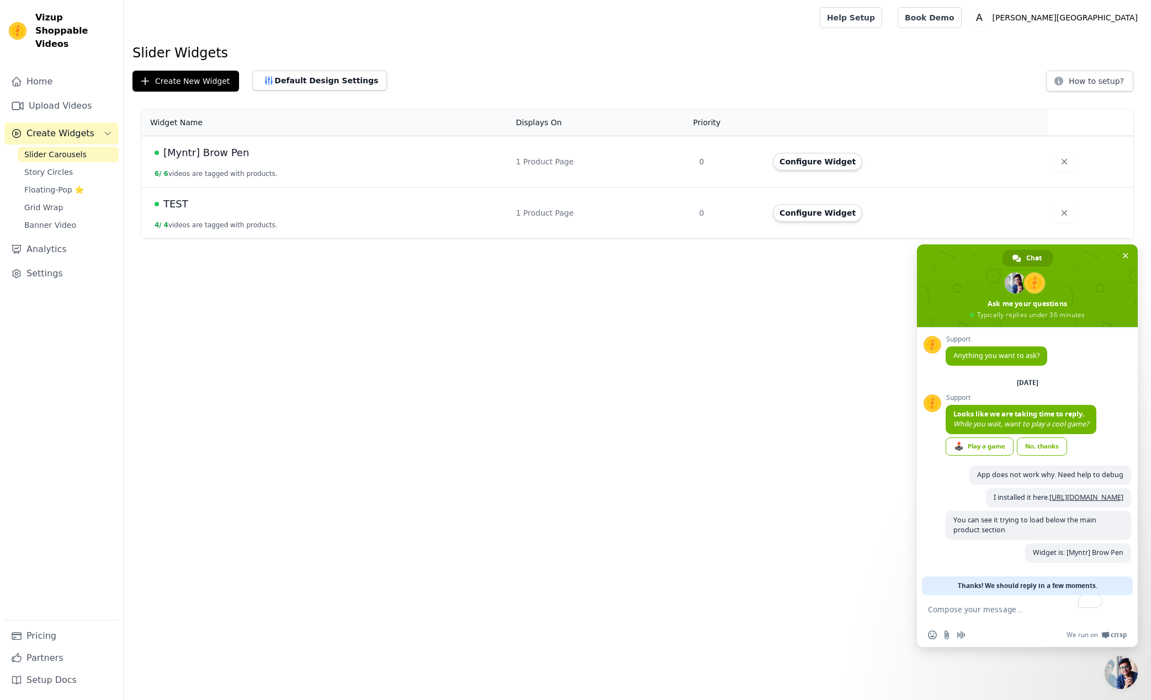
click at [182, 205] on span "TEST" at bounding box center [175, 203] width 25 height 15
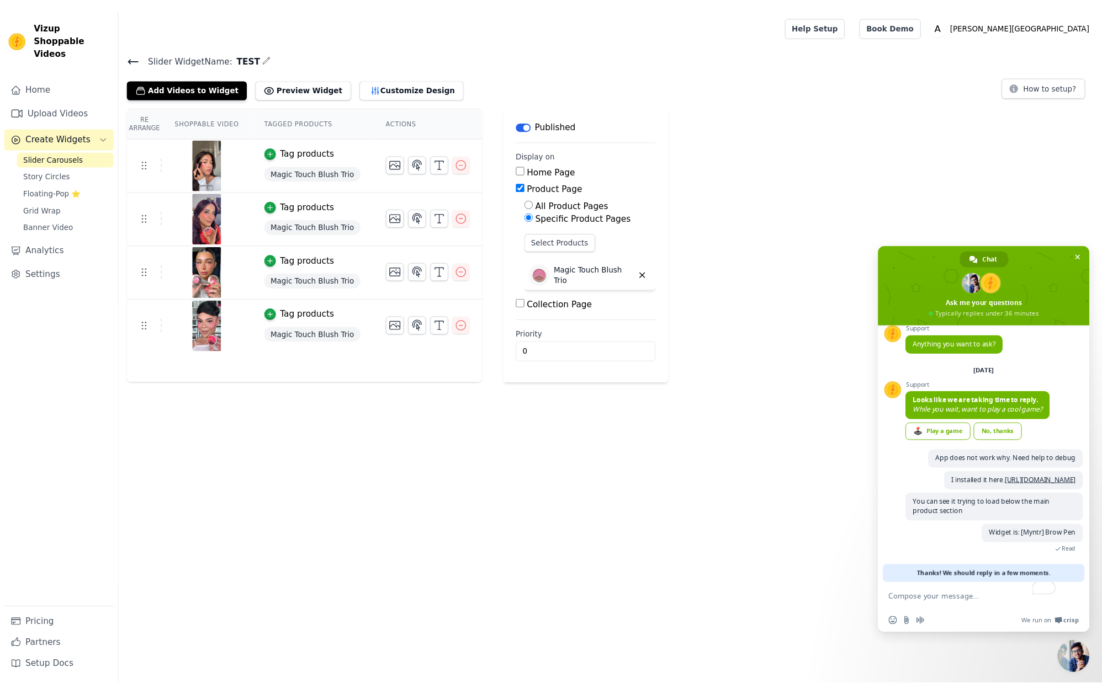
scroll to position [29, 0]
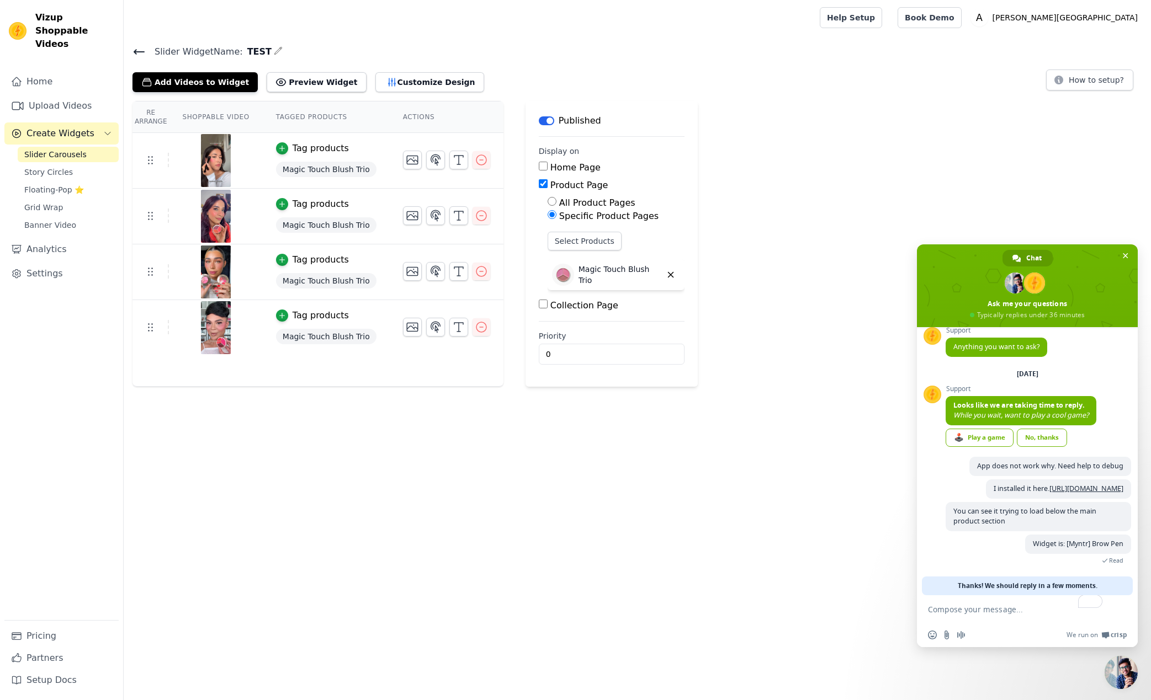
click at [140, 54] on icon at bounding box center [138, 51] width 13 height 13
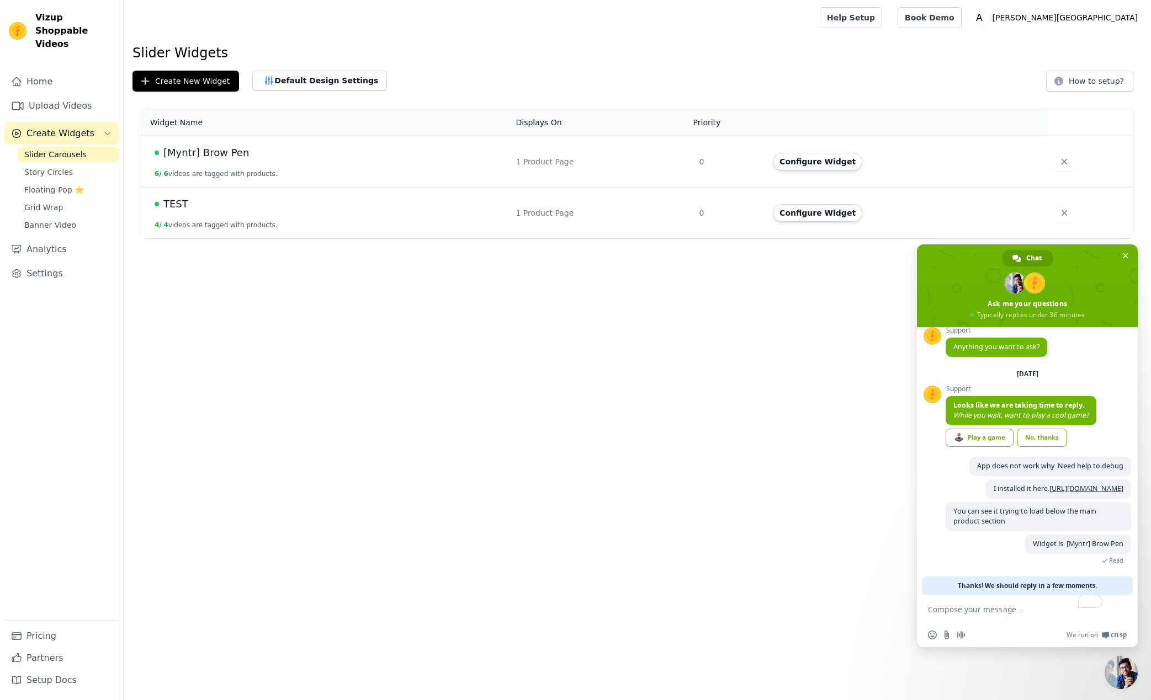
click at [200, 151] on span "[Myntr] Brow Pen" at bounding box center [206, 152] width 86 height 15
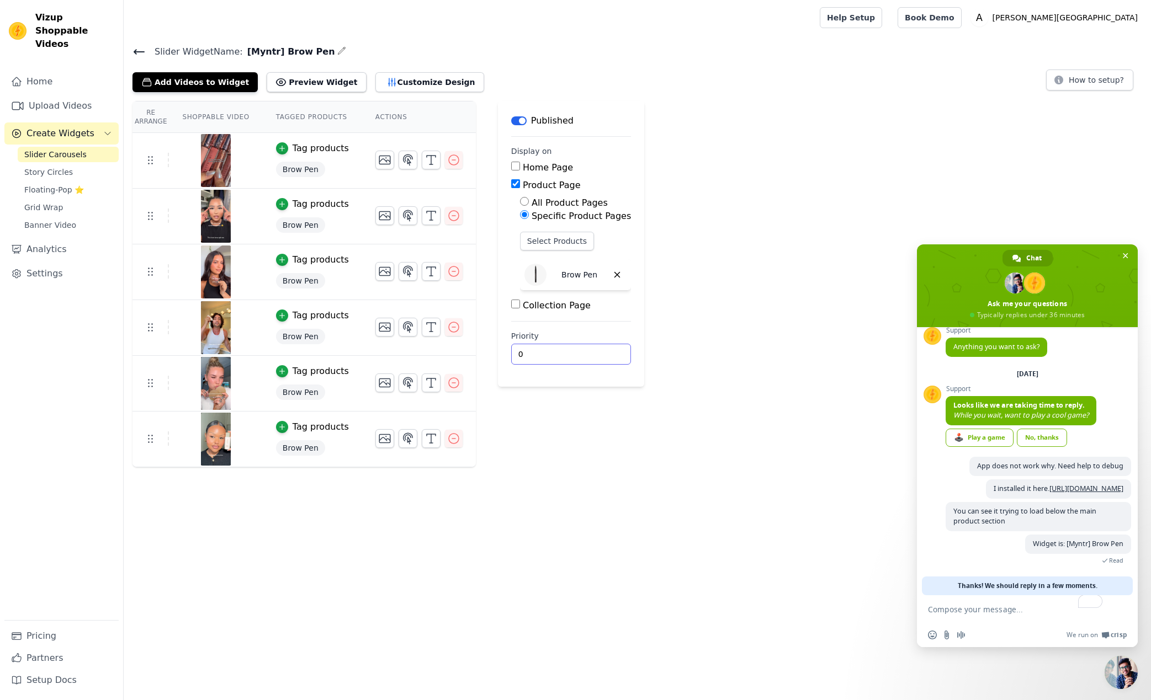
click at [582, 467] on html "Vizup Shoppable Videos Home Upload Videos Create Widgets Slider Carousels Story…" at bounding box center [575, 233] width 1151 height 467
click at [781, 365] on div "Re Arrange Shoppable Video Tagged Products Actions Tag products Brow Pen Tag pr…" at bounding box center [637, 284] width 1027 height 366
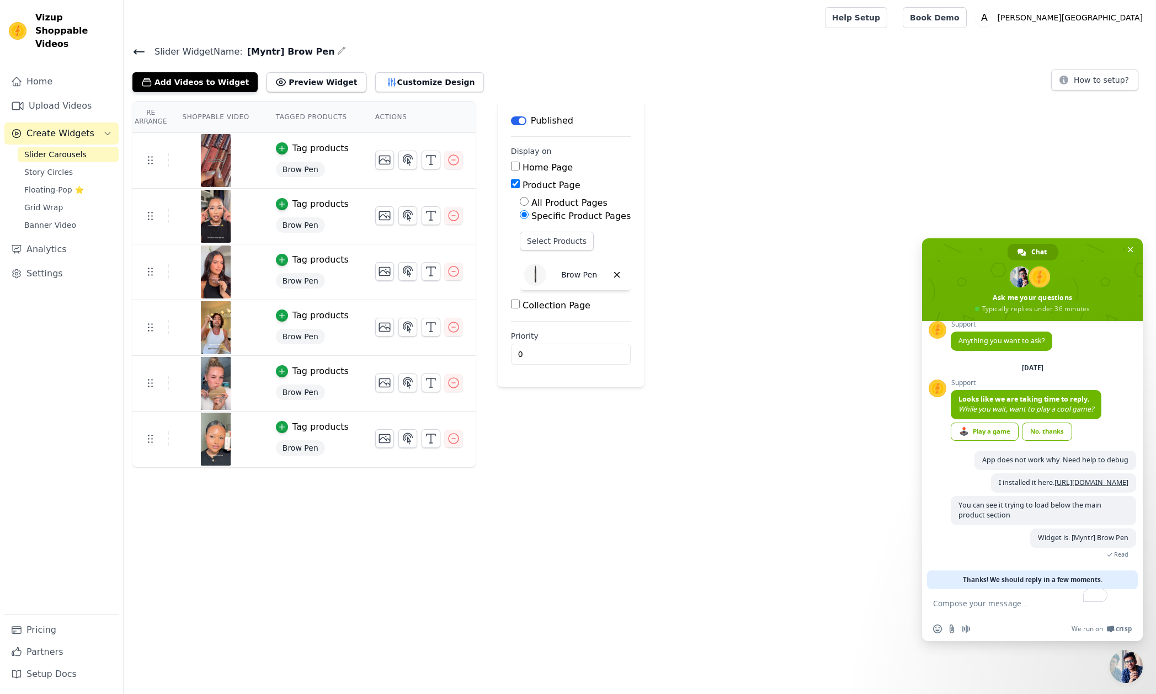
click at [1013, 602] on textarea "To enrich screen reader interactions, please activate Accessibility in Grammarl…" at bounding box center [1021, 603] width 177 height 28
type textarea "i fiogu"
click at [1137, 256] on span at bounding box center [1032, 279] width 221 height 83
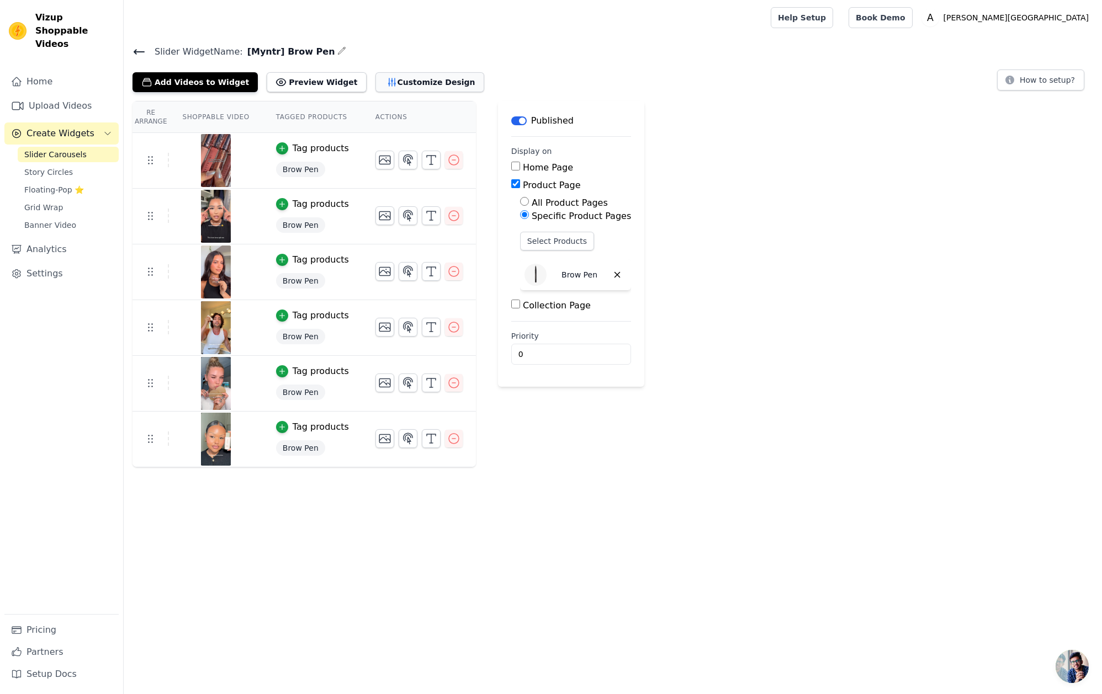
click at [430, 76] on button "Customize Design" at bounding box center [429, 82] width 109 height 20
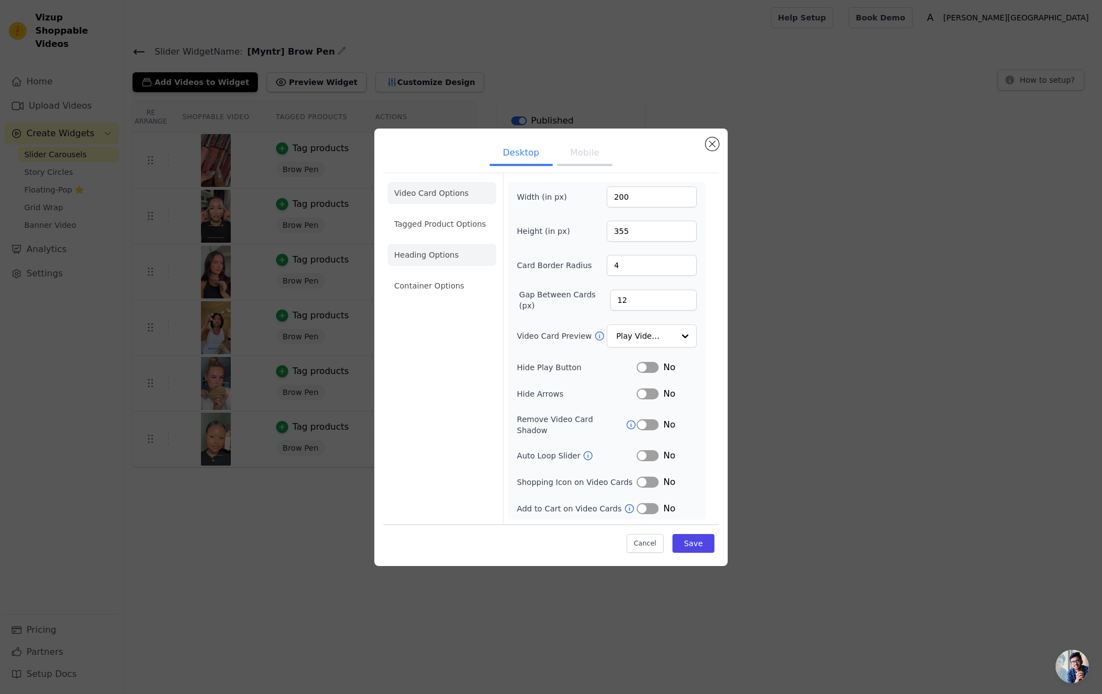
click at [452, 265] on li "Heading Options" at bounding box center [441, 255] width 109 height 22
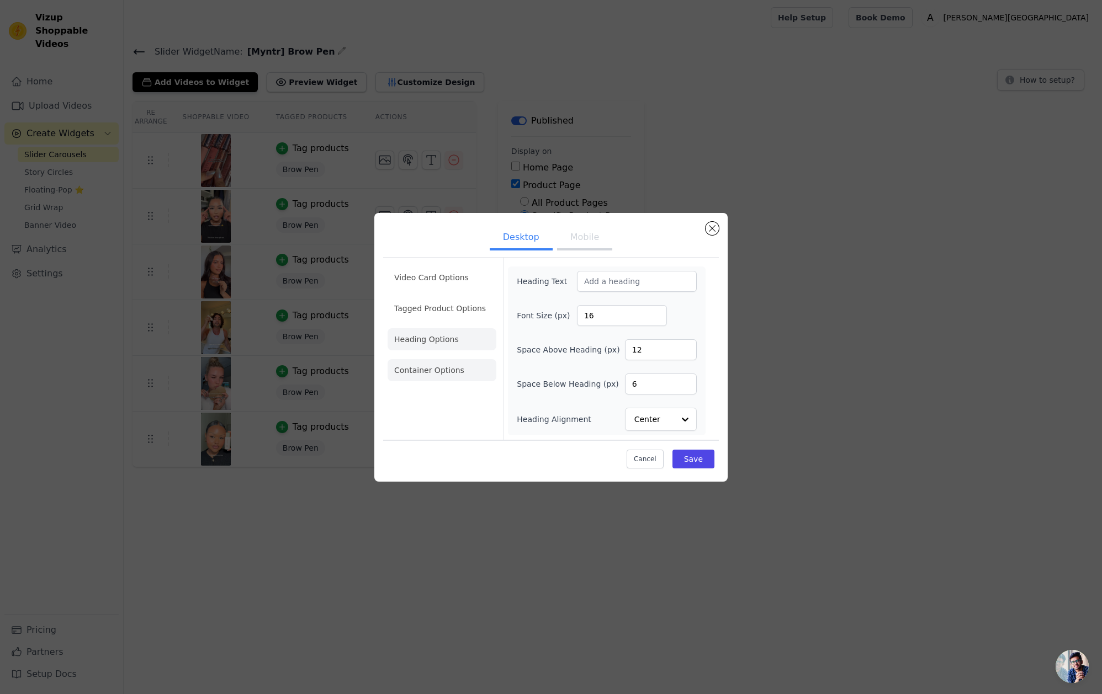
click at [437, 369] on li "Container Options" at bounding box center [441, 370] width 109 height 22
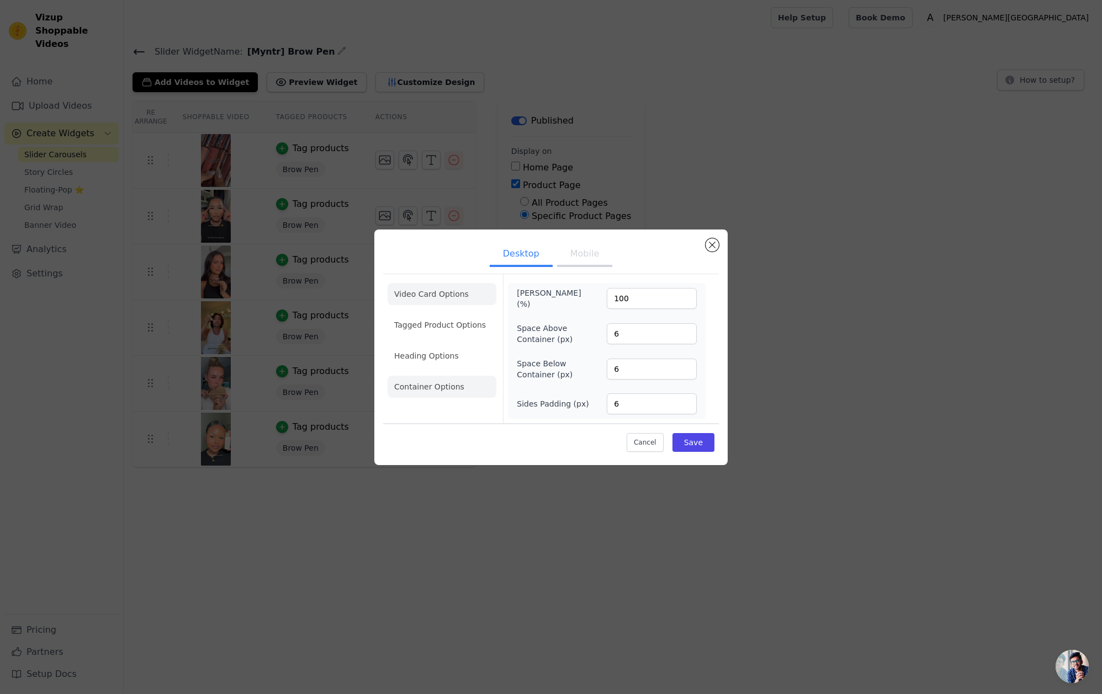
click at [422, 314] on li "Video Card Options" at bounding box center [441, 325] width 109 height 22
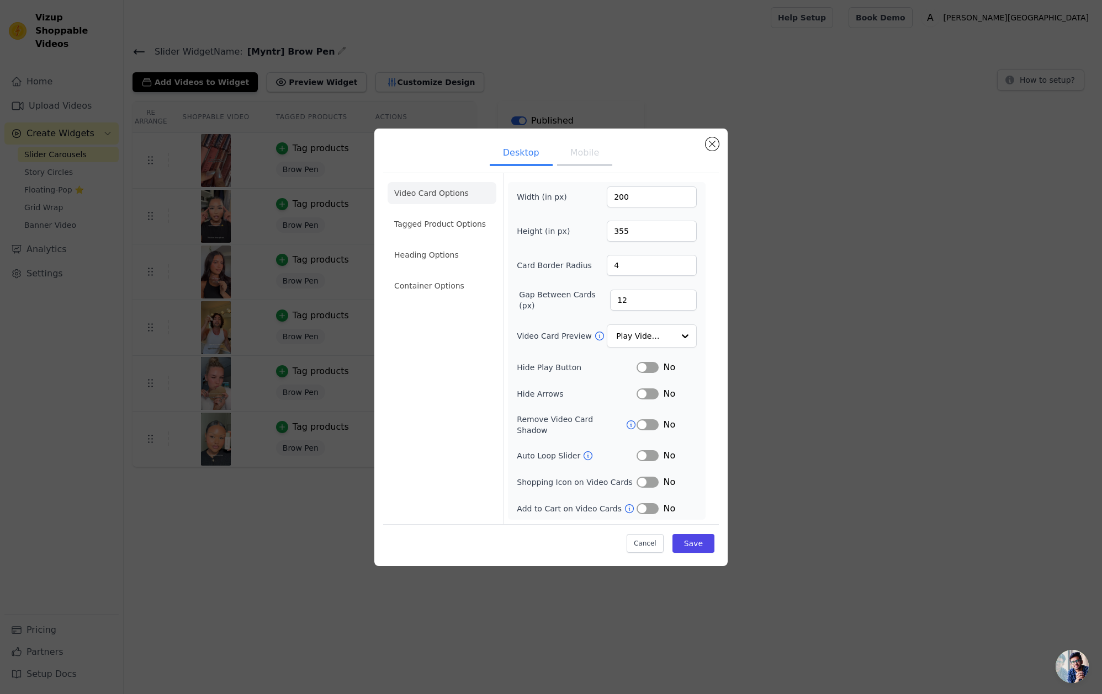
click at [651, 481] on button "Label" at bounding box center [647, 482] width 22 height 11
click at [650, 481] on button "Label" at bounding box center [647, 482] width 22 height 11
click at [646, 341] on input "Video Card Preview" at bounding box center [644, 336] width 57 height 22
click at [707, 357] on form "Width (in px) 200 Height (in px) 355 Card Border Radius 4 Gap Between Cards (px…" at bounding box center [606, 348] width 207 height 351
click at [586, 453] on icon at bounding box center [587, 455] width 11 height 11
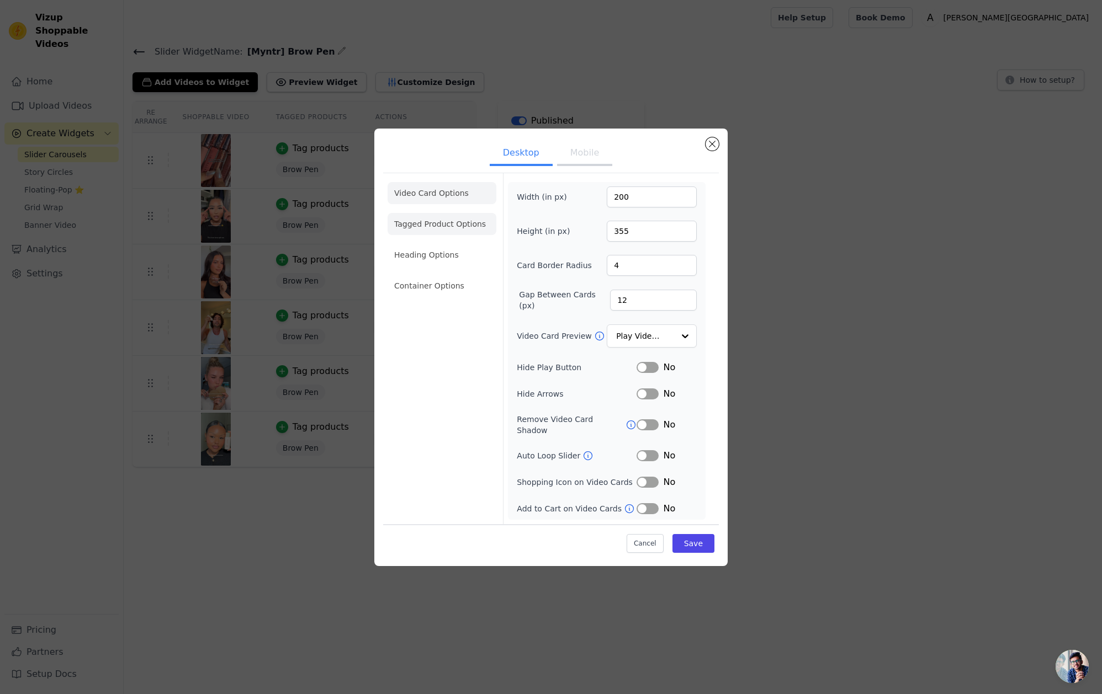
click at [424, 275] on li "Tagged Product Options" at bounding box center [441, 286] width 109 height 22
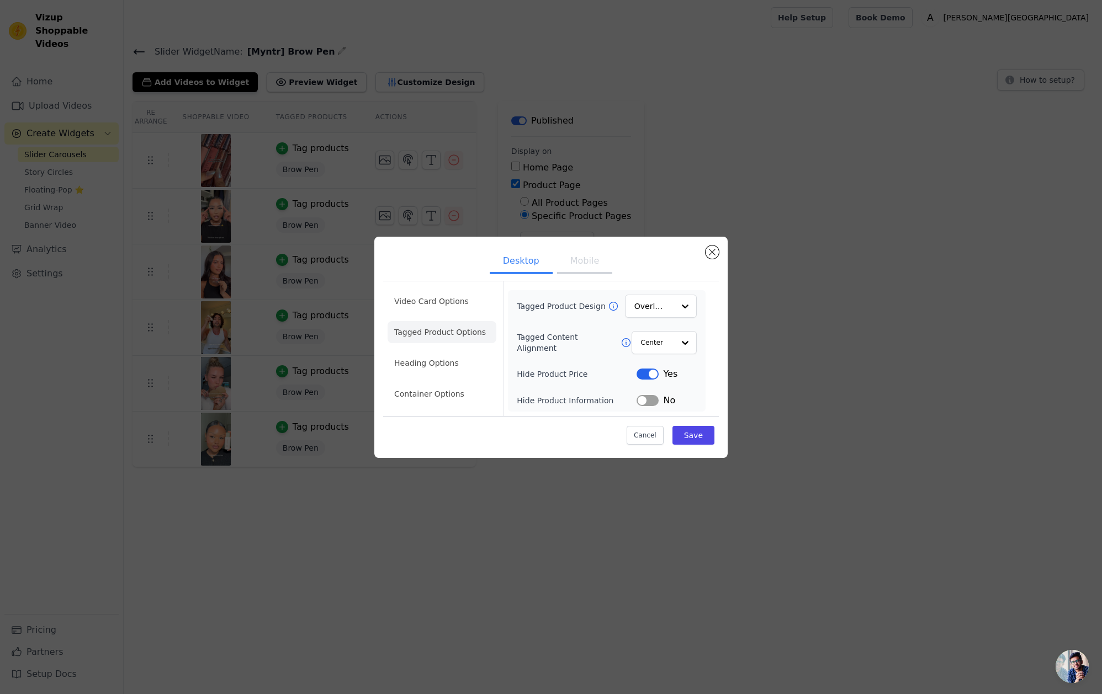
click at [645, 402] on button "Label" at bounding box center [647, 400] width 22 height 11
click at [684, 437] on button "Save" at bounding box center [693, 435] width 42 height 19
